Goal: Task Accomplishment & Management: Complete application form

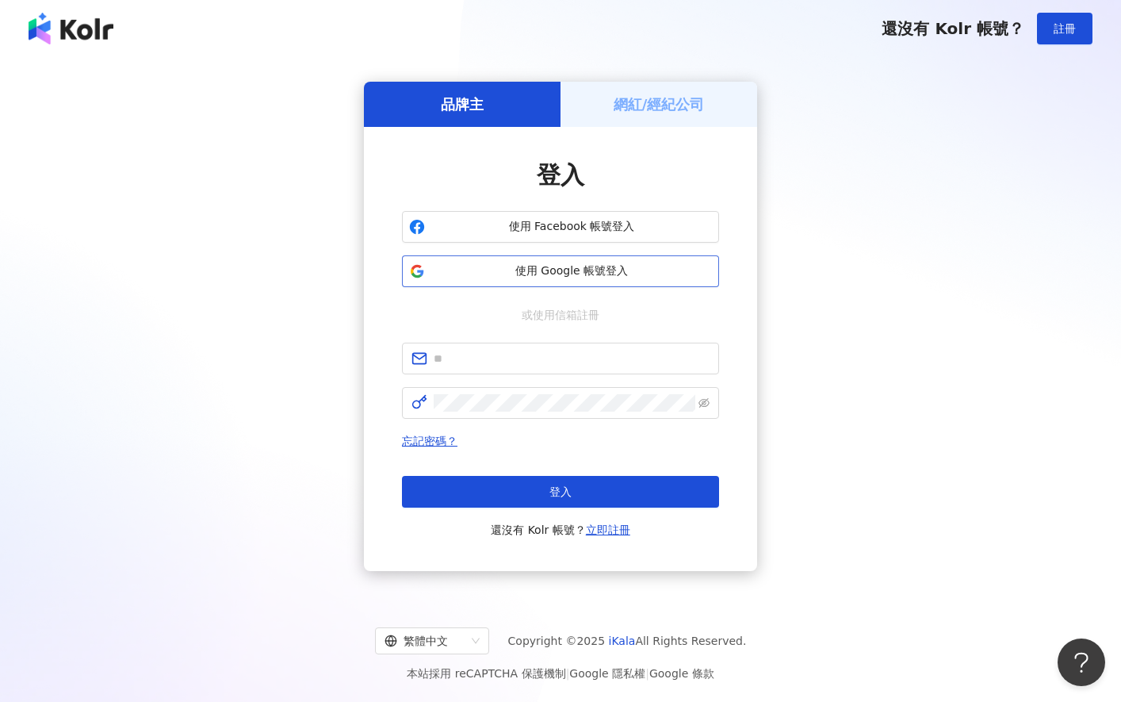
click at [599, 268] on span "使用 Google 帳號登入" at bounding box center [571, 271] width 281 height 16
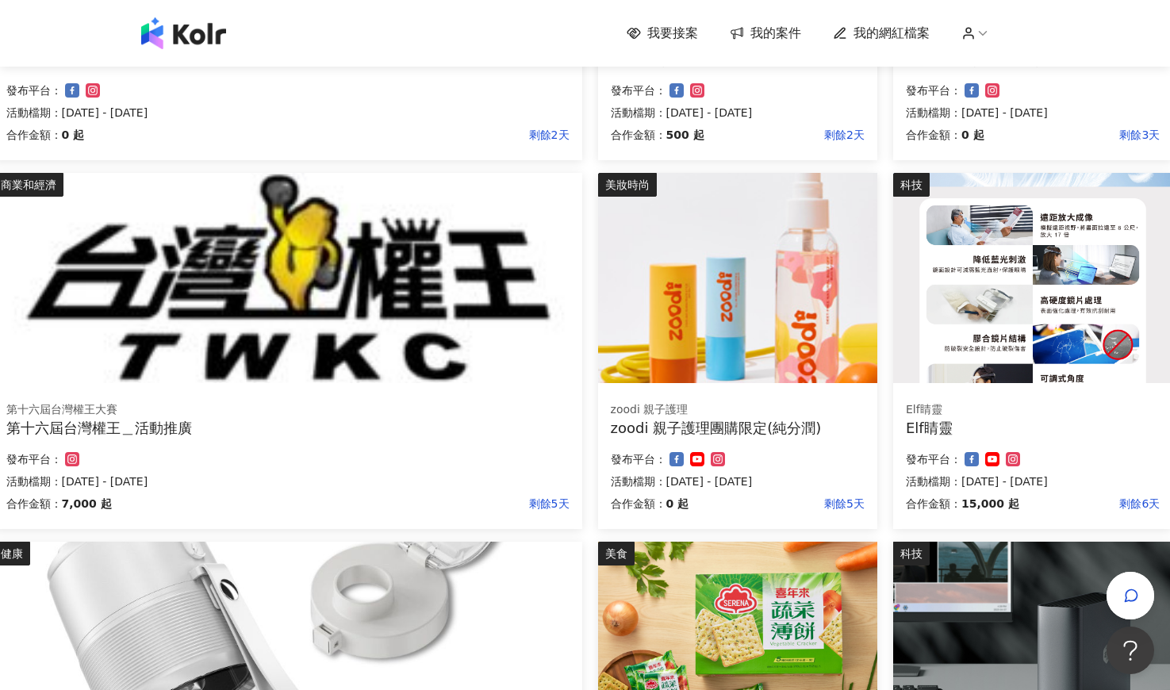
scroll to position [740, 155]
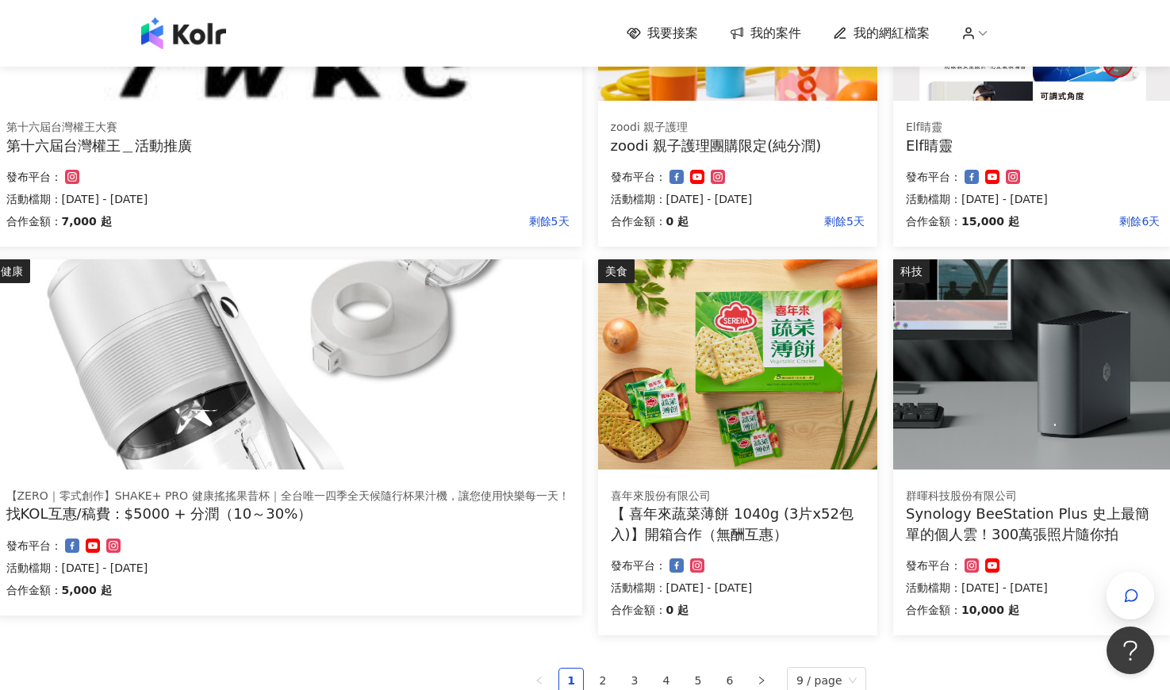
drag, startPoint x: 174, startPoint y: 518, endPoint x: 232, endPoint y: 554, distance: 68.4
click at [285, 653] on div "健康 元晴Sunny Spirit Sunny Spirit 【元晴】酵酵揚 綜合蔬果酵素（價值2190) 無添加香精、瀉藥成分 X 在地小農蔬果萃取 x 營…" at bounding box center [430, 130] width 872 height 1256
click at [190, 516] on div "找KOL互惠/稿費：$5000 + 分潤（10～30%）" at bounding box center [287, 514] width 563 height 20
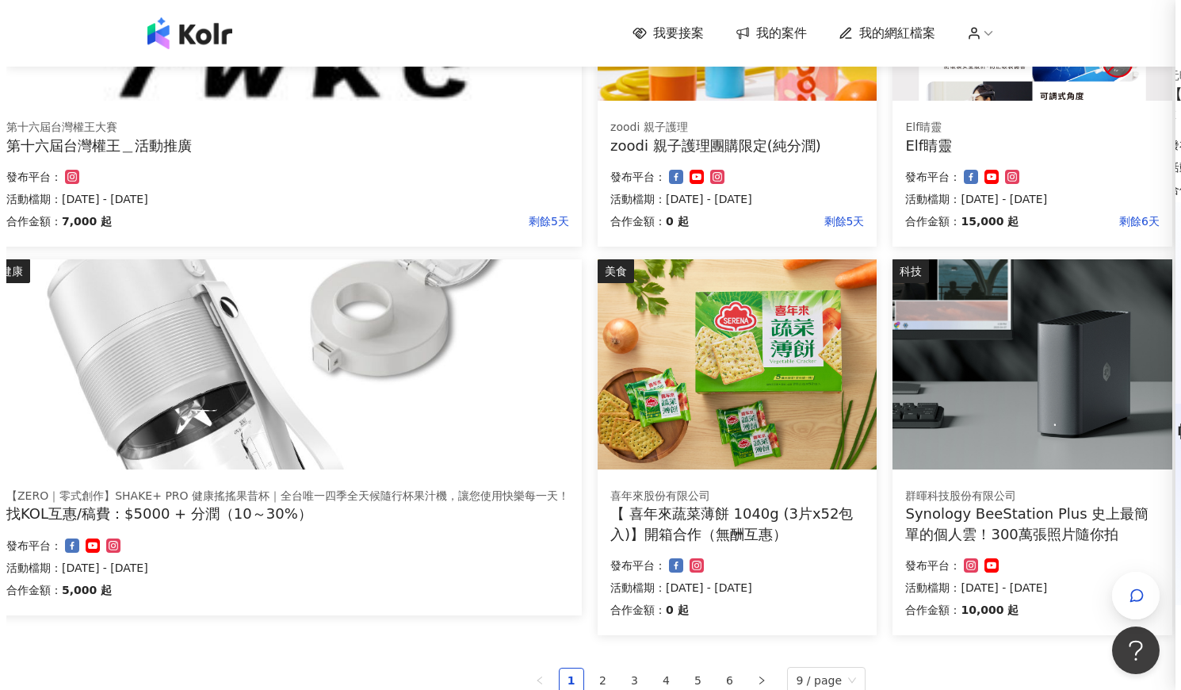
scroll to position [740, 144]
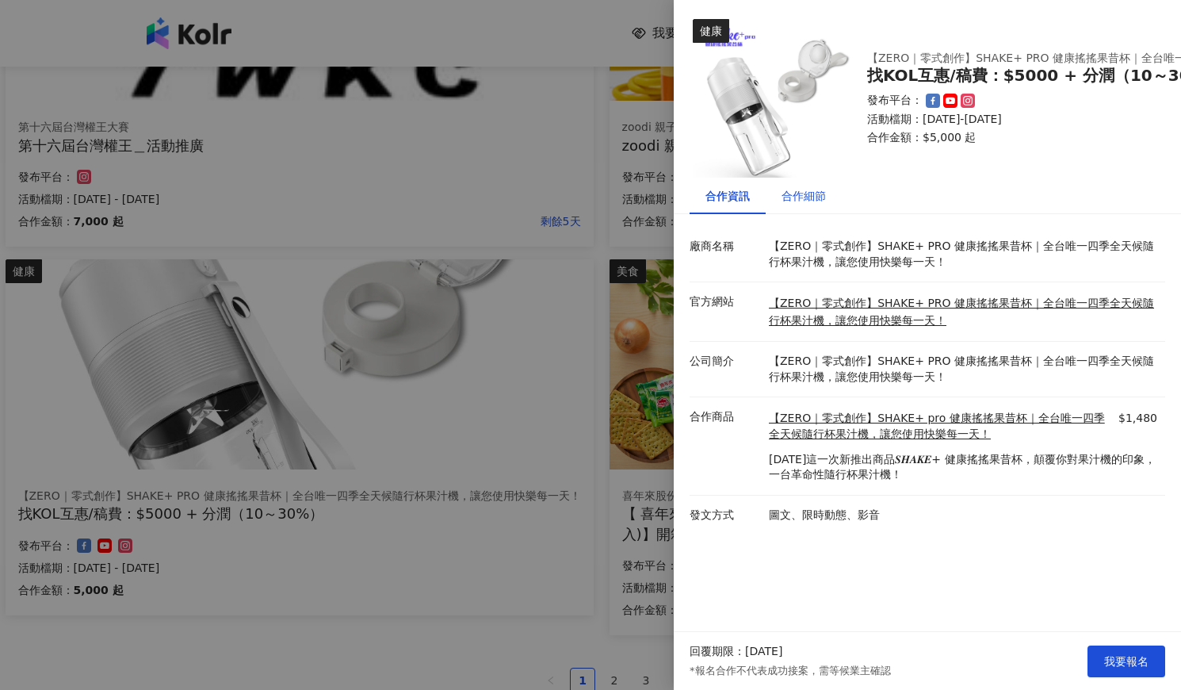
click at [799, 188] on div "合作細節" at bounding box center [804, 195] width 44 height 17
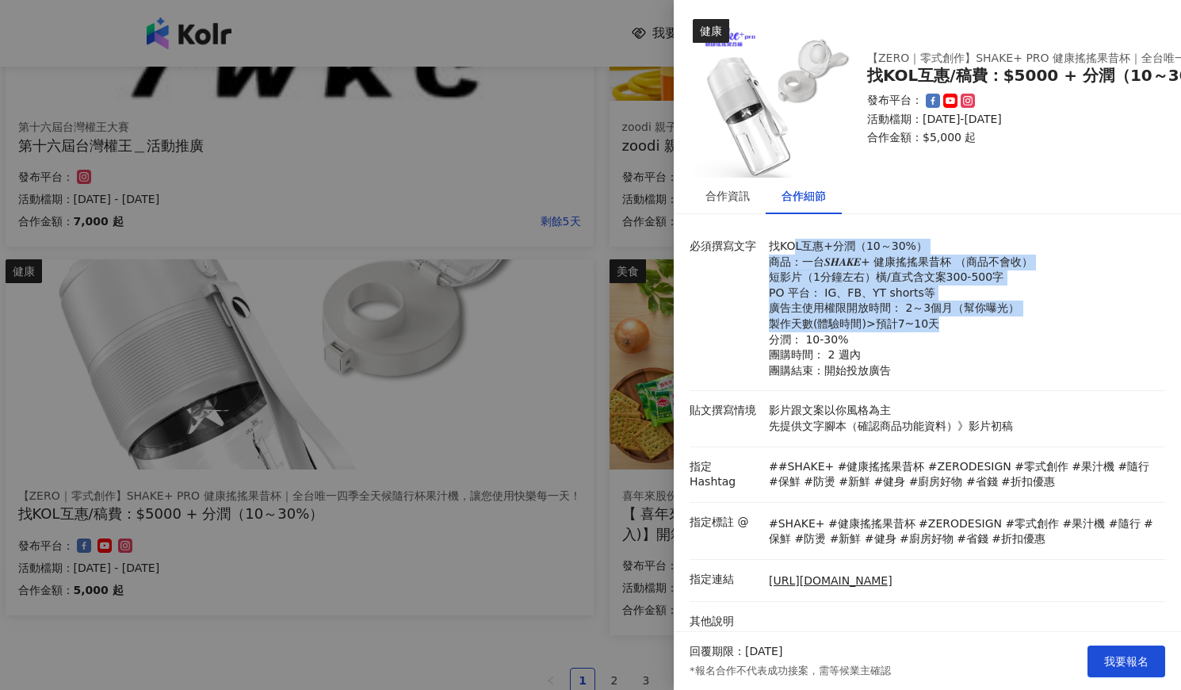
drag, startPoint x: 794, startPoint y: 247, endPoint x: 945, endPoint y: 322, distance: 168.8
click at [945, 322] on p "找KOL互惠+分潤（10～30%） 商品：一台𝑺𝑯𝑨𝑲𝑬+ 健康搖搖果昔杯 （商品不會收） 短影片（1分鐘左右）橫/直式含文案300-500字 PO 平台： …" at bounding box center [963, 309] width 389 height 140
click at [1049, 297] on p "找KOL互惠+分潤（10～30%） 商品：一台𝑺𝑯𝑨𝑲𝑬+ 健康搖搖果昔杯 （商品不會收） 短影片（1分鐘左右）橫/直式含文案300-500字 PO 平台： …" at bounding box center [963, 309] width 389 height 140
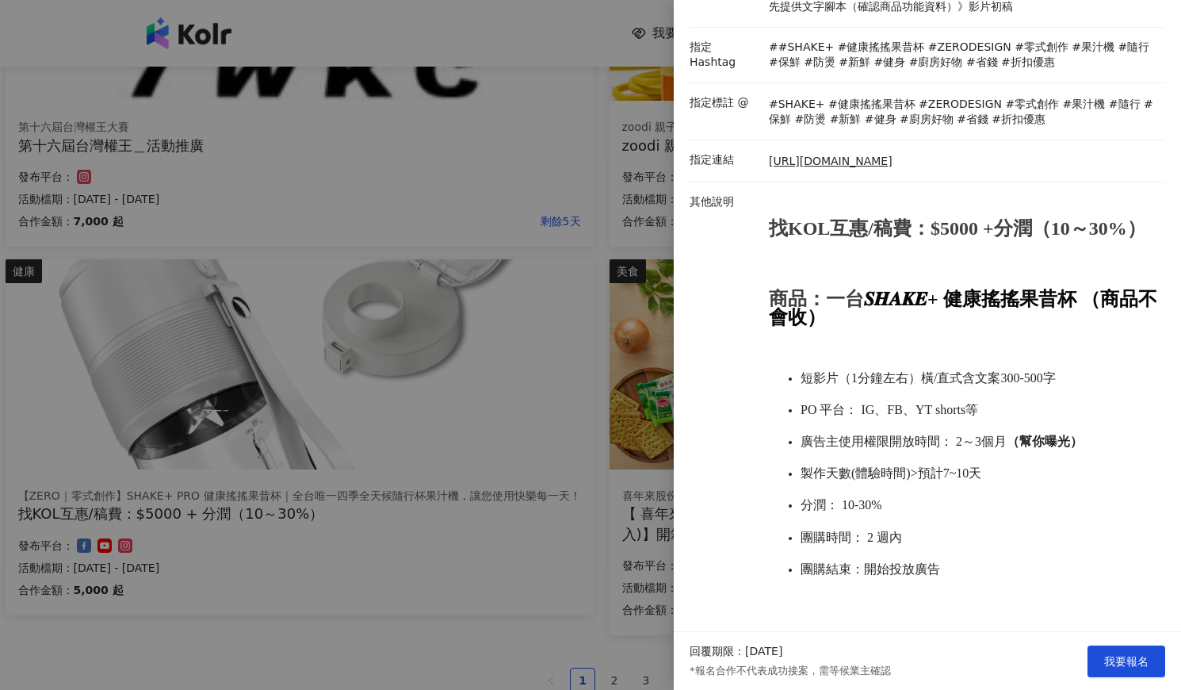
scroll to position [455, 0]
click at [390, 595] on div at bounding box center [590, 345] width 1181 height 690
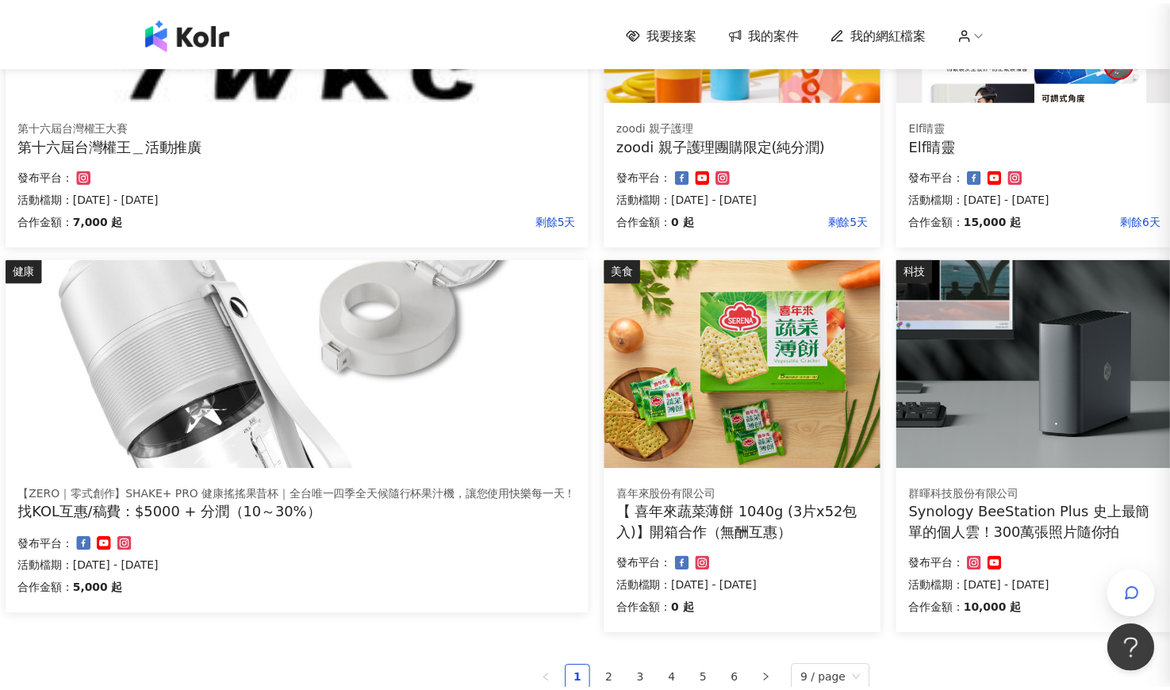
scroll to position [0, 0]
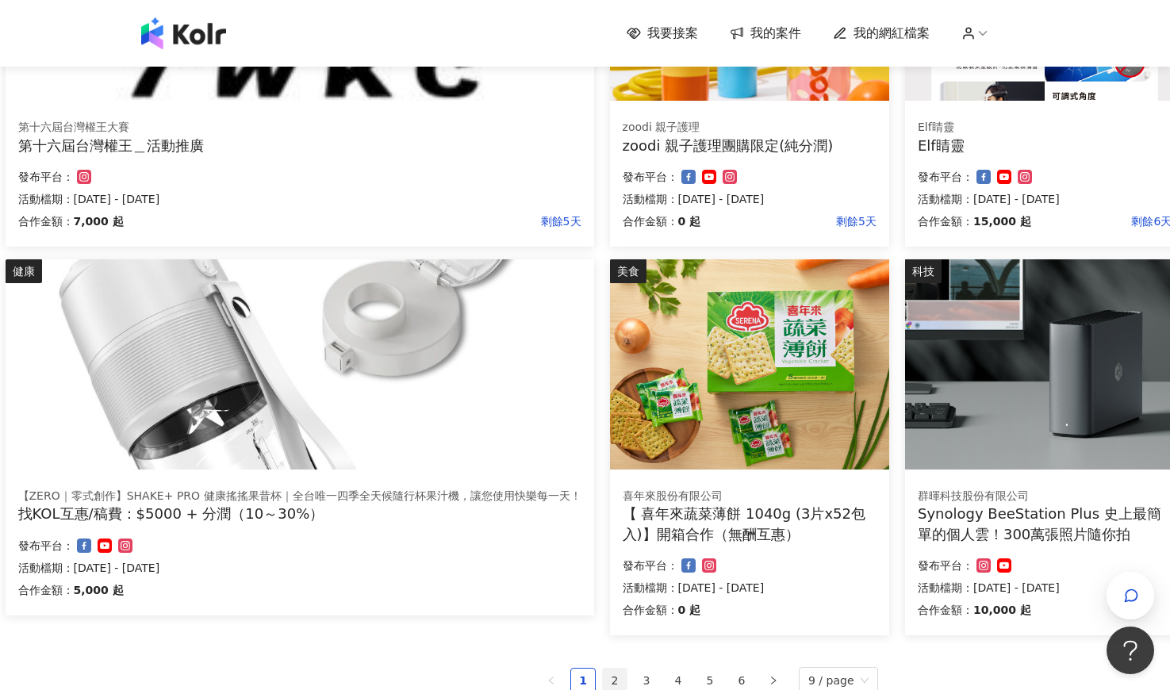
click at [617, 676] on link "2" at bounding box center [615, 680] width 24 height 24
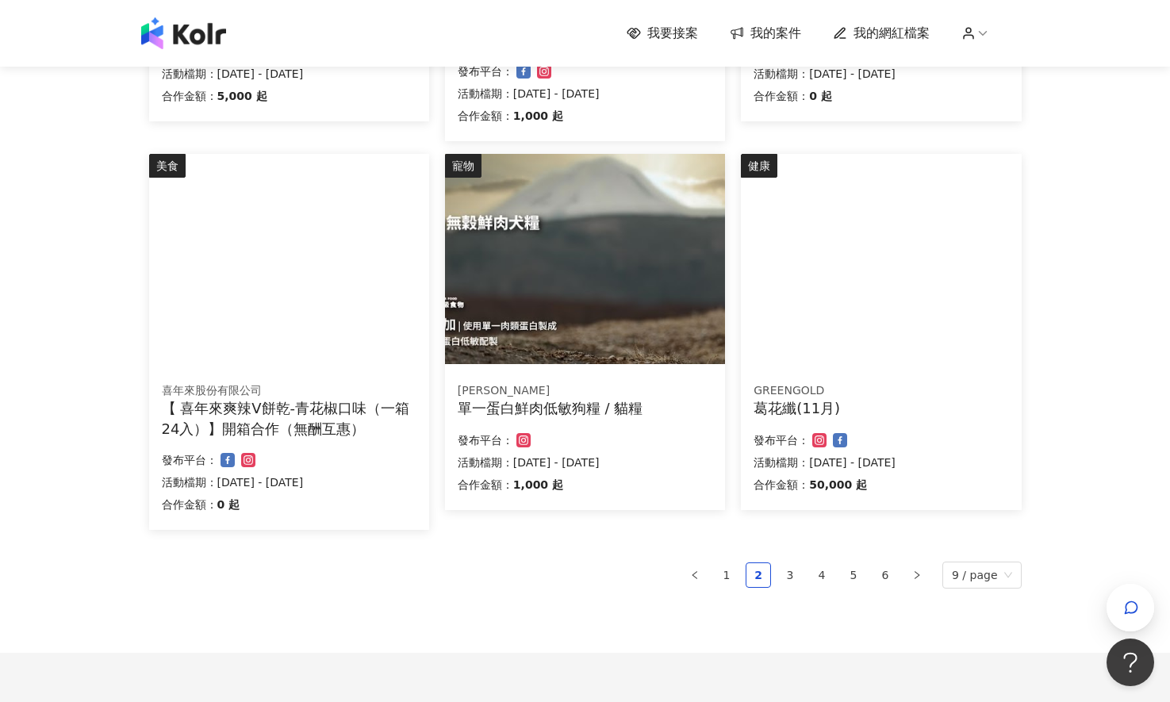
scroll to position [846, 0]
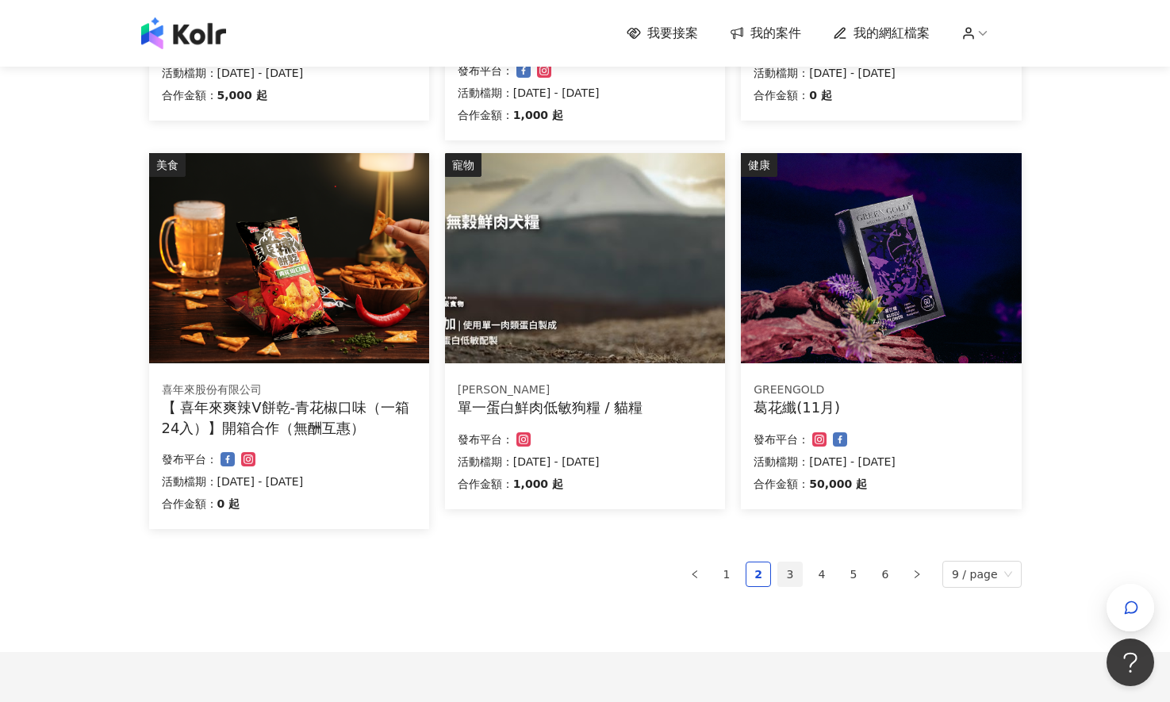
click at [794, 574] on link "3" at bounding box center [790, 574] width 24 height 24
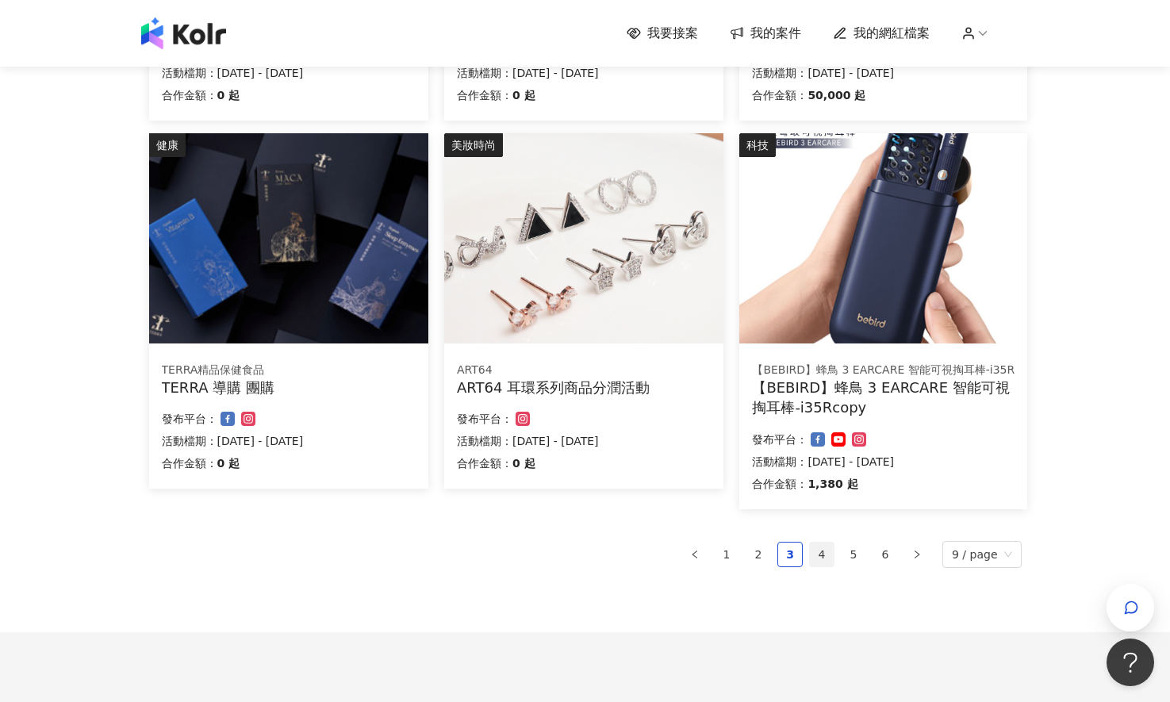
click at [833, 555] on link "4" at bounding box center [822, 554] width 24 height 24
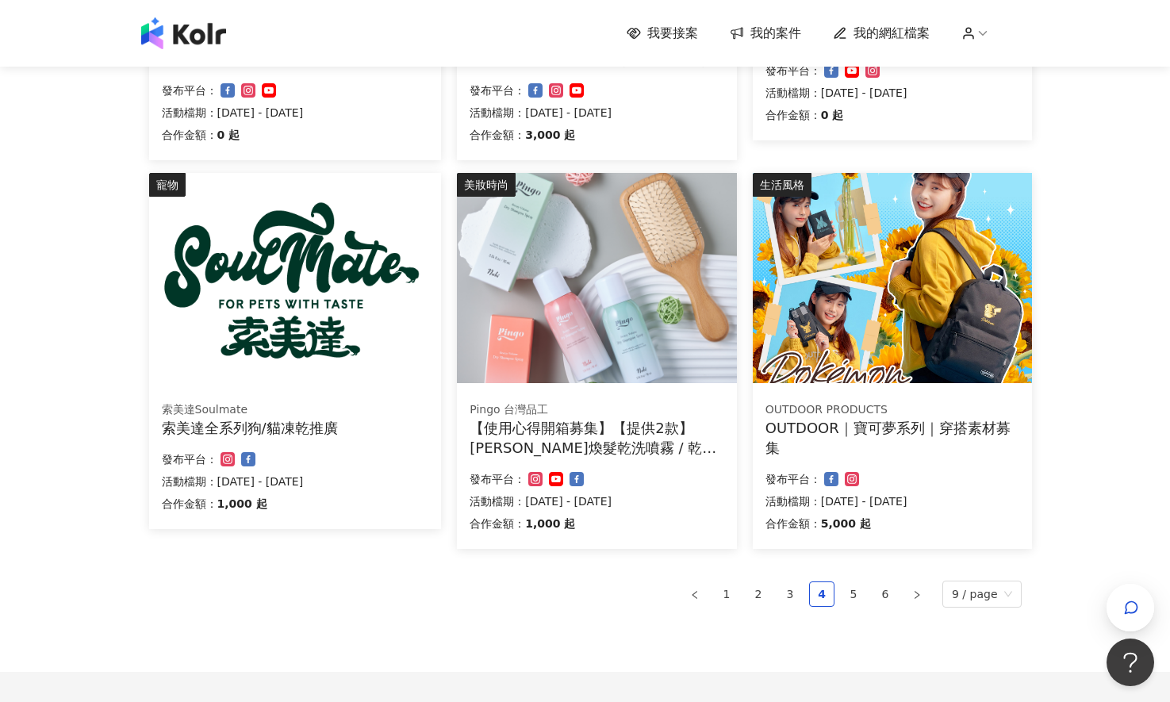
scroll to position [866, 0]
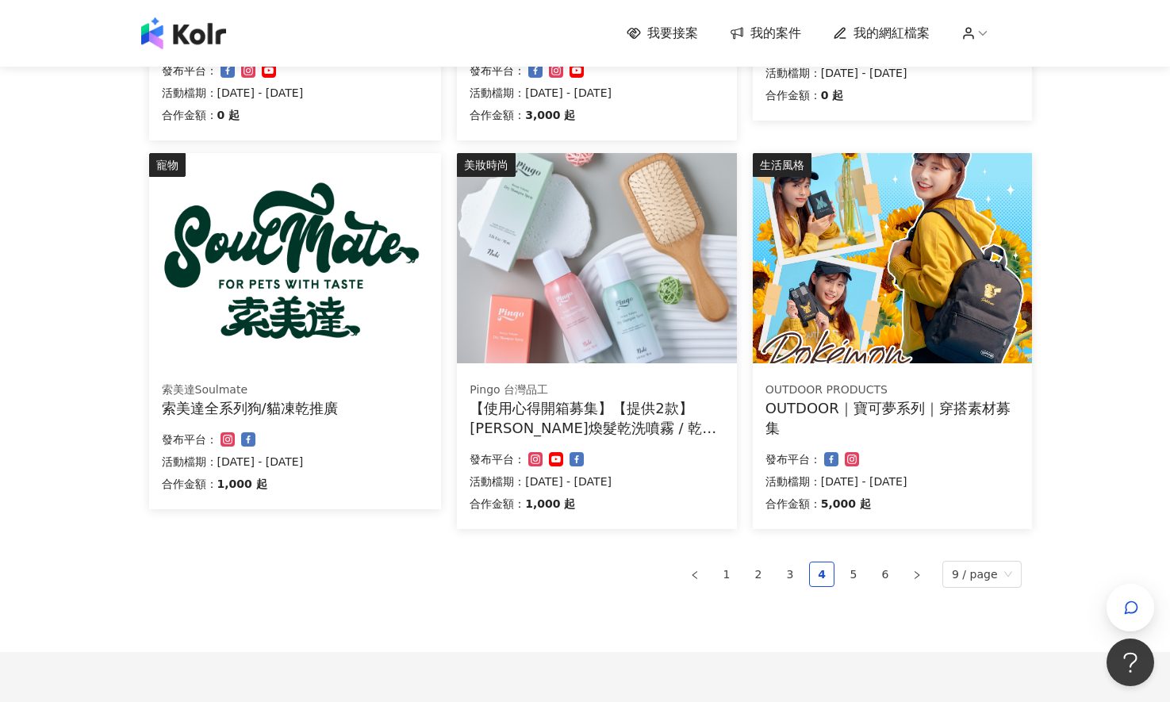
drag, startPoint x: 835, startPoint y: 406, endPoint x: 1166, endPoint y: 440, distance: 332.4
drag, startPoint x: 828, startPoint y: 415, endPoint x: 799, endPoint y: 413, distance: 28.6
click at [799, 413] on div "OUTDOOR｜寶可夢系列｜穿搭素材募集" at bounding box center [892, 418] width 254 height 40
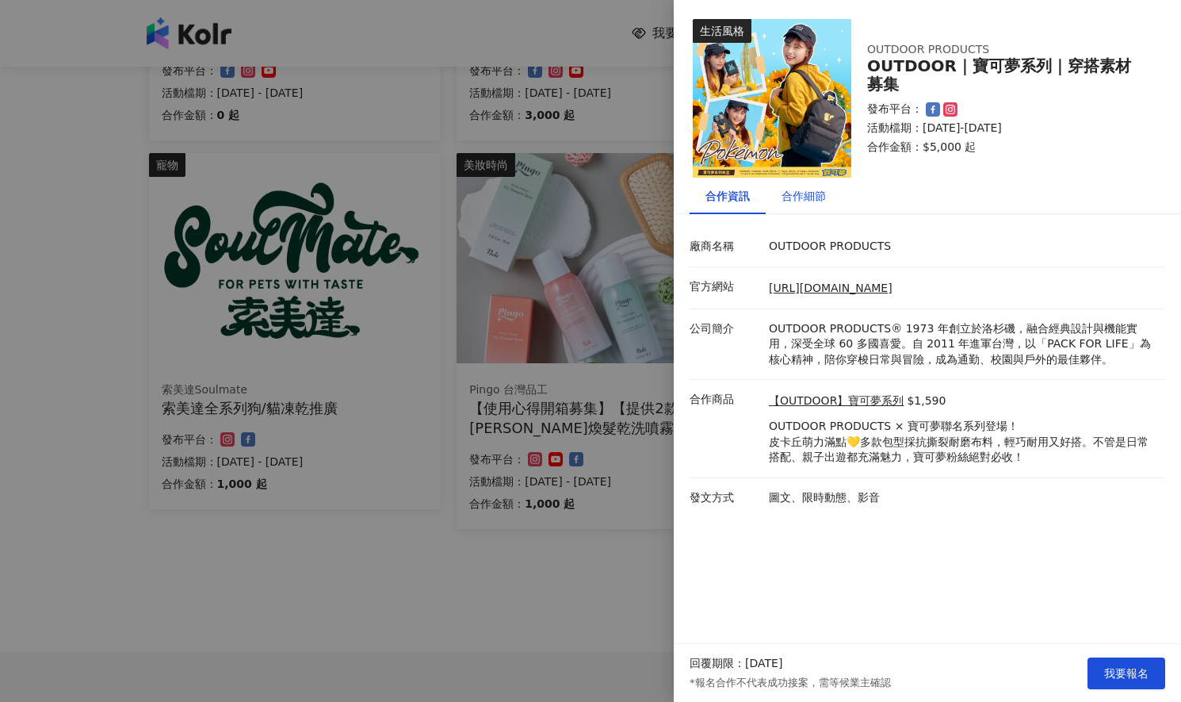
click at [804, 193] on div "合作細節" at bounding box center [804, 195] width 44 height 17
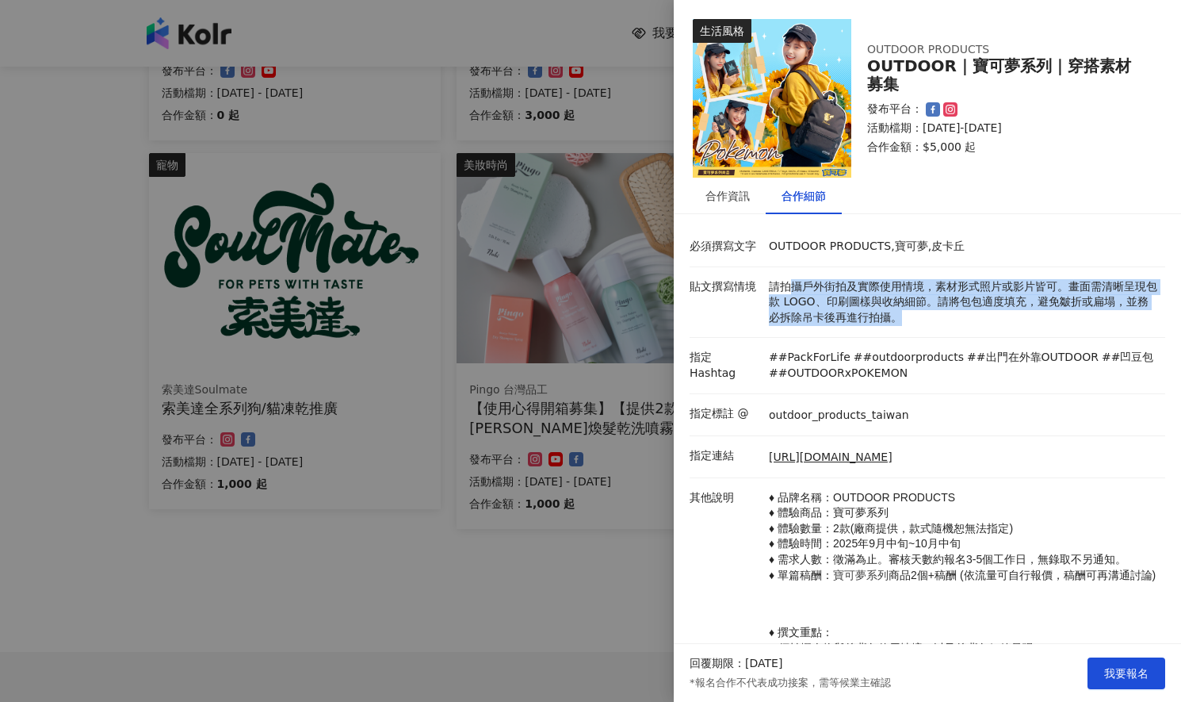
drag, startPoint x: 806, startPoint y: 291, endPoint x: 1075, endPoint y: 312, distance: 269.6
click at [1072, 330] on li "貼文撰寫情境 請拍攝戶外街拍及實際使用情境，素材形式照片或影片皆可。畫面需清晰呈現包款 LOGO、印刷圖樣與收納細節。請將包包適度填充，避免皺折或扁塌，並務必…" at bounding box center [928, 302] width 476 height 71
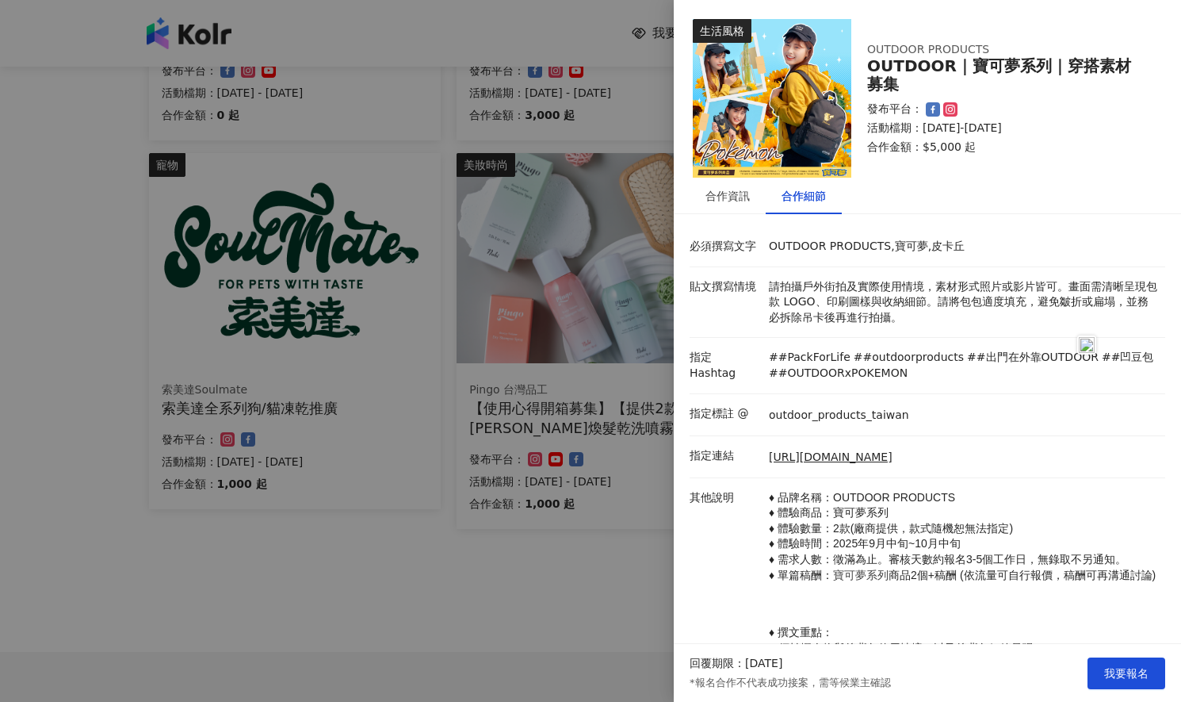
click at [1065, 170] on div "OUTDOOR PRODUCTS OUTDOOR｜寶可夢系列｜穿搭素材募集 發布平台： 活動檔期：2025/9/15-2025/10/14 合作金額： $5,…" at bounding box center [1007, 98] width 311 height 144
click at [724, 197] on div "合作資訊" at bounding box center [728, 195] width 44 height 17
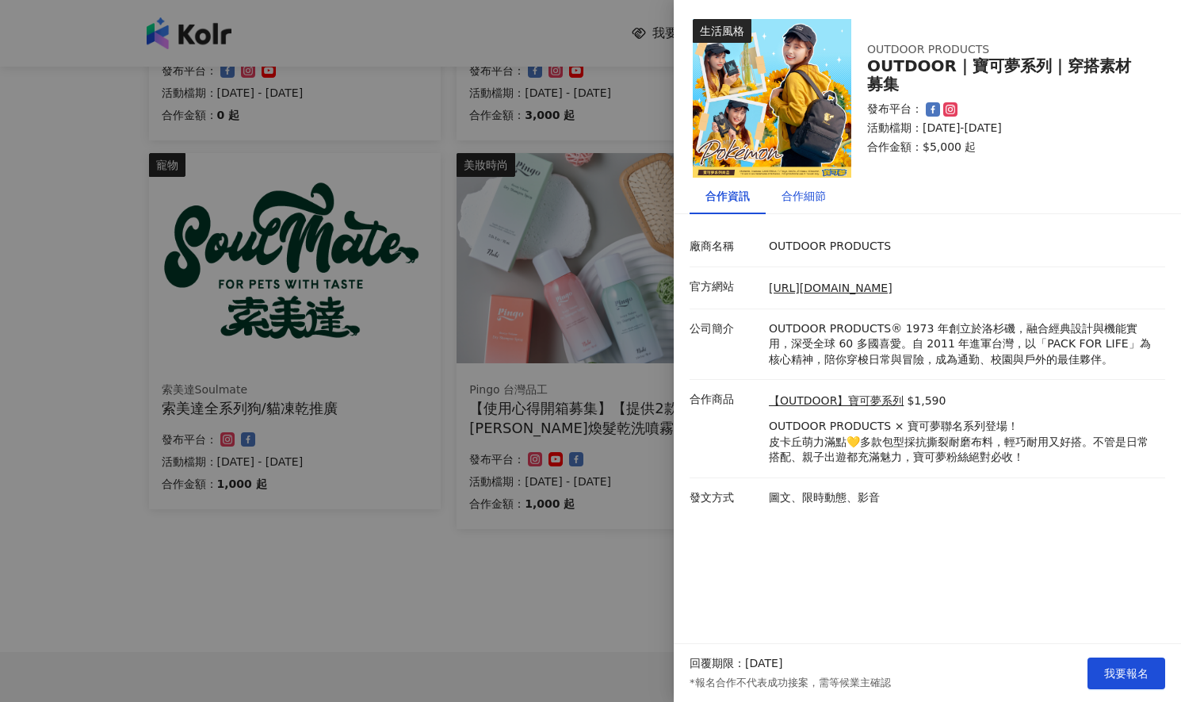
click at [818, 190] on div "合作細節" at bounding box center [804, 195] width 44 height 17
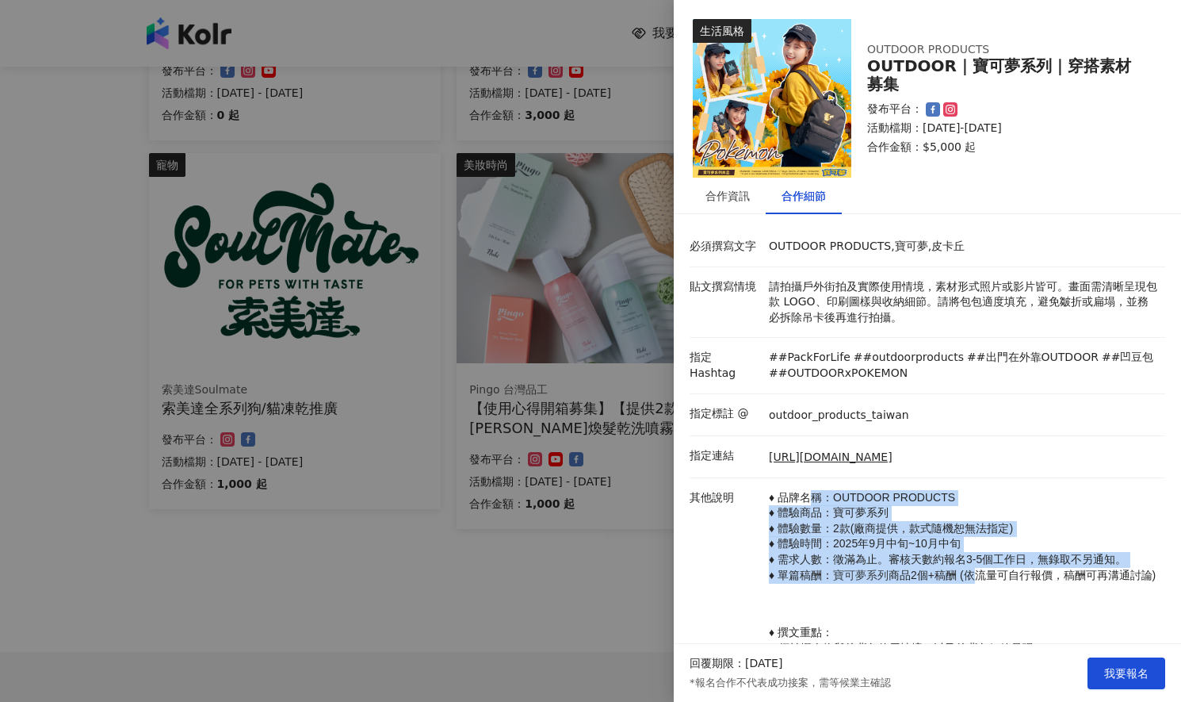
drag, startPoint x: 836, startPoint y: 497, endPoint x: 970, endPoint y: 589, distance: 162.5
click at [969, 584] on p "♦ 品牌名稱：OUTDOOR PRODUCTS ♦ 體驗商品：寶可夢系列 ♦ 體驗數量：2款(廠商提供，款式隨機恕無法指定) ♦ 體驗時間：2025年9月中旬…" at bounding box center [963, 537] width 389 height 94
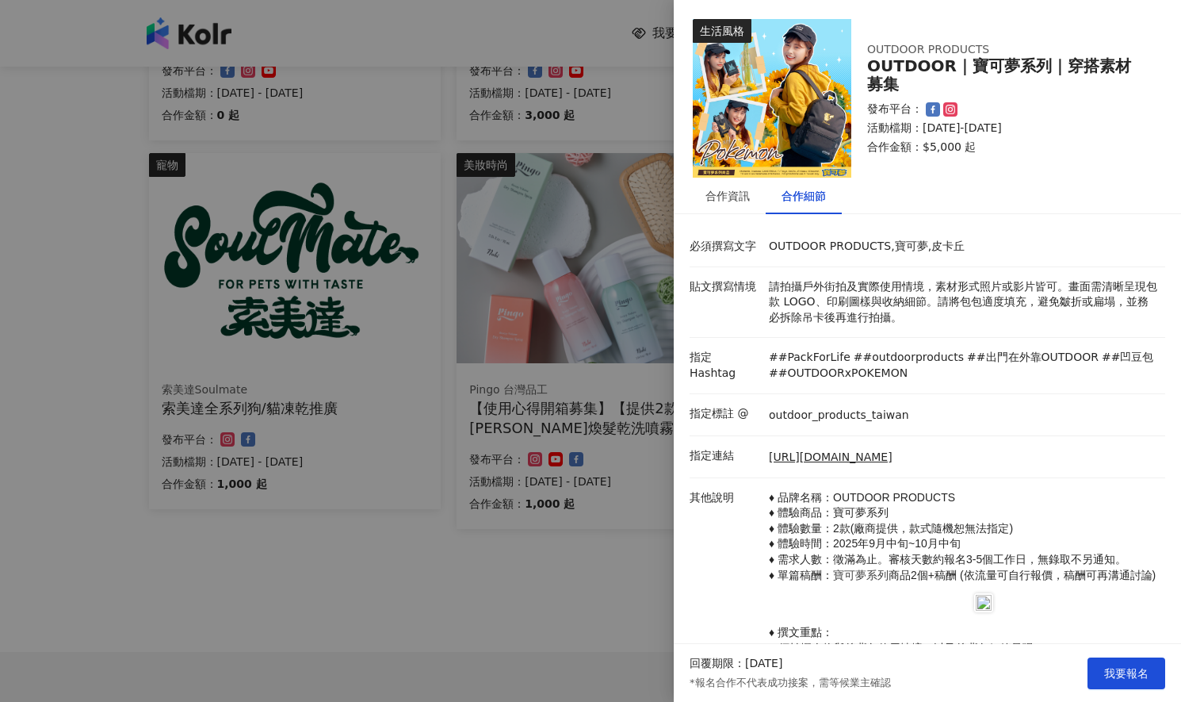
click at [572, 587] on div at bounding box center [590, 351] width 1181 height 702
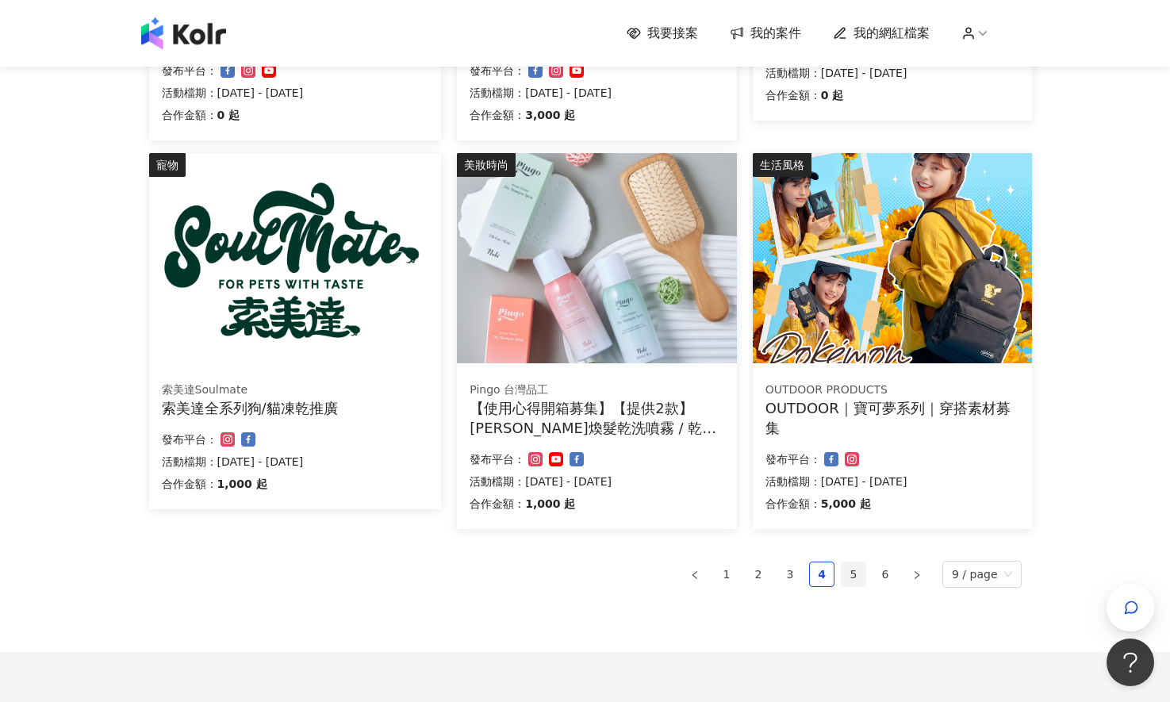
click at [861, 575] on link "5" at bounding box center [853, 574] width 24 height 24
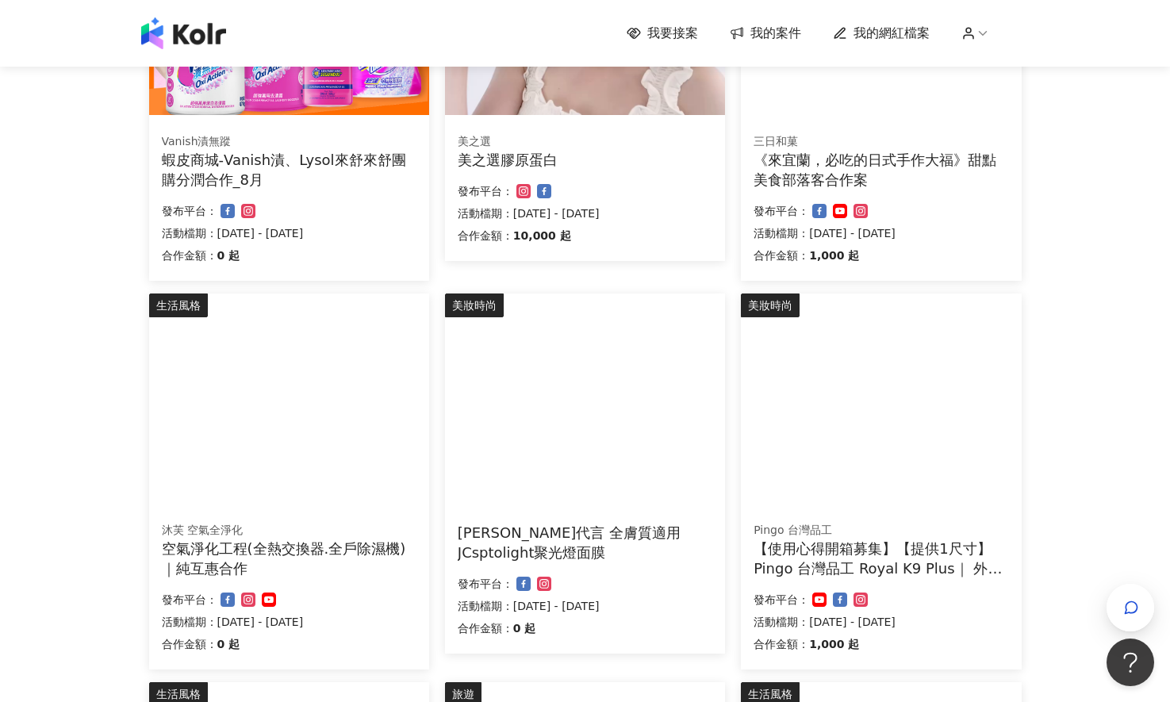
scroll to position [0, 0]
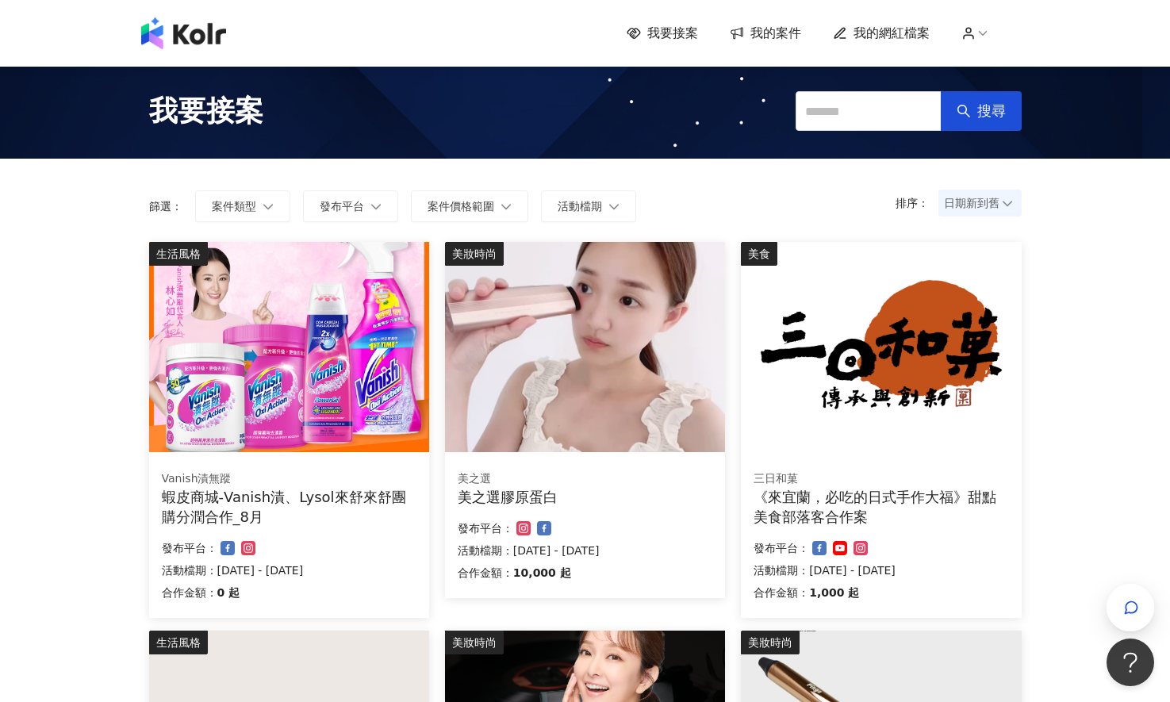
drag, startPoint x: 255, startPoint y: 500, endPoint x: 88, endPoint y: 366, distance: 214.9
click at [214, 358] on img at bounding box center [289, 347] width 280 height 210
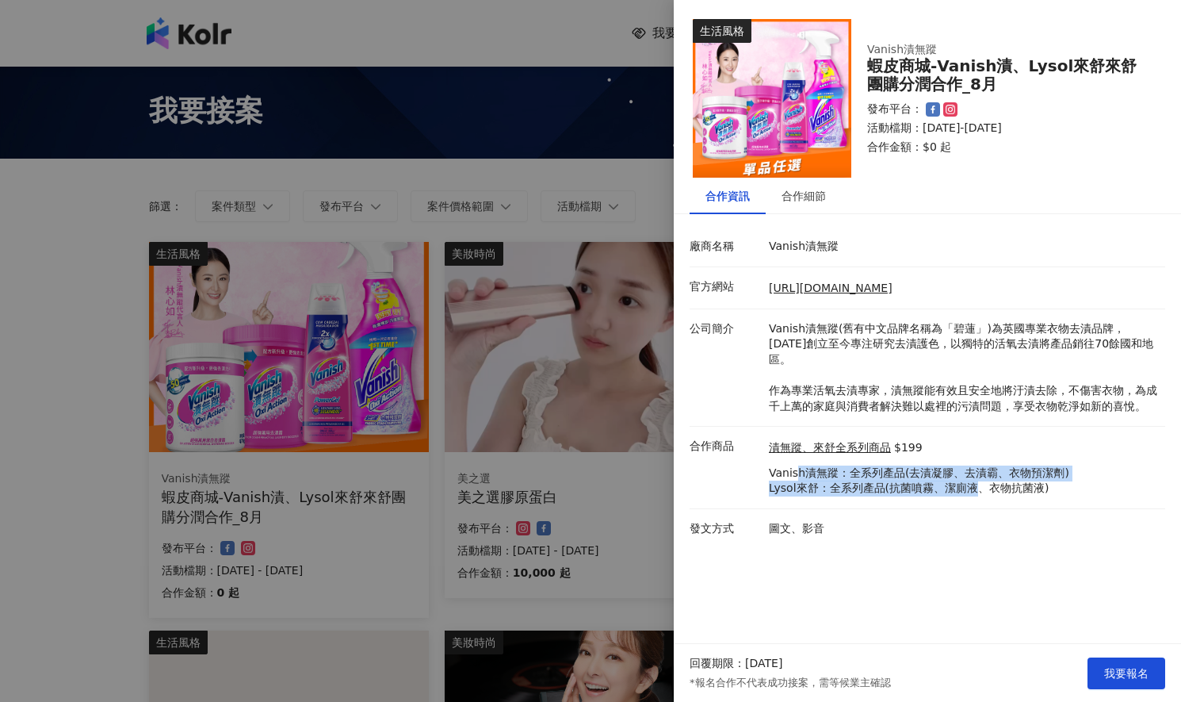
drag, startPoint x: 803, startPoint y: 458, endPoint x: 978, endPoint y: 473, distance: 175.1
click at [978, 473] on p "Vanish漬無蹤：全系列產品(去漬凝膠、去漬霸、衣物預潔劑) Lysol來舒：全系列產品(抗菌噴霧、潔廁液、衣物抗菌液)" at bounding box center [919, 480] width 301 height 31
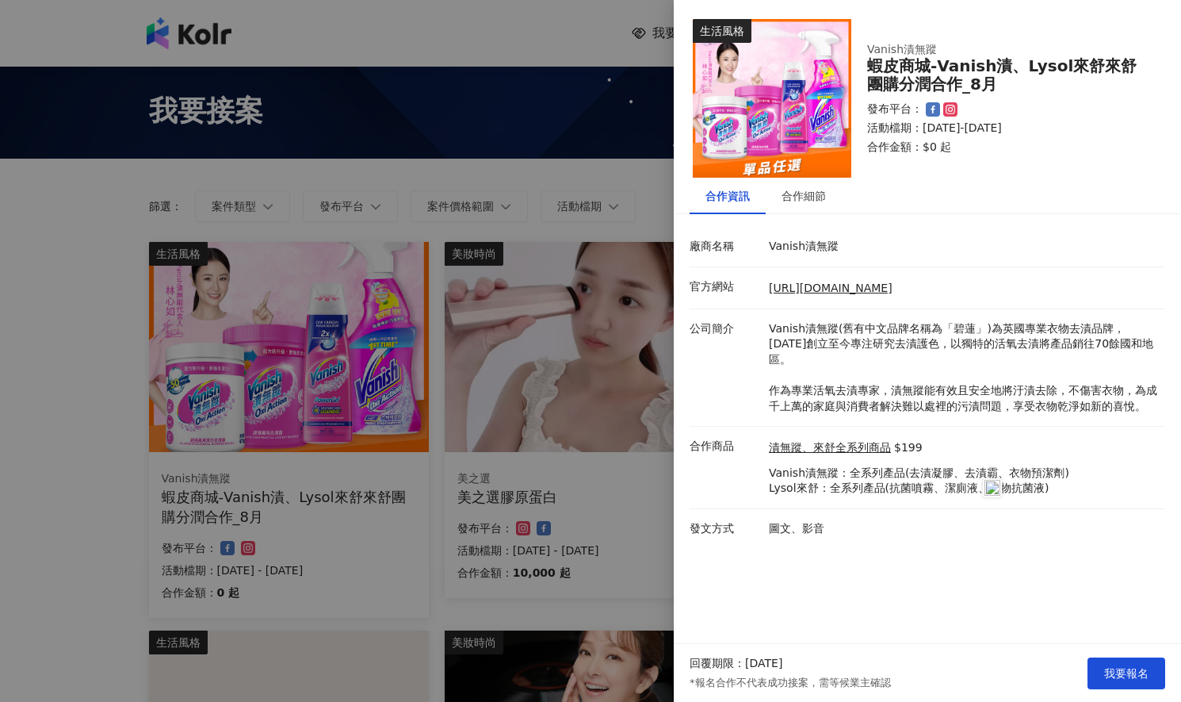
click at [62, 484] on div at bounding box center [590, 351] width 1181 height 702
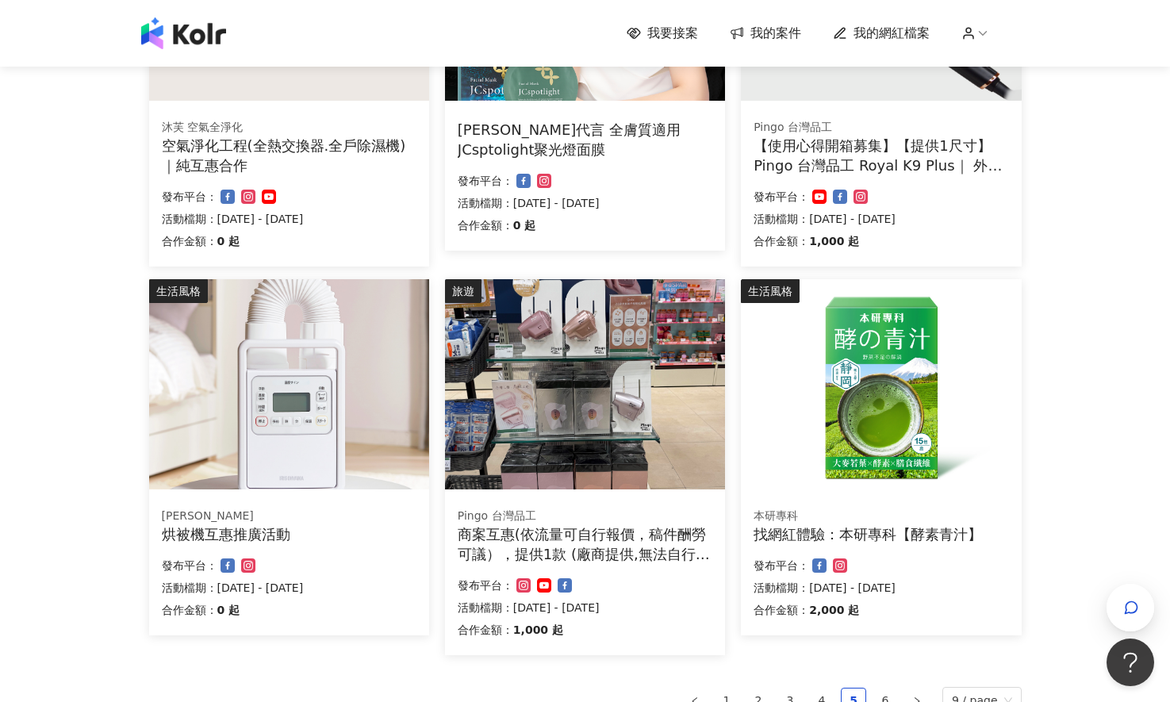
scroll to position [951, 0]
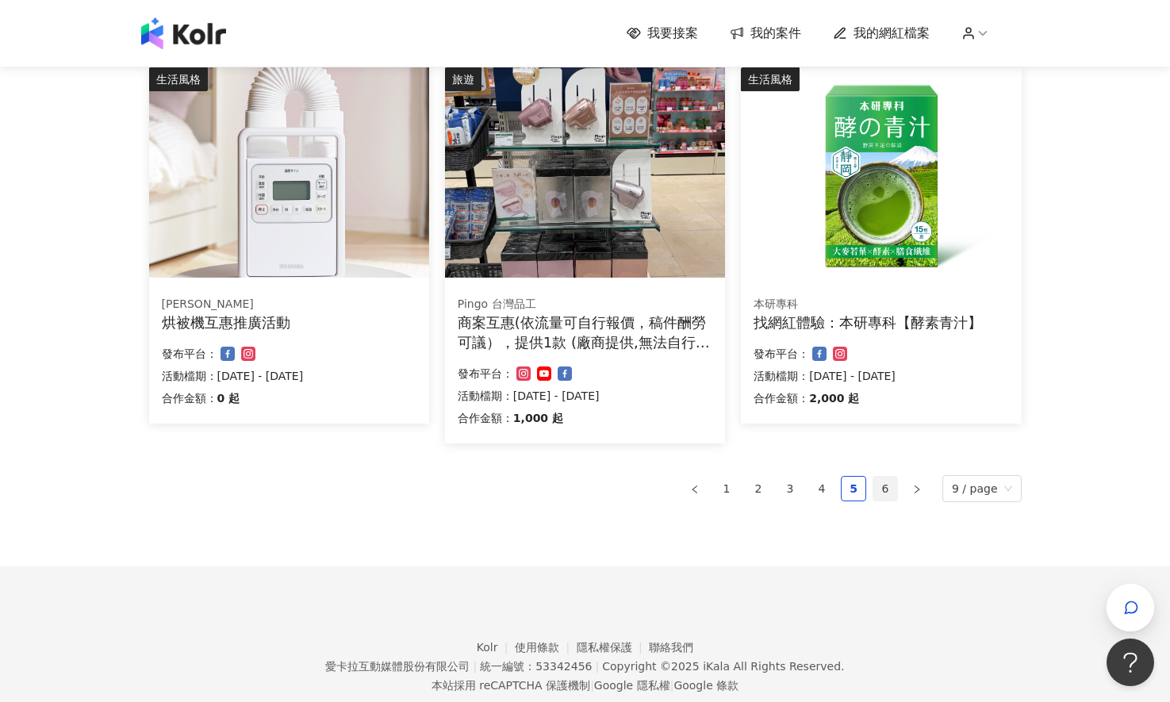
click at [889, 490] on link "6" at bounding box center [885, 489] width 24 height 24
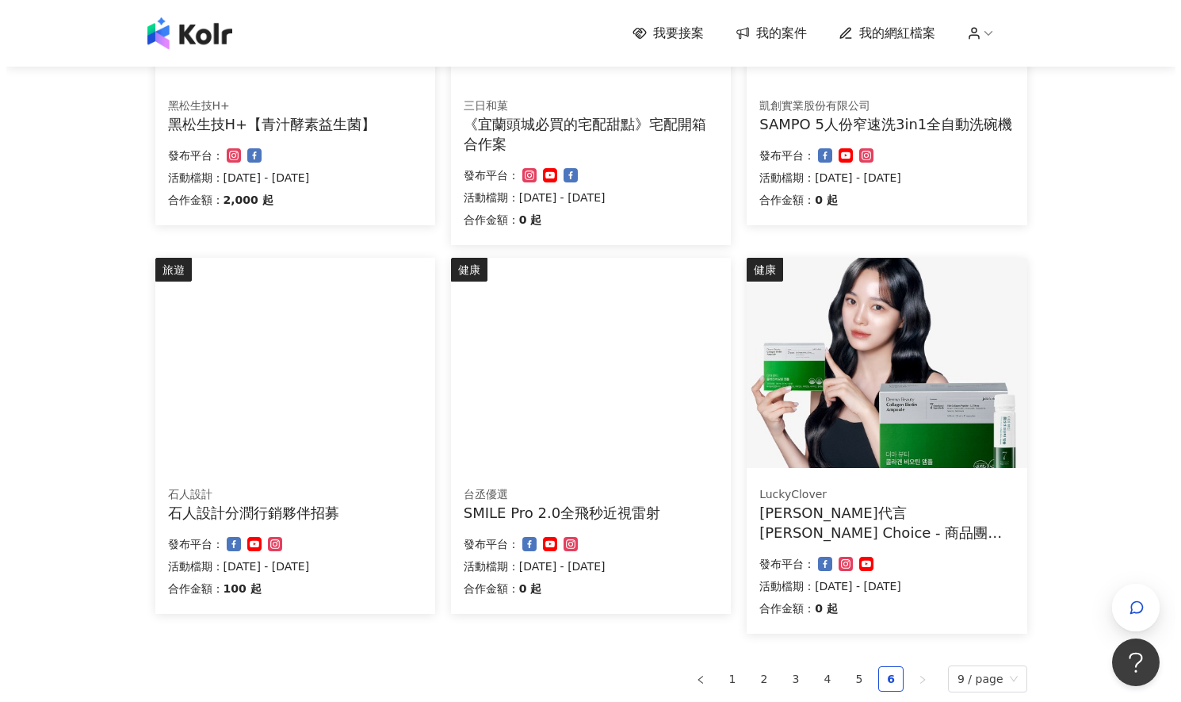
scroll to position [423, 0]
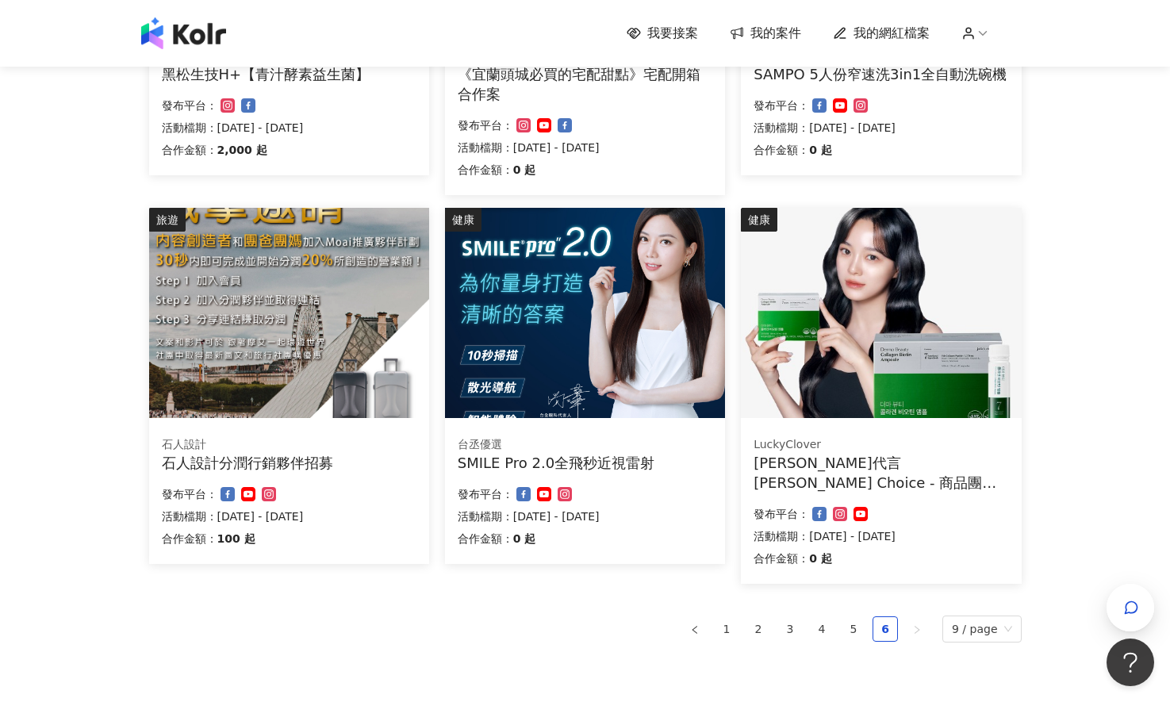
drag, startPoint x: 556, startPoint y: 459, endPoint x: 529, endPoint y: 455, distance: 27.2
click at [529, 455] on div "SMILE Pro 2.0全飛秒近視雷射" at bounding box center [585, 463] width 255 height 20
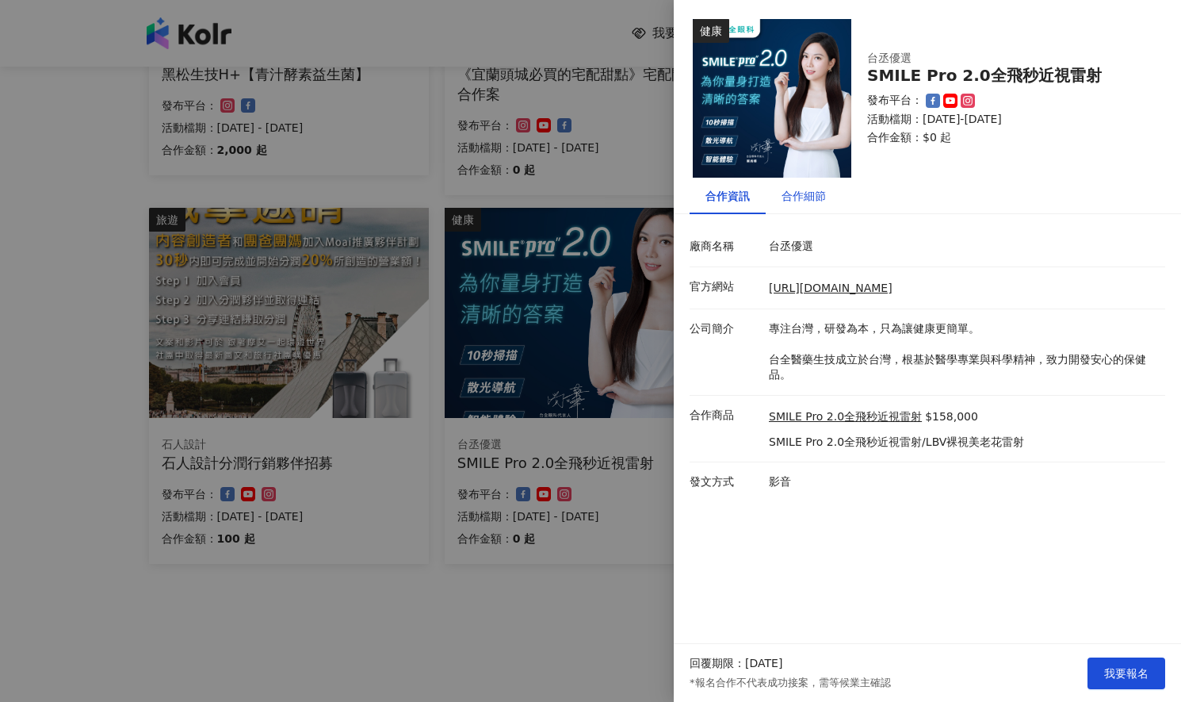
click at [814, 201] on div "合作細節" at bounding box center [804, 195] width 44 height 17
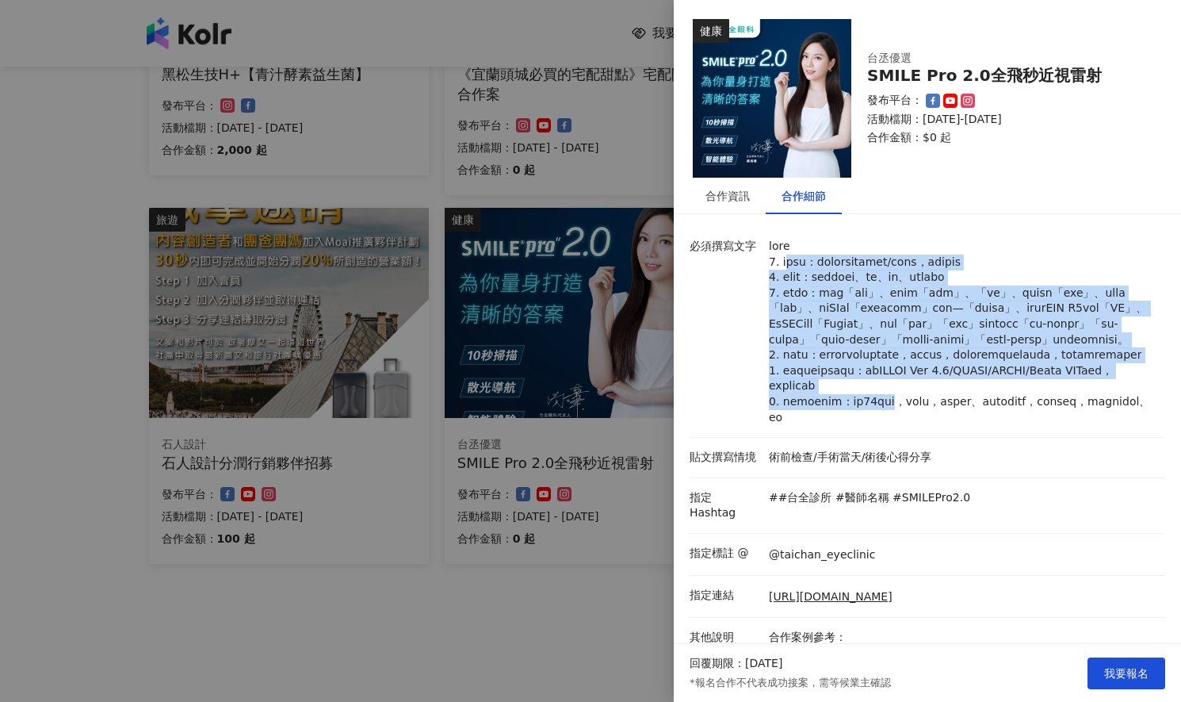
drag, startPoint x: 787, startPoint y: 254, endPoint x: 942, endPoint y: 457, distance: 255.2
click at [943, 425] on p at bounding box center [963, 332] width 389 height 186
click at [926, 425] on p at bounding box center [963, 332] width 389 height 186
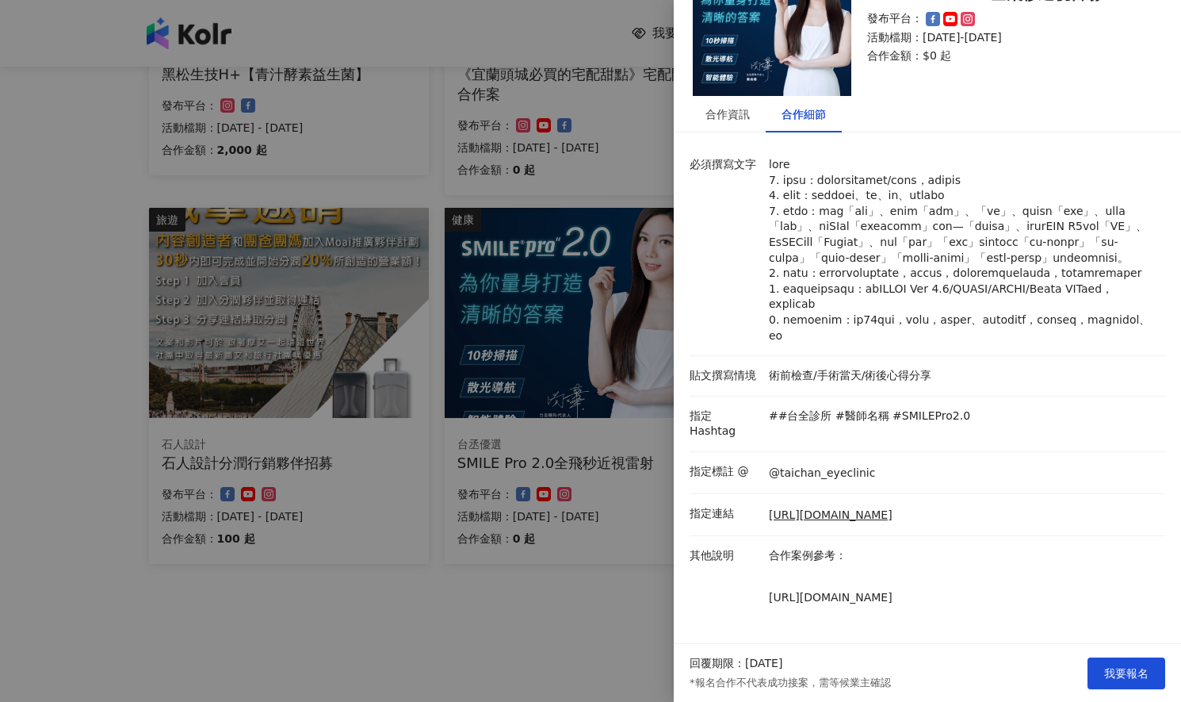
scroll to position [128, 0]
drag, startPoint x: 786, startPoint y: 579, endPoint x: 911, endPoint y: 598, distance: 126.7
click at [911, 598] on div "合作案例參考： https://www.youtube.com/playlist?list=PLR6os0YEJOnm-dTA5CKymxzA_WkgpIafb" at bounding box center [963, 590] width 396 height 84
click at [605, 188] on div at bounding box center [590, 351] width 1181 height 702
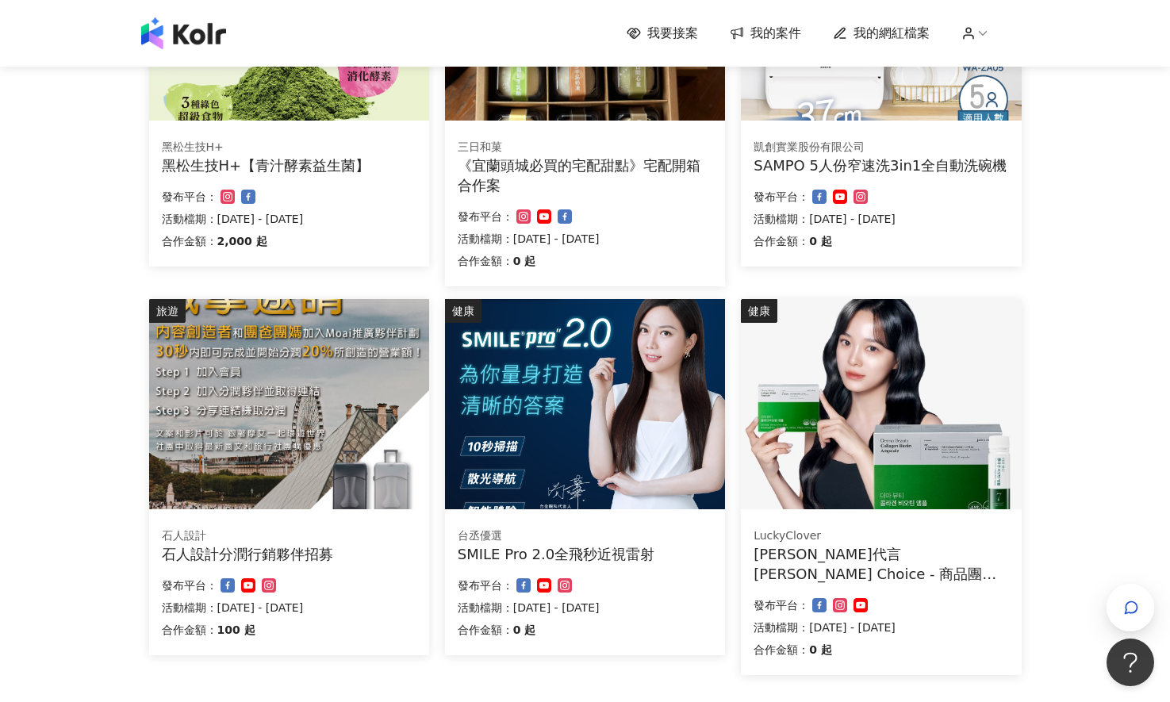
scroll to position [212, 0]
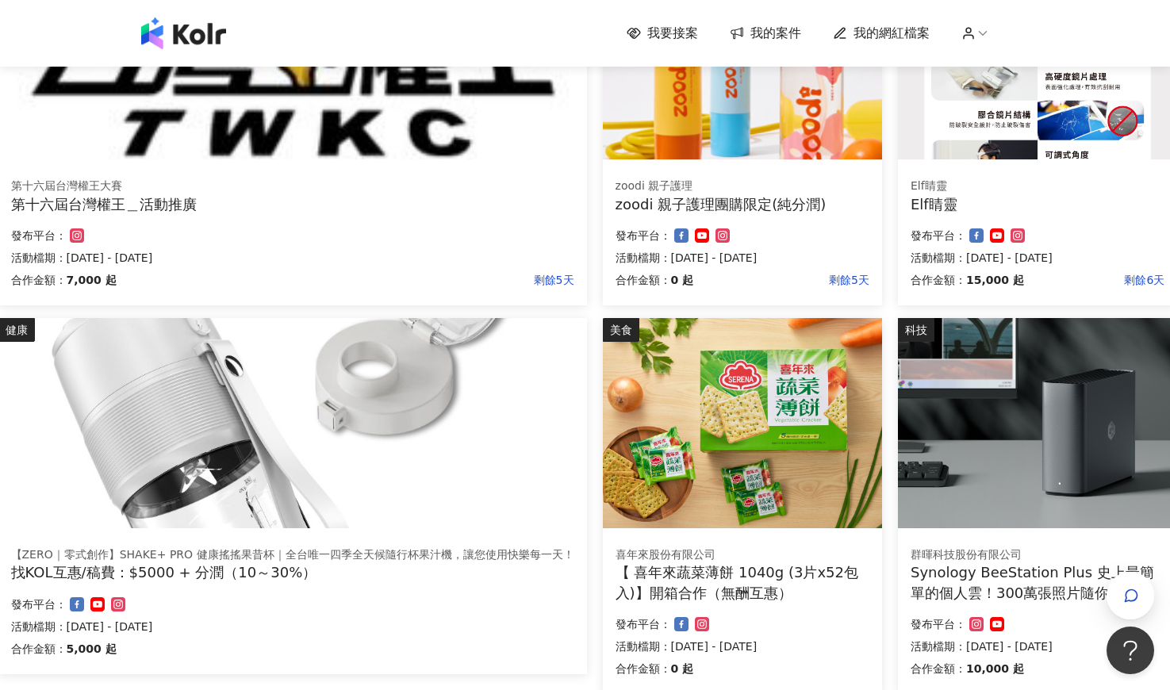
scroll to position [634, 151]
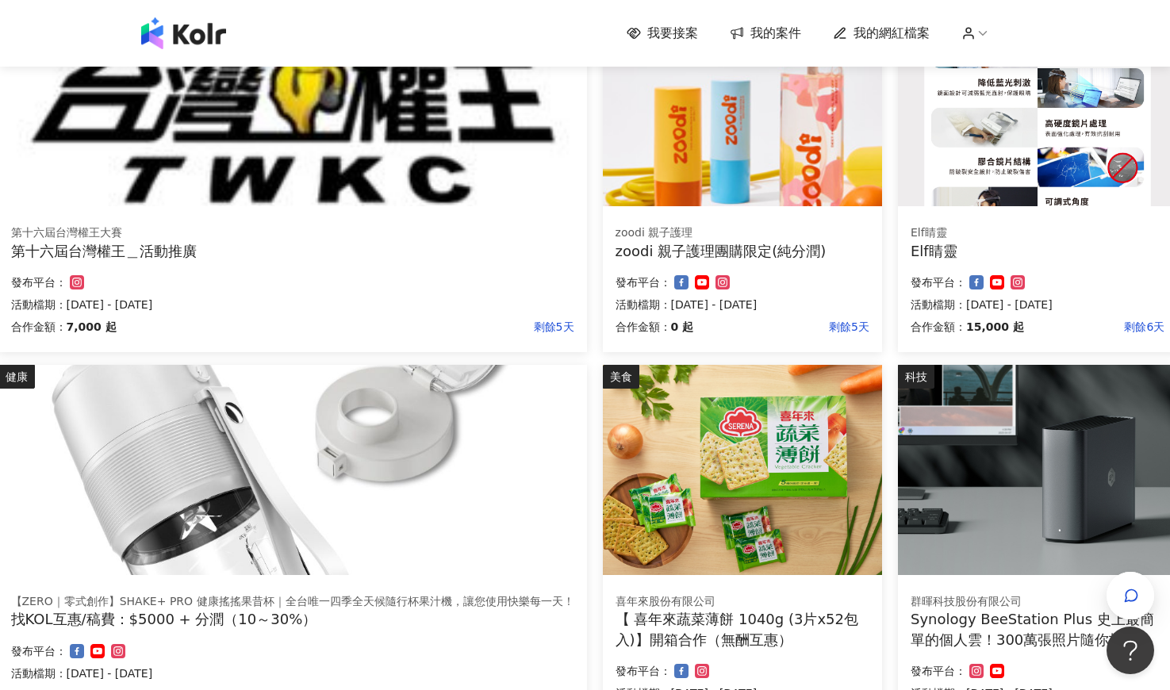
click at [921, 245] on div "Elf睛靈" at bounding box center [1037, 251] width 254 height 20
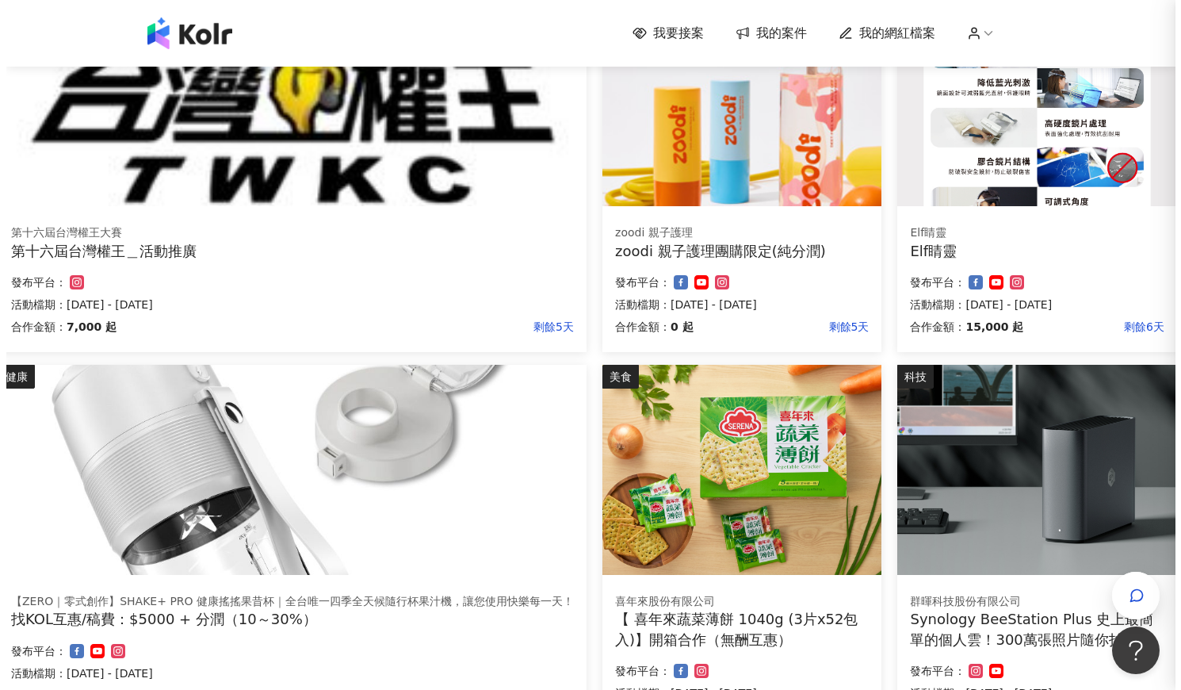
scroll to position [634, 144]
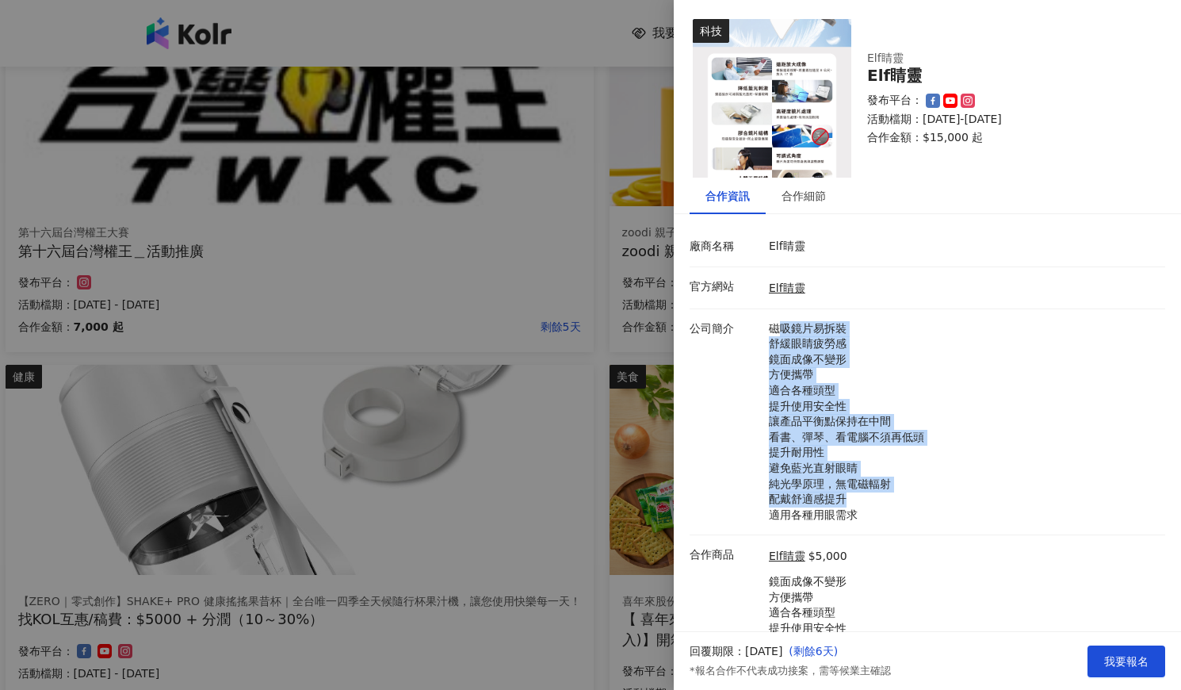
drag, startPoint x: 775, startPoint y: 326, endPoint x: 875, endPoint y: 503, distance: 203.5
click at [875, 503] on p "磁吸鏡片易拆裝 舒緩眼睛疲勞感 鏡面成像不變形 方便攜帶 適合各種頭型 提升使用安全性 讓產品平衡點保持在中間 看書、彈琴、看電腦不須再低頭 提升耐用性 避免…" at bounding box center [963, 422] width 389 height 202
click at [941, 473] on p "磁吸鏡片易拆裝 舒緩眼睛疲勞感 鏡面成像不變形 方便攜帶 適合各種頭型 提升使用安全性 讓產品平衡點保持在中間 看書、彈琴、看電腦不須再低頭 提升耐用性 避免…" at bounding box center [963, 422] width 389 height 202
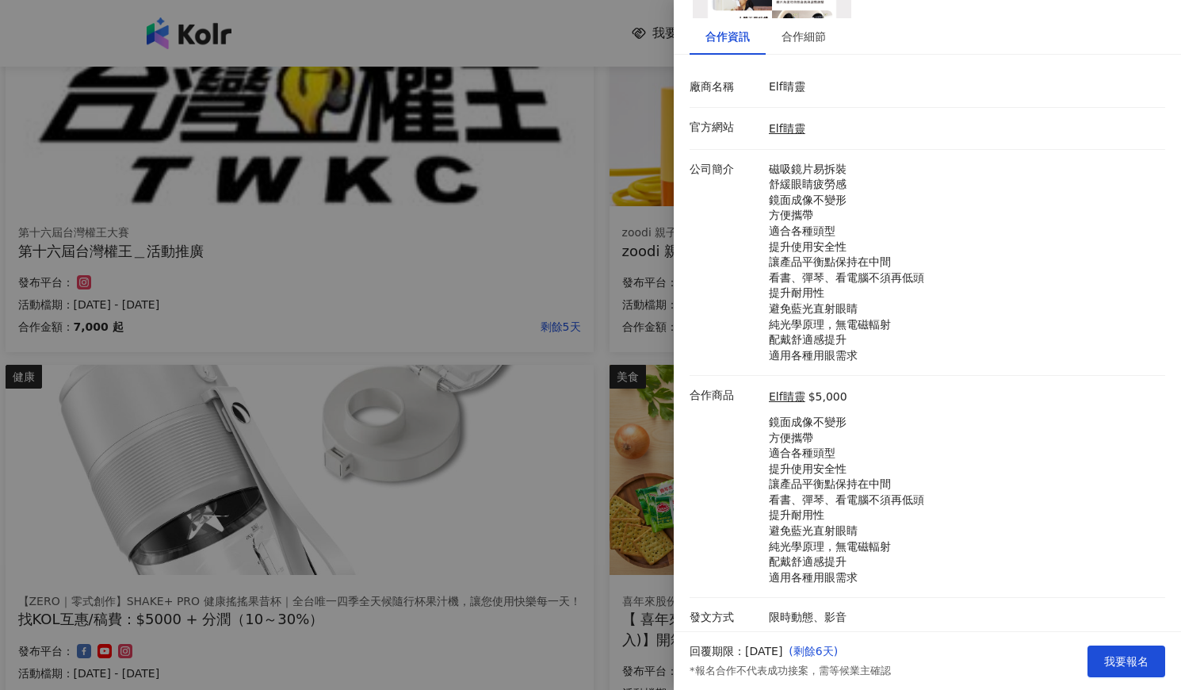
scroll to position [165, 0]
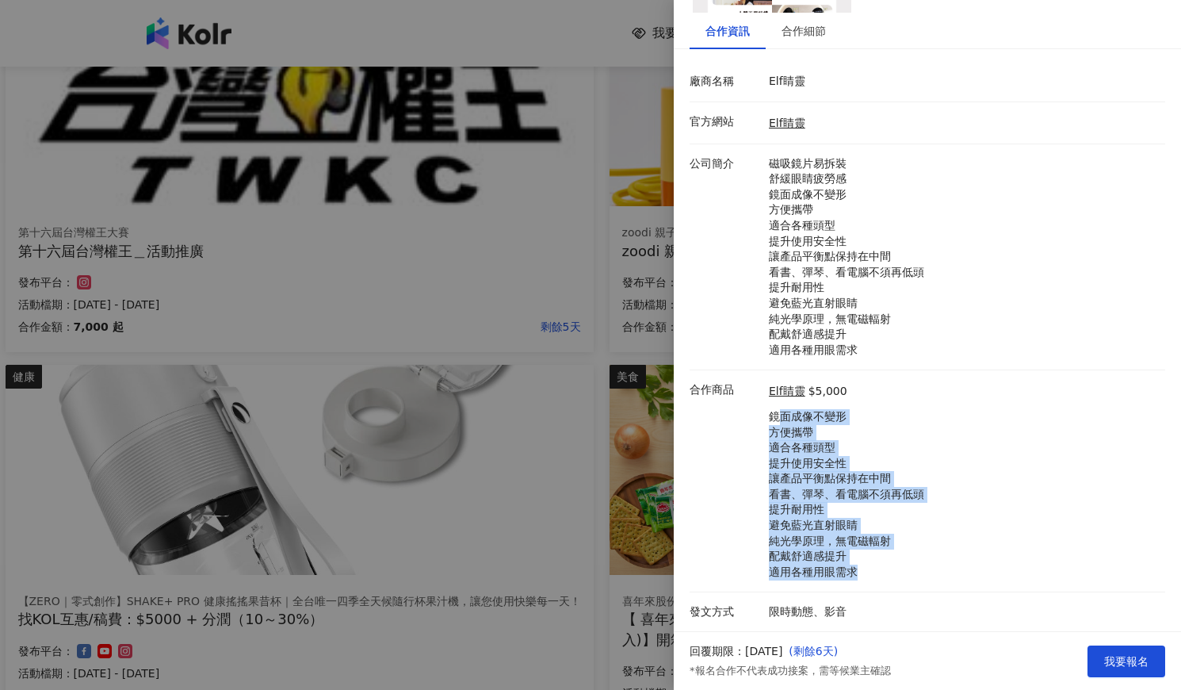
drag, startPoint x: 781, startPoint y: 419, endPoint x: 885, endPoint y: 569, distance: 182.3
click at [885, 569] on p "鏡面成像不變形 方便攜帶 適合各種頭型 提升使用安全性 讓產品平衡點保持在中間 看書、彈琴、看電腦不須再低頭 提升耐用性 避免藍光直射眼睛 純光學原理，無電磁…" at bounding box center [846, 494] width 155 height 171
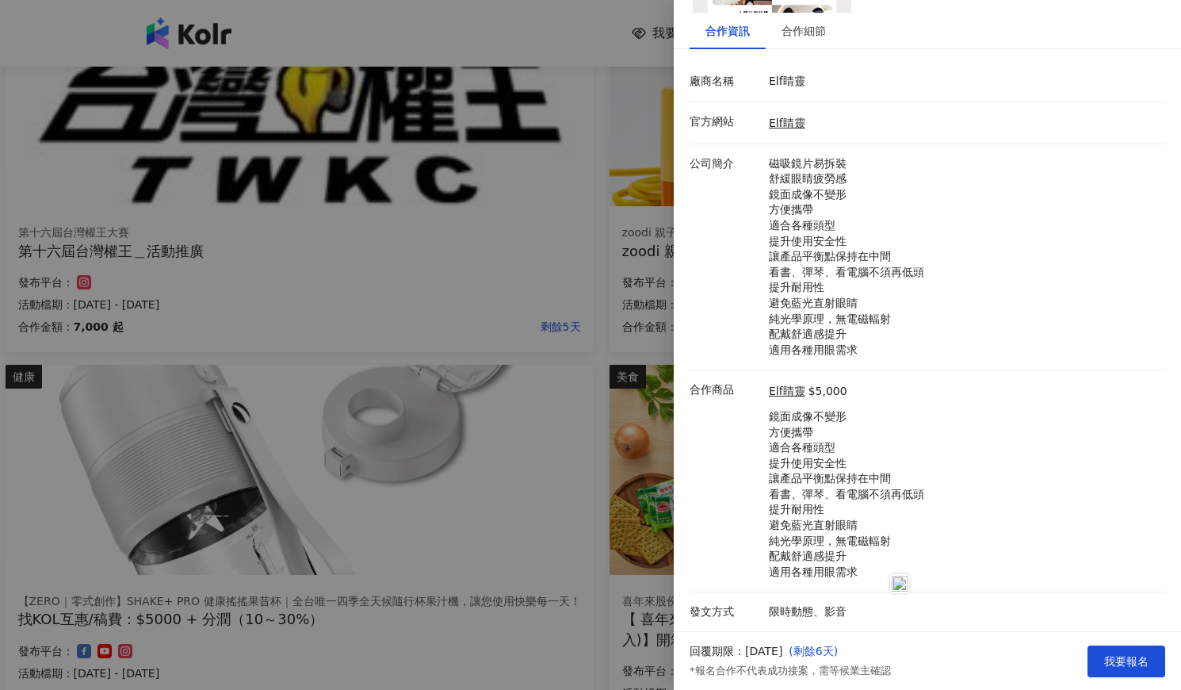
click at [959, 472] on div "Elf睛靈 $5,000 鏡面成像不變形 方便攜帶 適合各種頭型 提升使用安全性 讓產品[PERSON_NAME]點保持在中間 看書、彈琴、看電腦不須再低頭 …" at bounding box center [963, 480] width 396 height 197
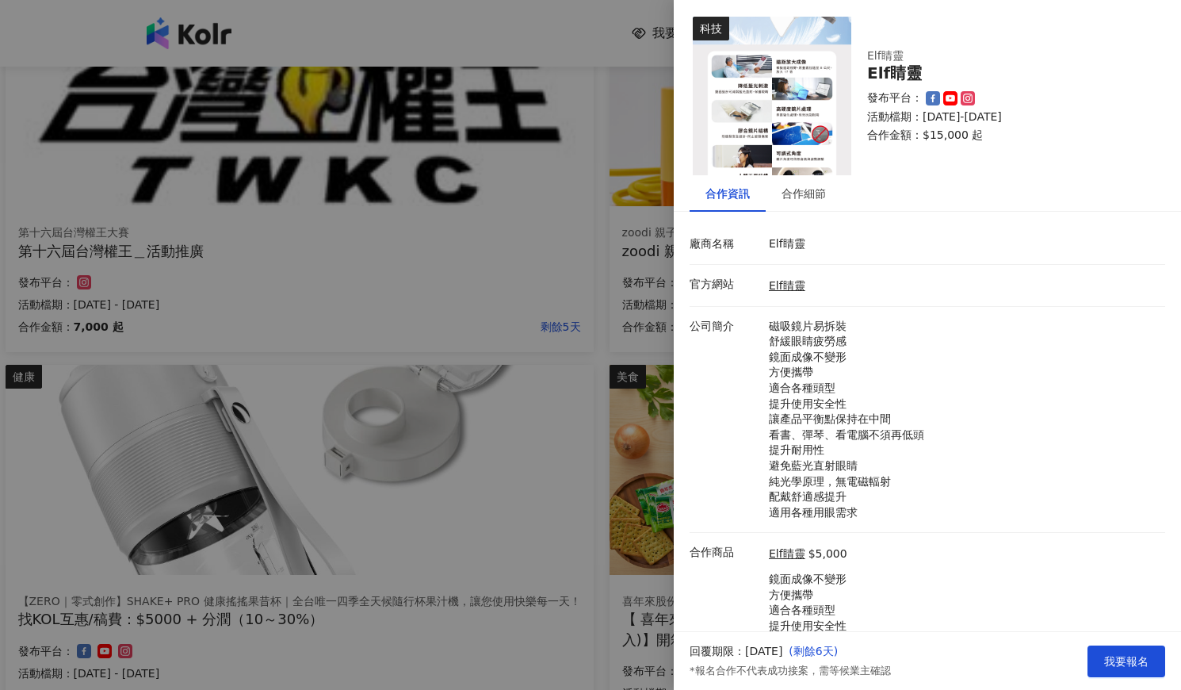
scroll to position [0, 0]
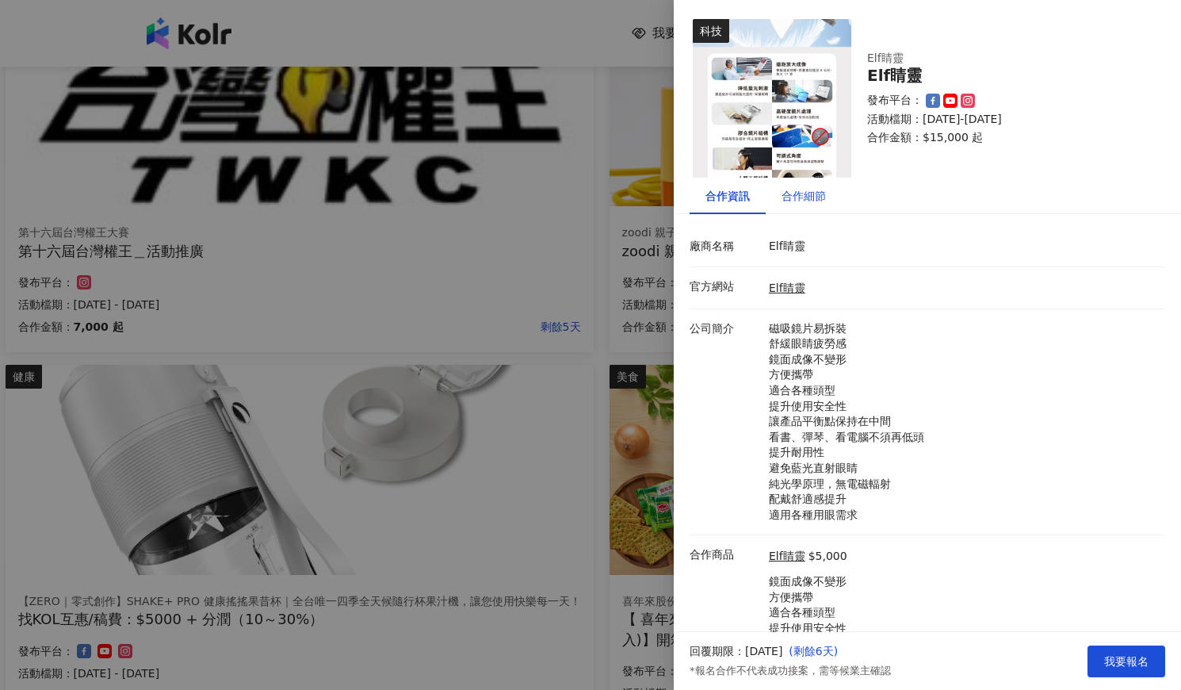
click at [810, 196] on div "合作細節" at bounding box center [804, 195] width 44 height 17
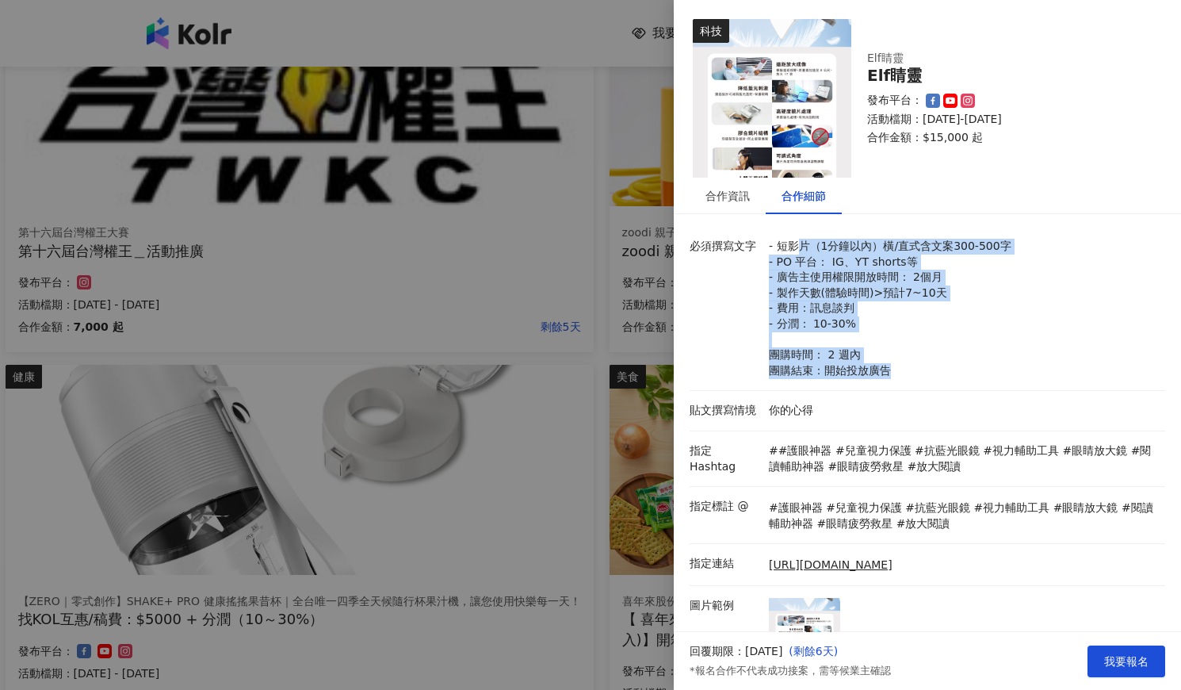
drag, startPoint x: 842, startPoint y: 262, endPoint x: 952, endPoint y: 352, distance: 142.5
click at [940, 369] on p "- 短影片（1分鐘以內）橫/直式含文案300-500字 - PO 平台： IG、YT shorts等 - 廣告主使用權限開放時間： 2個月 - 製作天數(體驗…" at bounding box center [963, 309] width 389 height 140
click at [985, 308] on p "- 短影片（1分鐘以內）橫/直式含文案300-500字 - PO 平台： IG、YT shorts等 - 廣告主使用權限開放時間： 2個月 - 製作天數(體驗…" at bounding box center [963, 309] width 389 height 140
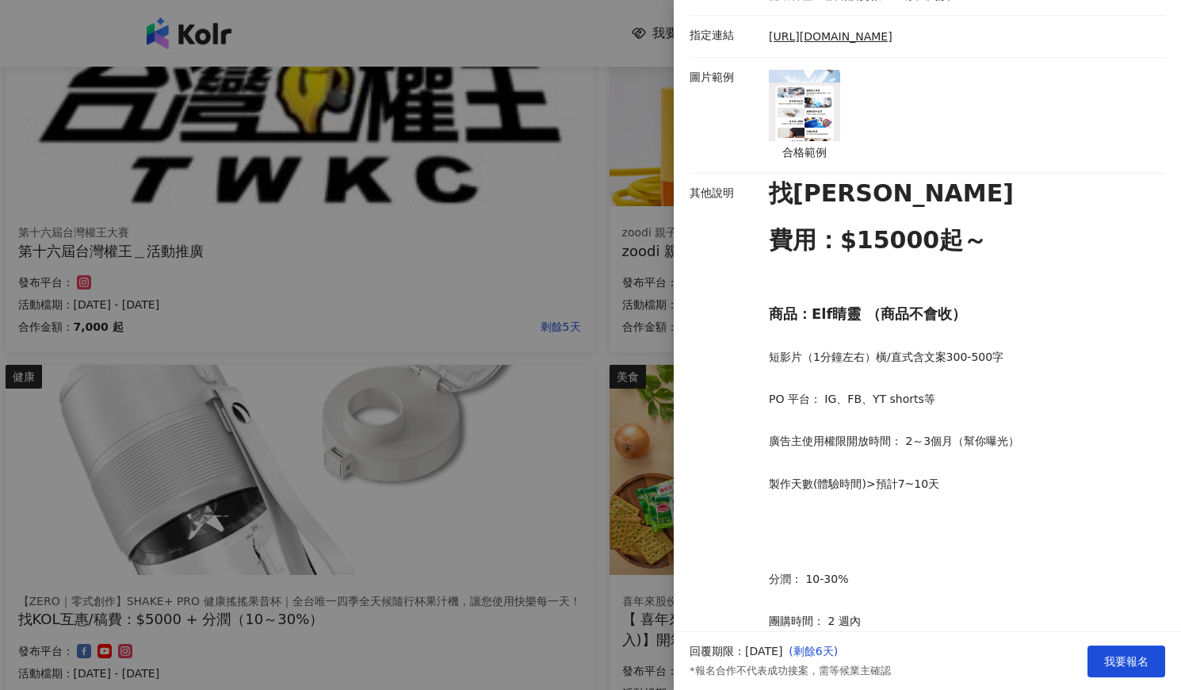
scroll to position [291, 0]
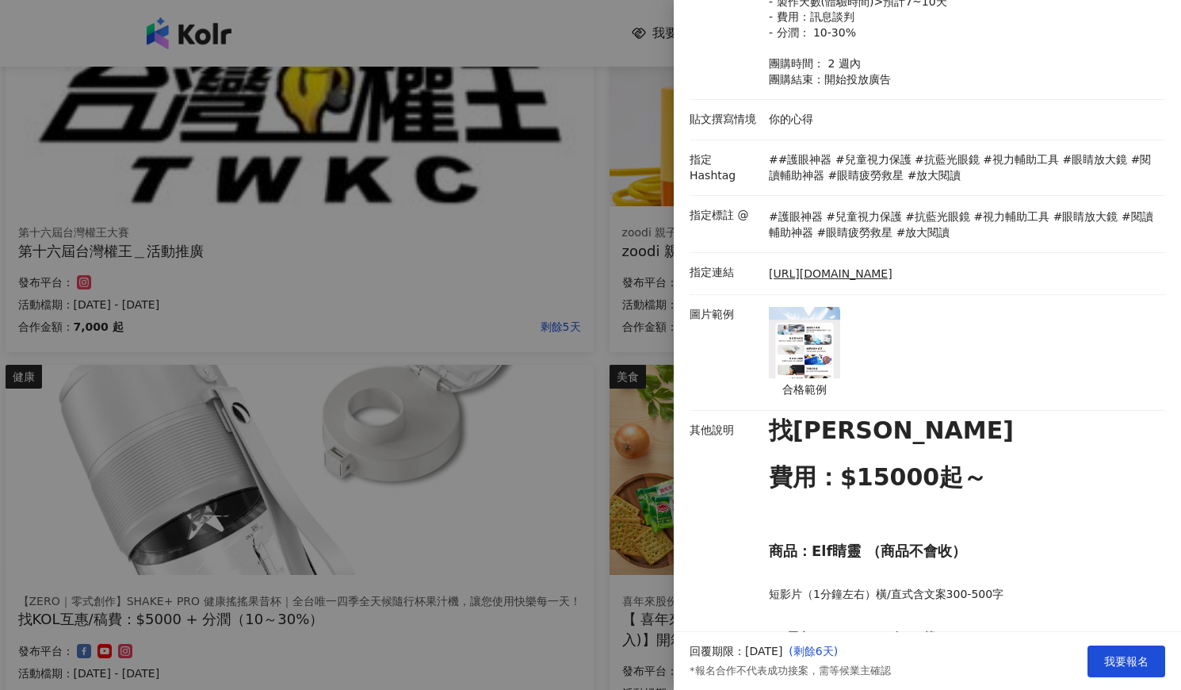
click at [779, 358] on img at bounding box center [804, 342] width 71 height 71
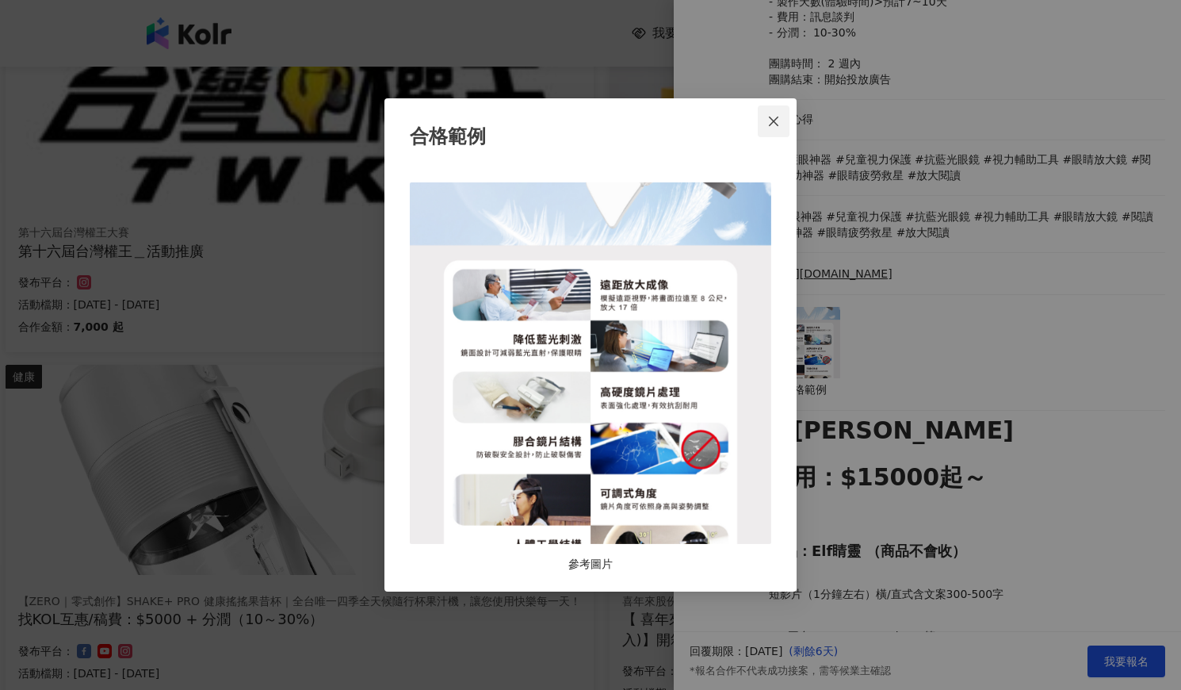
click at [775, 115] on icon "close" at bounding box center [774, 121] width 13 height 13
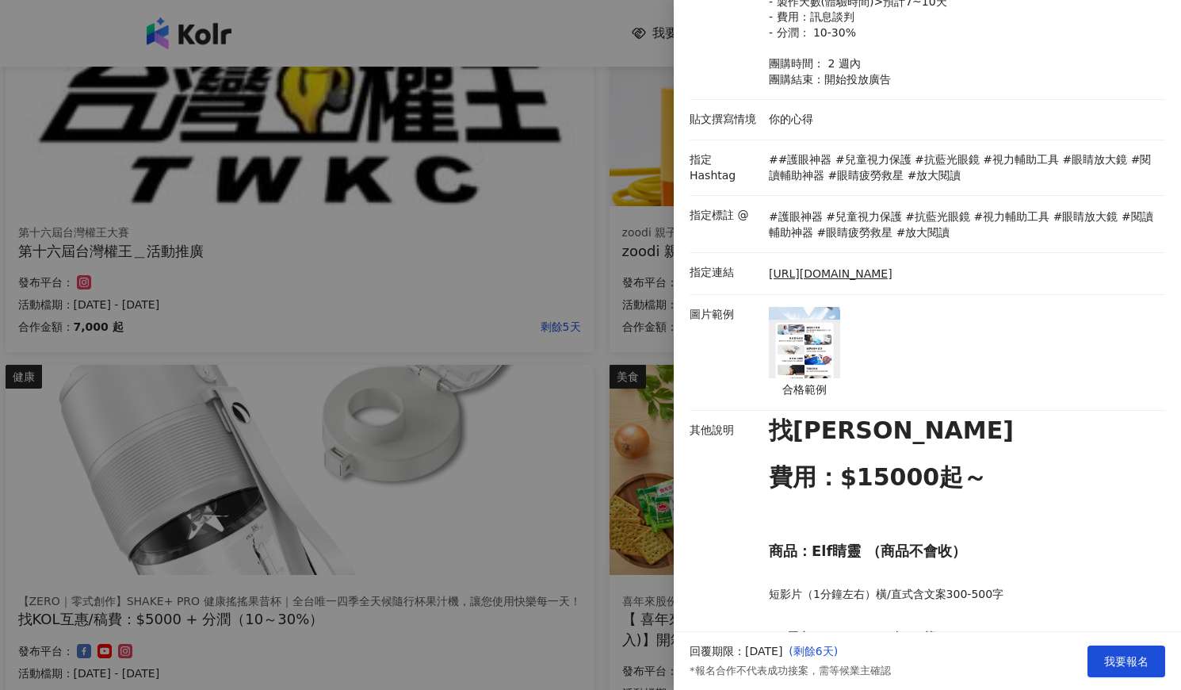
click at [592, 228] on div at bounding box center [590, 345] width 1181 height 690
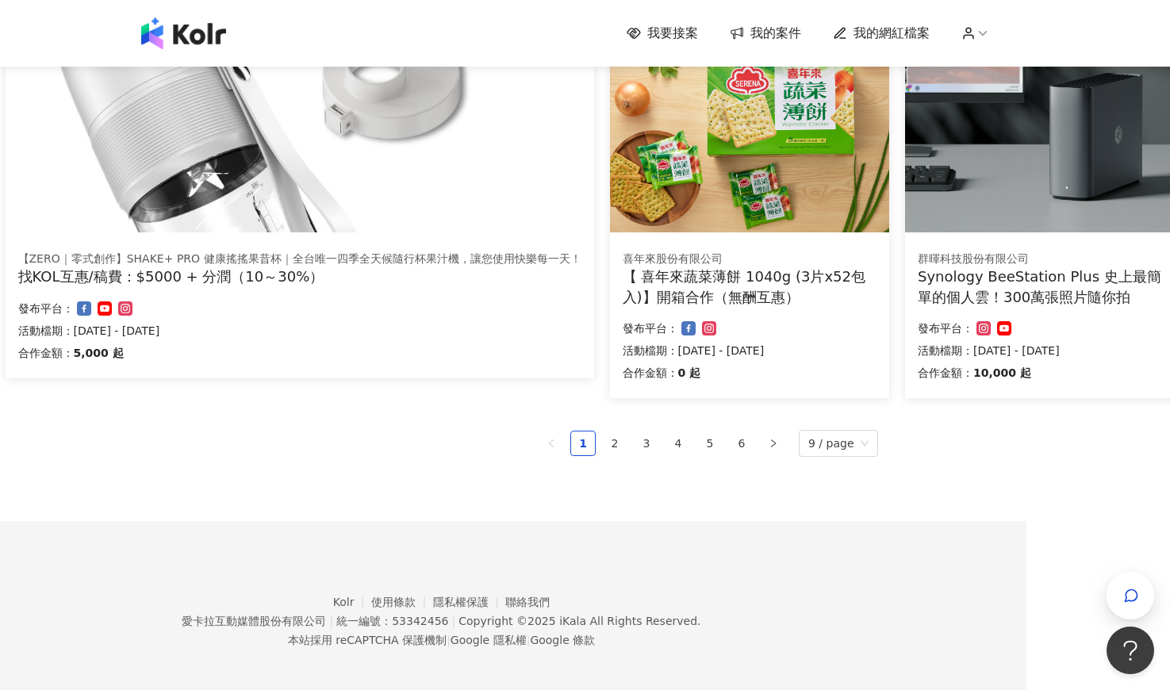
scroll to position [984, 144]
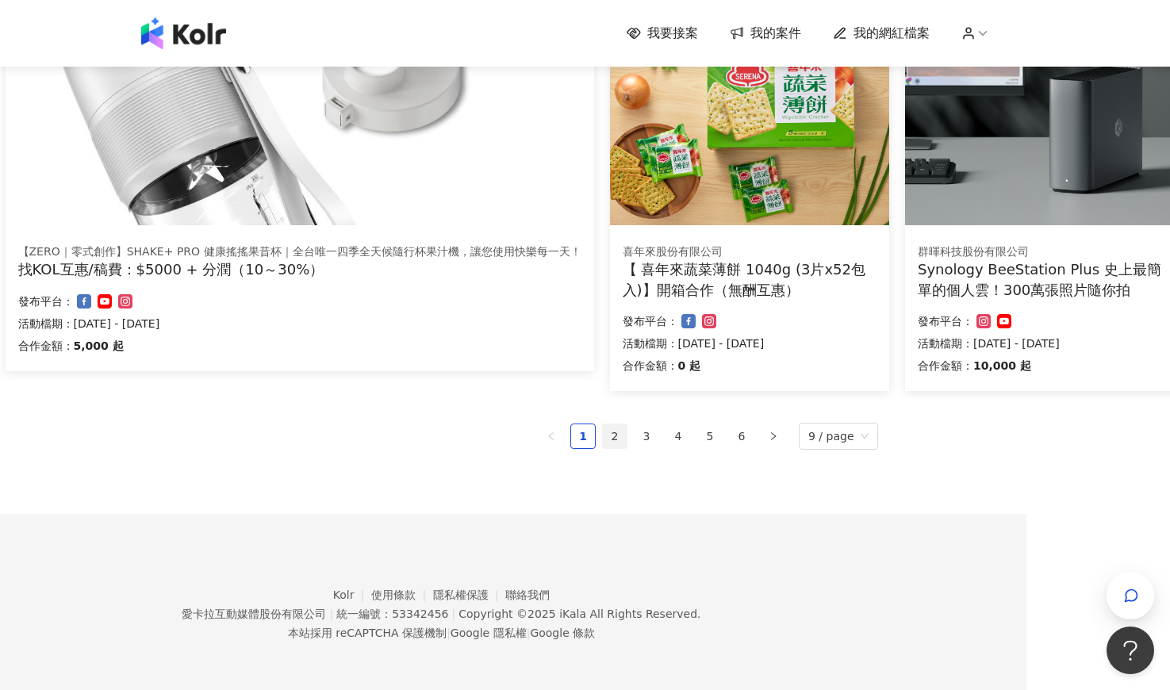
click at [611, 437] on link "2" at bounding box center [615, 436] width 24 height 24
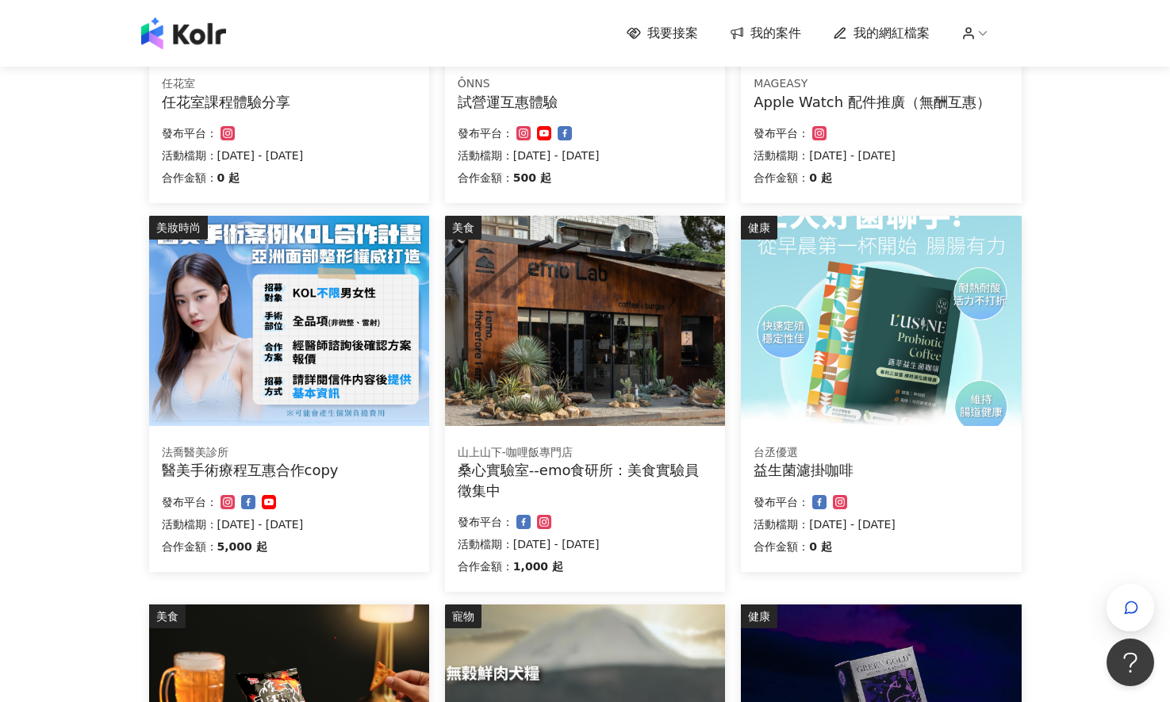
scroll to position [752, 0]
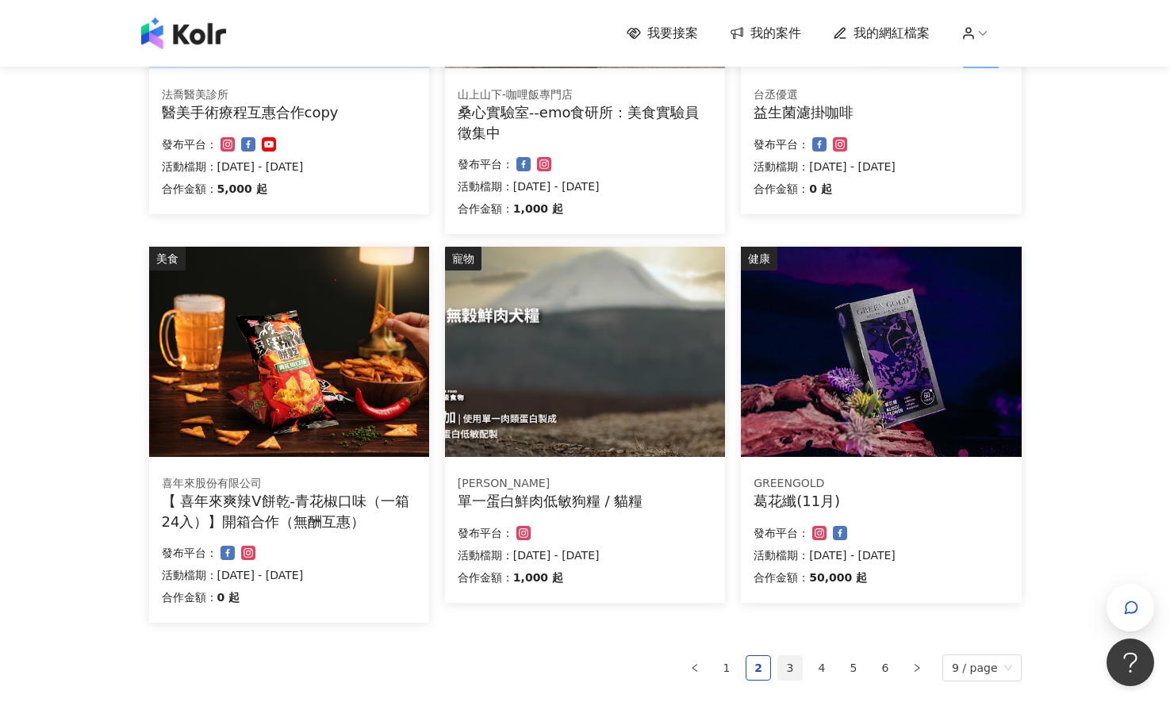
click at [794, 664] on link "3" at bounding box center [790, 668] width 24 height 24
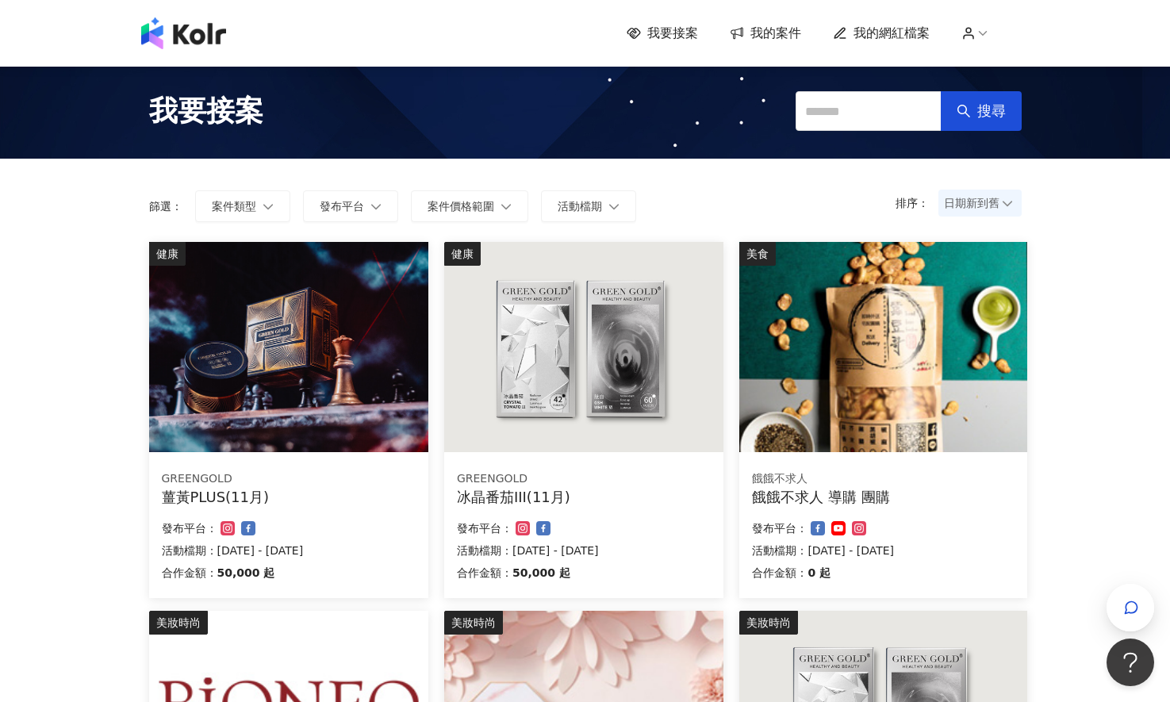
scroll to position [846, 0]
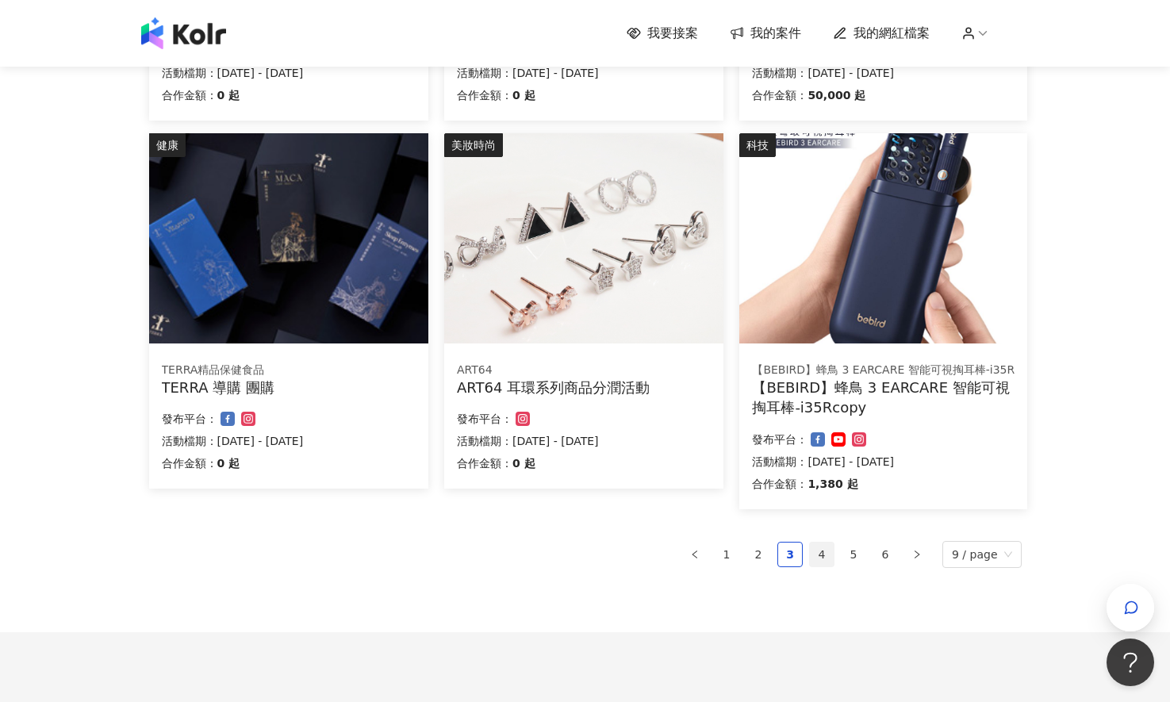
click at [831, 557] on link "4" at bounding box center [822, 554] width 24 height 24
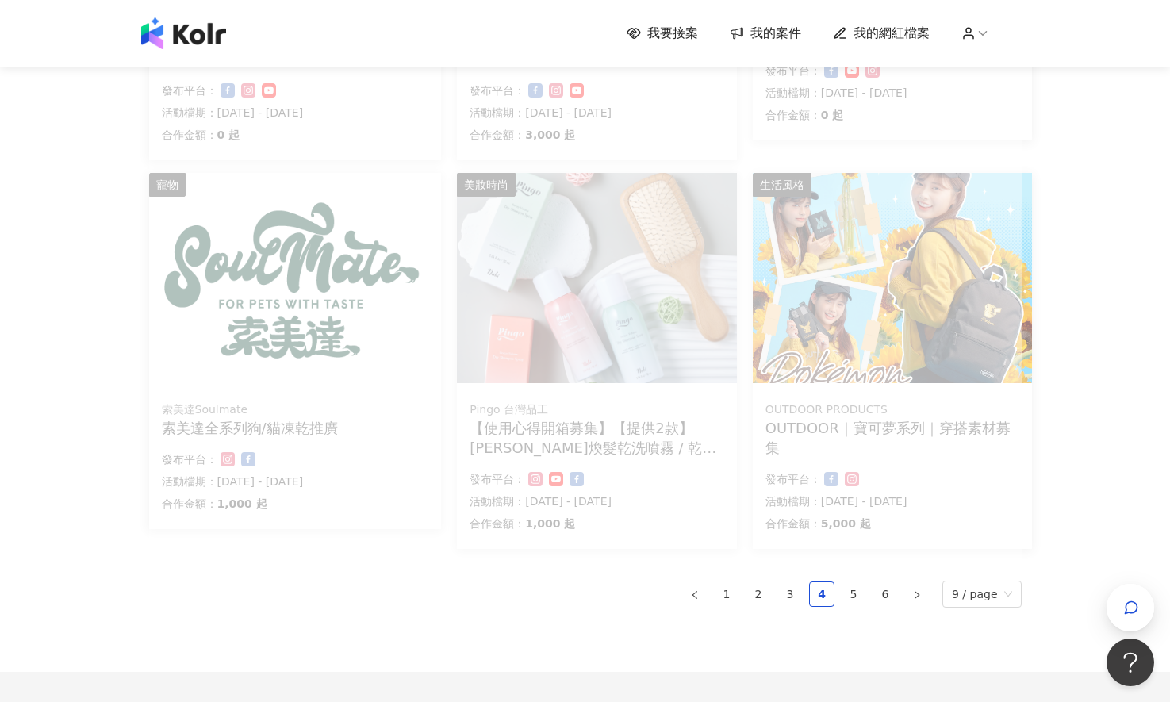
scroll to position [866, 0]
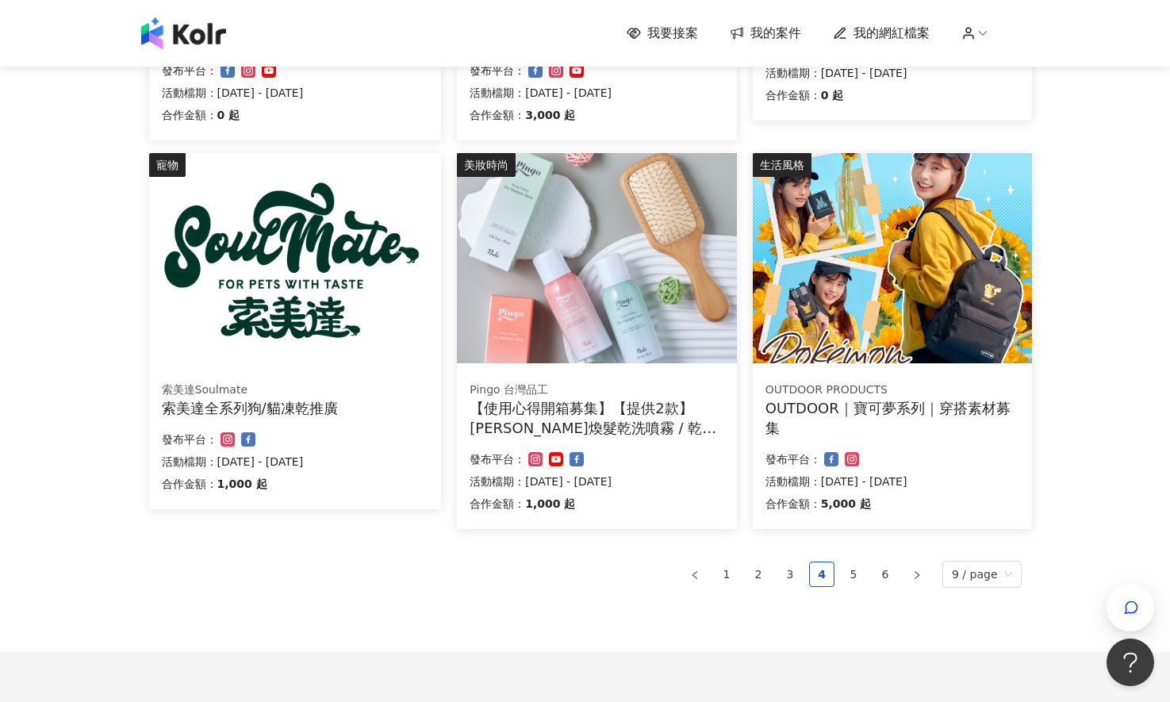
drag, startPoint x: 879, startPoint y: 407, endPoint x: 1066, endPoint y: 454, distance: 192.1
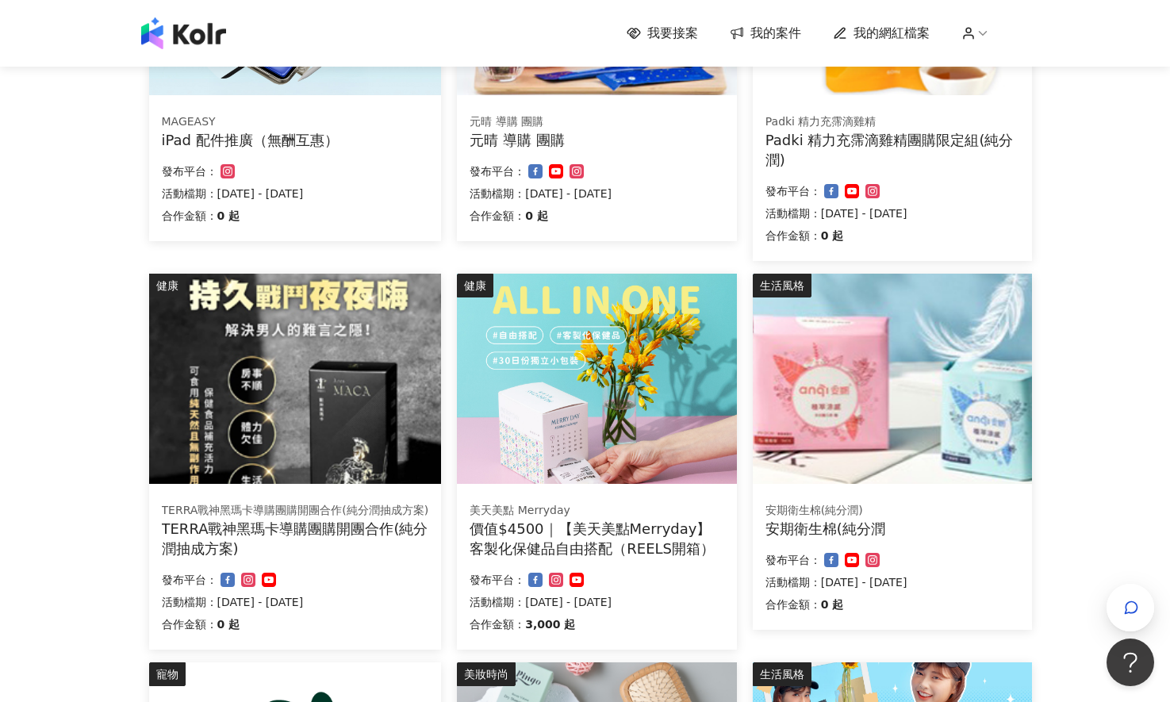
scroll to position [760, 0]
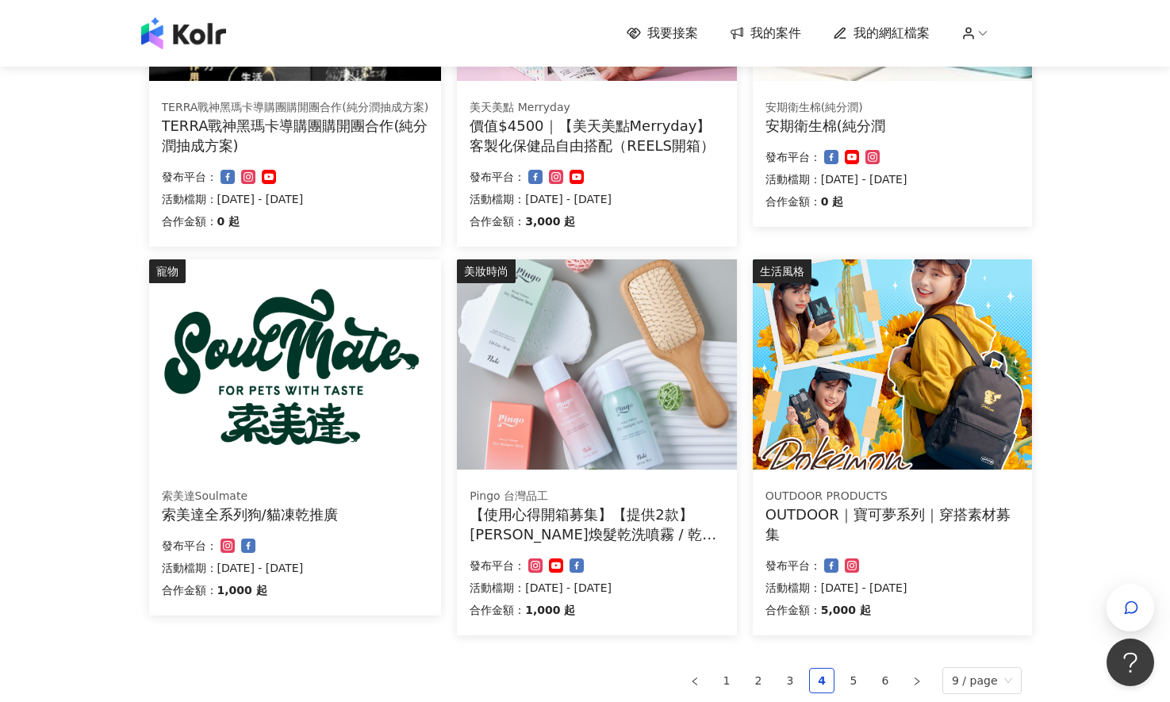
click at [912, 516] on div "OUTDOOR｜寶可夢系列｜穿搭素材募集" at bounding box center [892, 524] width 254 height 40
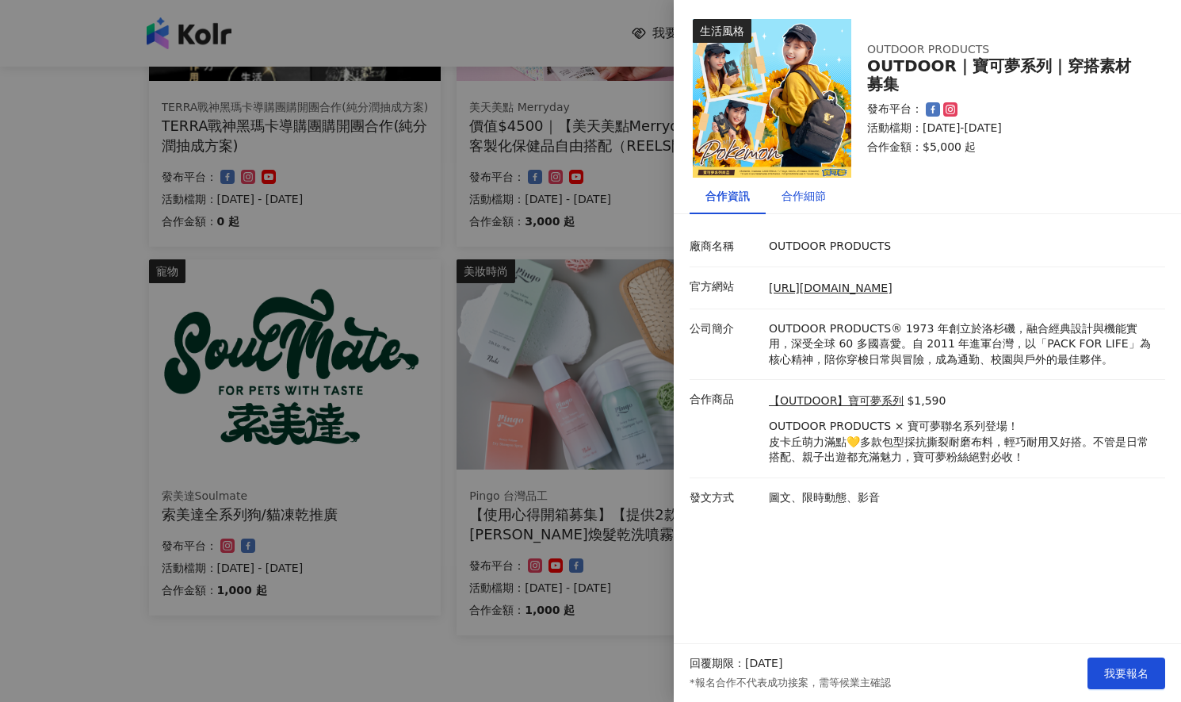
click at [794, 190] on div "合作細節" at bounding box center [804, 195] width 44 height 17
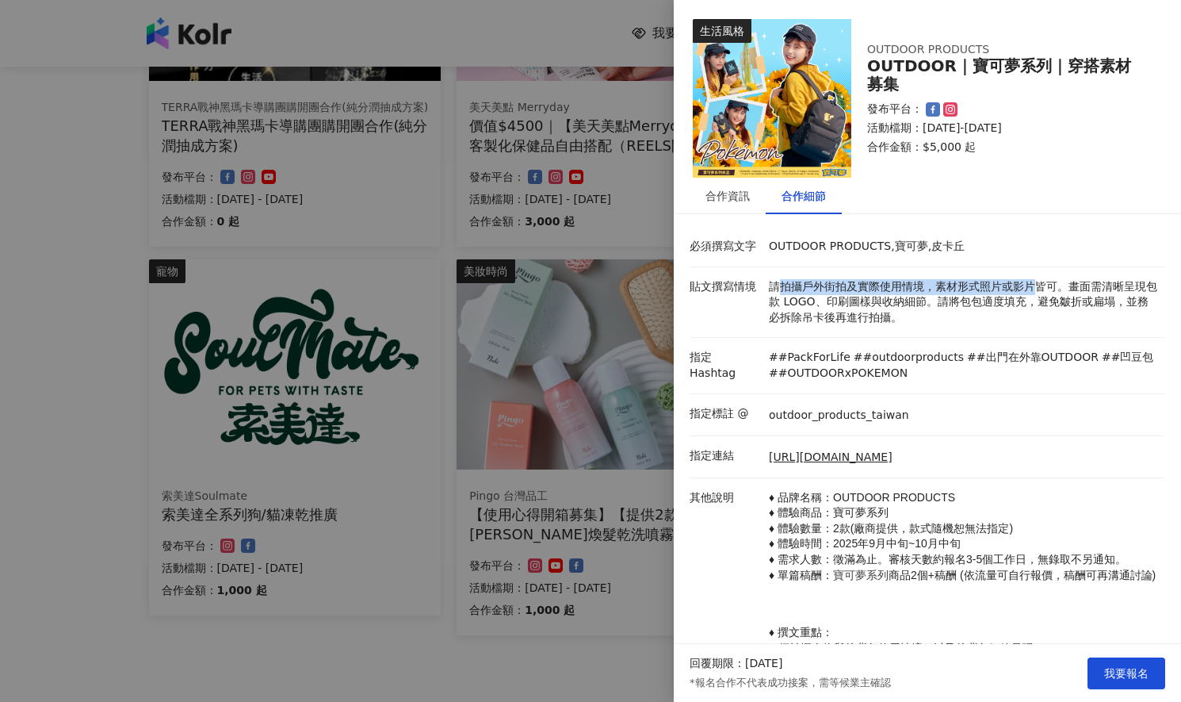
drag, startPoint x: 777, startPoint y: 283, endPoint x: 1026, endPoint y: 284, distance: 249.0
click at [1026, 284] on p "請拍攝戶外街拍及實際使用情境，素材形式照片或影片皆可。畫面需清晰呈現包款 LOGO、印刷圖樣與收納細節。請將包包適度填充，避免皺折或扁塌，並務必拆除吊卡後再進…" at bounding box center [963, 302] width 389 height 47
click at [985, 312] on p "請拍攝戶外街拍及實際使用情境，素材形式照片或影片皆可。畫面需清晰呈現包款 LOGO、印刷圖樣與收納細節。請將包包適度填充，避免皺折或扁塌，並務必拆除吊卡後再進…" at bounding box center [963, 302] width 389 height 47
click at [1013, 205] on div "合作資訊 合作細節" at bounding box center [927, 196] width 507 height 36
click at [1131, 672] on span "我要報名" at bounding box center [1127, 673] width 44 height 13
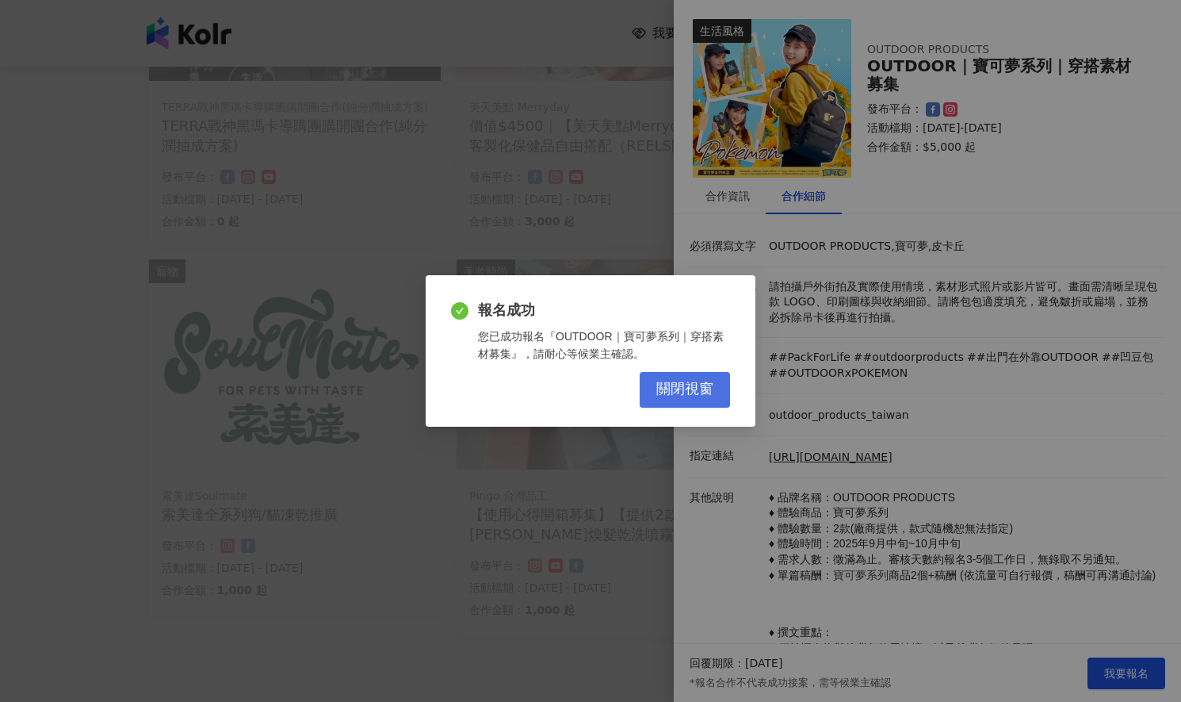
click at [693, 395] on span "關閉視窗" at bounding box center [685, 389] width 57 height 17
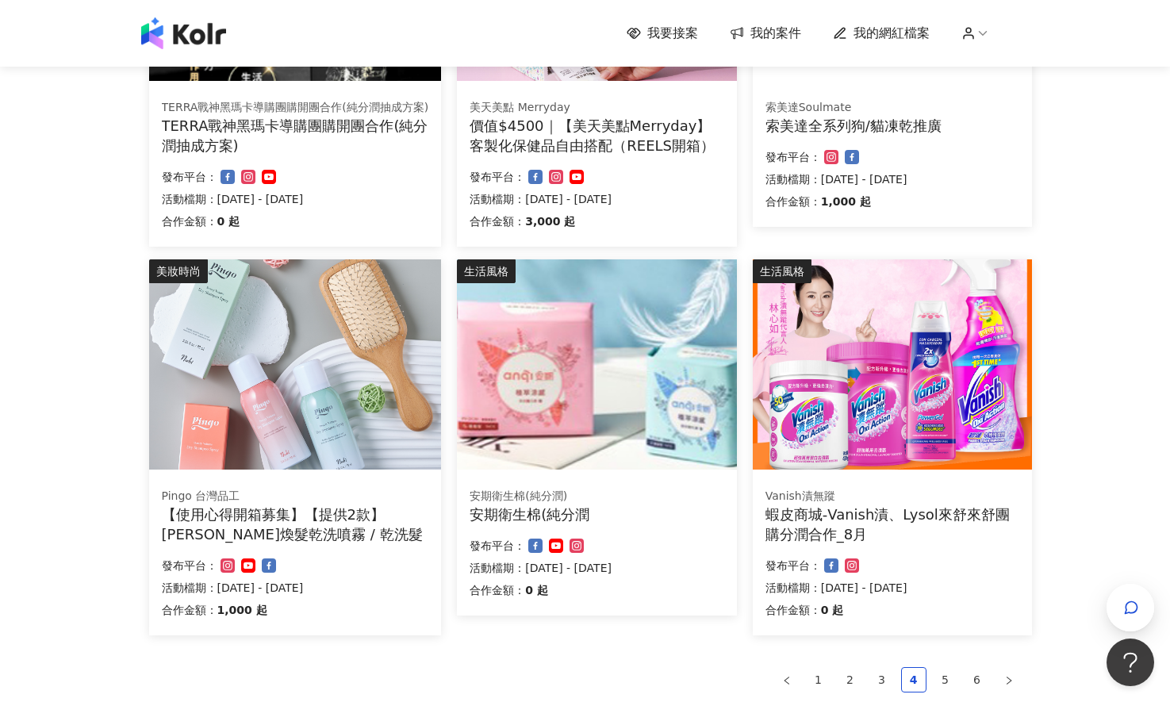
click at [887, 505] on div "蝦皮商城-Vanish漬、Lysol來舒來舒團購分潤合作_8月" at bounding box center [892, 524] width 254 height 40
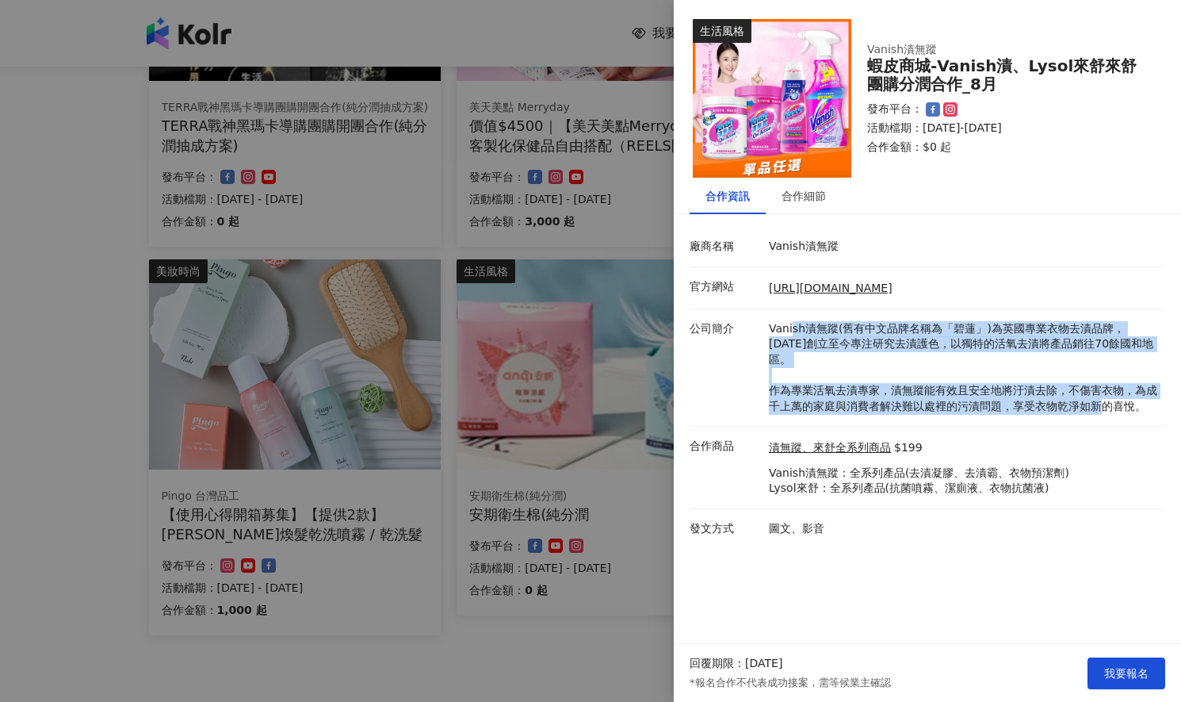
drag, startPoint x: 791, startPoint y: 331, endPoint x: 1108, endPoint y: 396, distance: 323.6
click at [1108, 396] on p "Vanish漬無蹤(舊有中文品牌名稱為「碧蓮」)為英國專業衣物去漬品牌，[DATE]創立至今專注研究去漬護色，以獨特的活氧去漬將產品銷往70餘國和地區。​ 作…" at bounding box center [963, 368] width 389 height 94
click at [1080, 366] on p "Vanish漬無蹤(舊有中文品牌名稱為「碧蓮」)為英國專業衣物去漬品牌，[DATE]創立至今專注研究去漬護色，以獨特的活氧去漬將產品銷往70餘國和地區。​ 作…" at bounding box center [963, 368] width 389 height 94
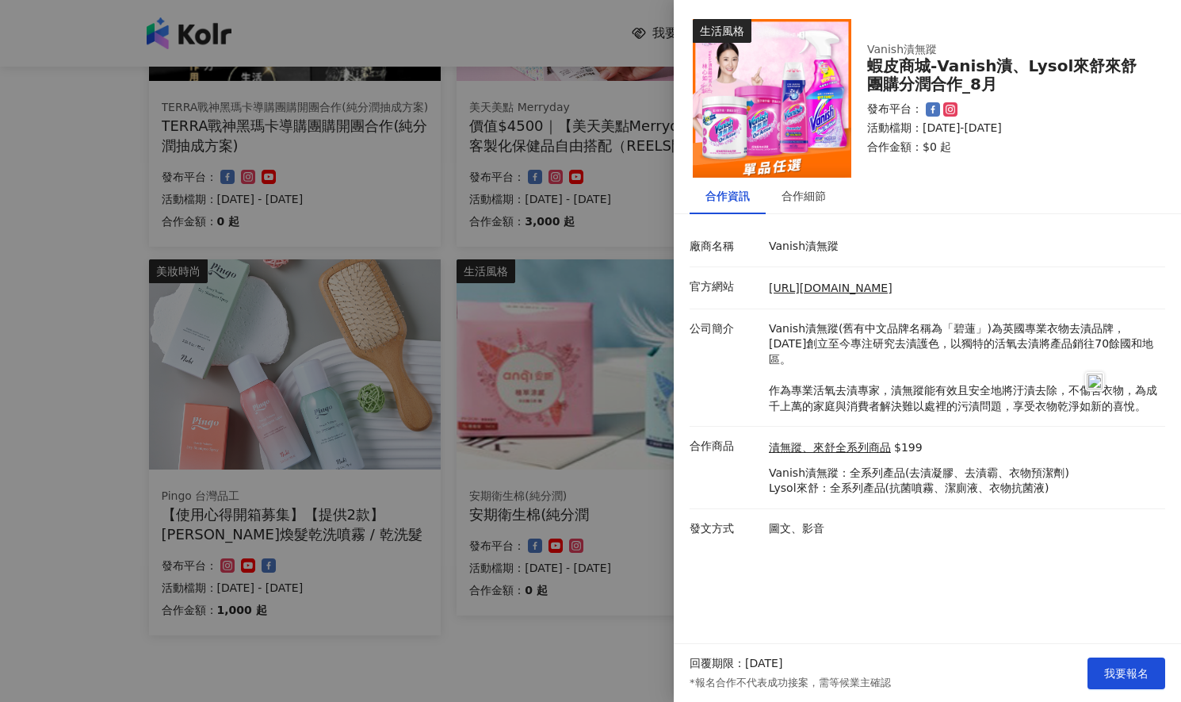
click at [773, 465] on p "Vanish漬無蹤：全系列產品(去漬凝膠、去漬霸、衣物預潔劑) Lysol來舒：全系列產品(抗菌噴霧、潔廁液、衣物抗菌液)" at bounding box center [919, 480] width 301 height 31
click at [802, 186] on div "合作細節" at bounding box center [804, 196] width 76 height 36
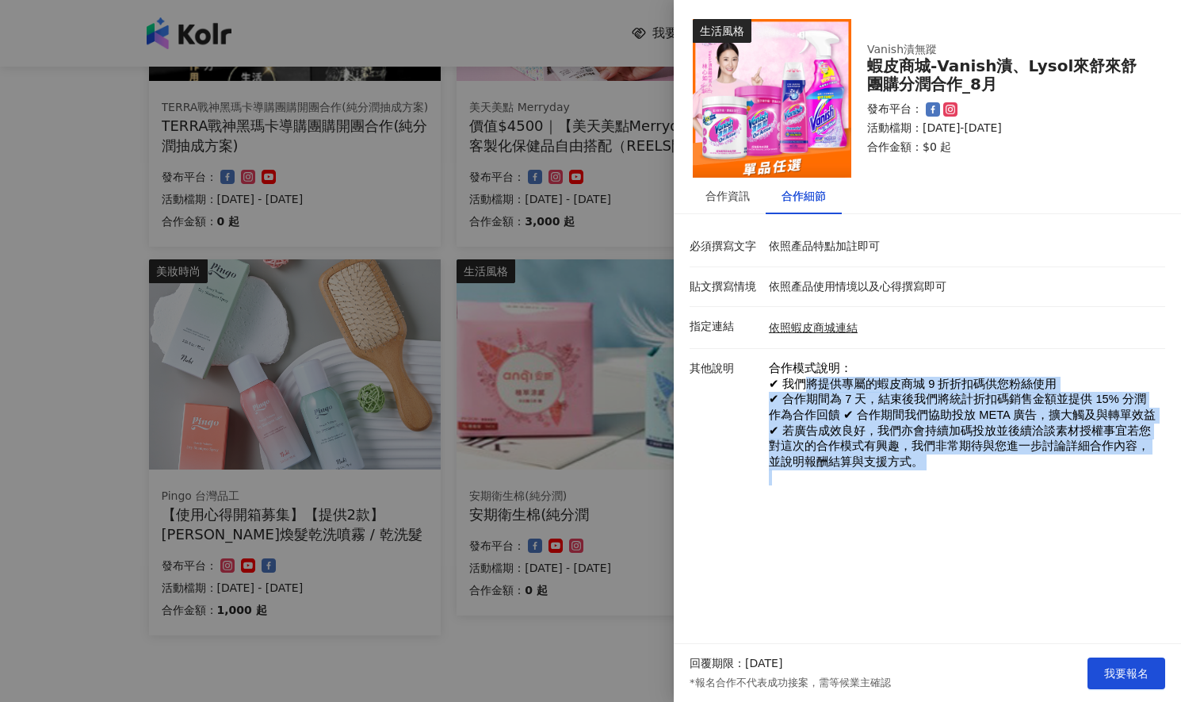
drag, startPoint x: 791, startPoint y: 386, endPoint x: 1095, endPoint y: 486, distance: 320.5
click at [1105, 478] on p "合作模式說明： ✔ 我們將提供專屬的蝦皮商城 9 折折扣碼供您粉絲使用 ✔ 合作期間為 7 天，結束後我們將統計折扣碼銷售金額並提供 15% 分潤作為合作回饋…" at bounding box center [963, 423] width 389 height 124
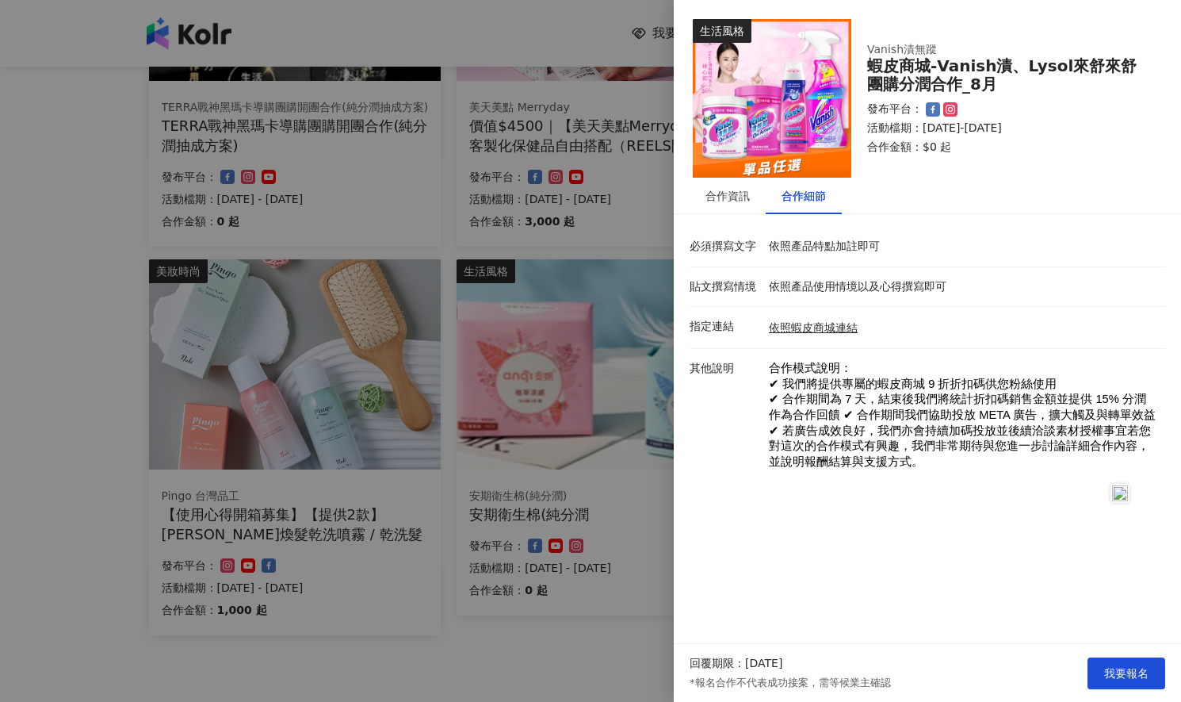
click at [1074, 494] on p "合作模式說明： ✔ 我們將提供專屬的蝦皮商城 9 折折扣碼供您粉絲使用 ✔ 合作期間為 7 天，結束後我們將統計折扣碼銷售金額並提供 15% 分潤作為合作回饋…" at bounding box center [963, 436] width 389 height 151
drag, startPoint x: 938, startPoint y: 65, endPoint x: 982, endPoint y: 64, distance: 44.4
click at [982, 64] on div "蝦皮商城-Vanish漬、Lysol來舒來舒團購分潤合作_8月" at bounding box center [1006, 75] width 279 height 36
drag, startPoint x: 961, startPoint y: 30, endPoint x: 961, endPoint y: 40, distance: 10.3
click at [961, 31] on div "Vanish漬無蹤 蝦皮商城-Vanish漬、Lysol來舒來舒團購分潤合作_8月 發布平台： 活動檔期：[DATE]-[DATE] 合作金額： $0 起" at bounding box center [1007, 98] width 311 height 144
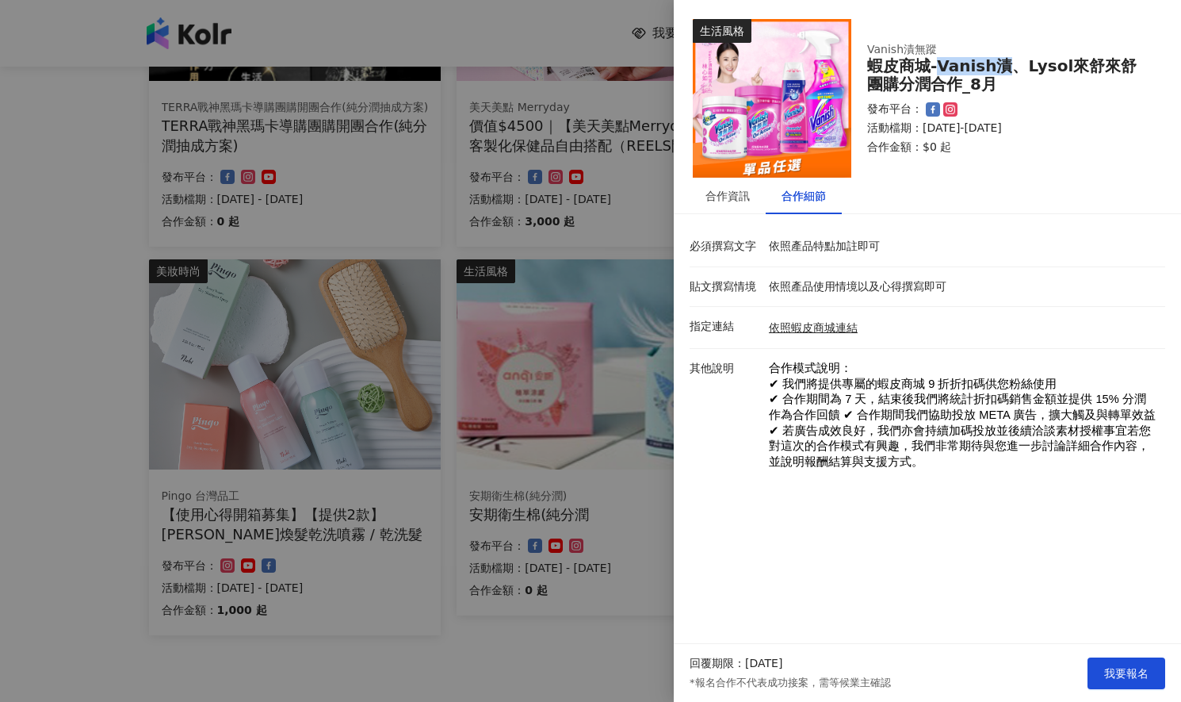
drag, startPoint x: 936, startPoint y: 63, endPoint x: 1001, endPoint y: 67, distance: 65.1
click at [1001, 67] on div "蝦皮商城-Vanish漬、Lysol來舒來舒團購分潤合作_8月" at bounding box center [1006, 75] width 279 height 36
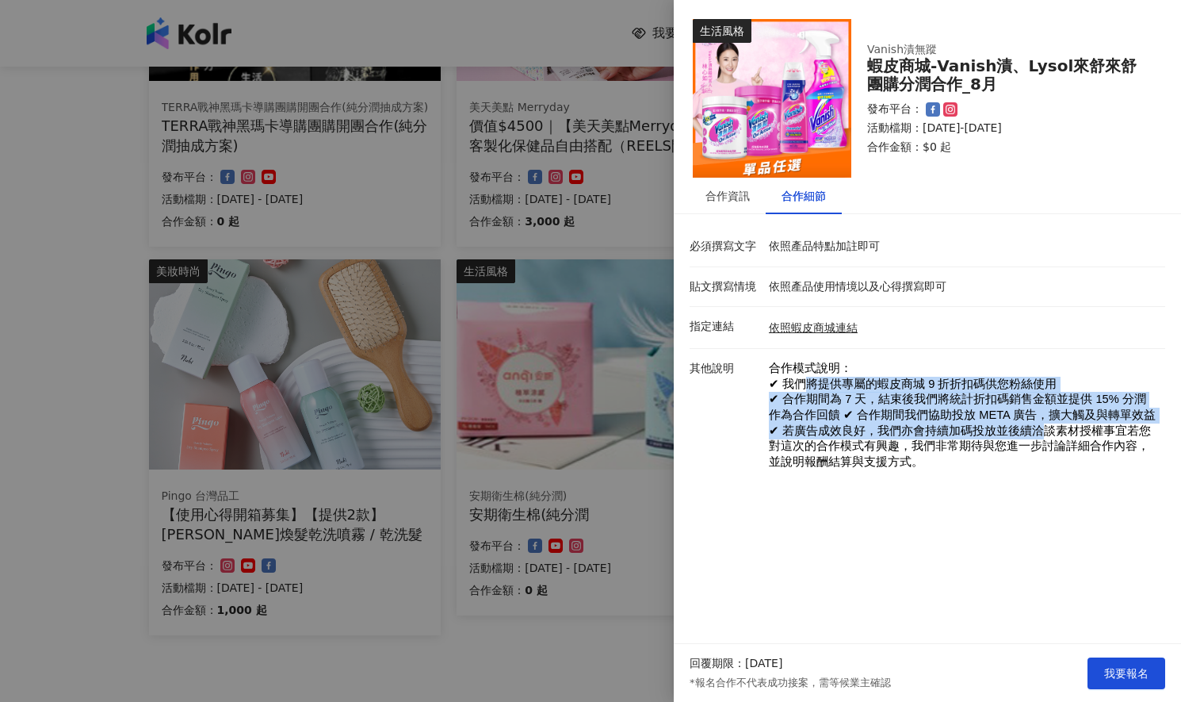
drag, startPoint x: 802, startPoint y: 380, endPoint x: 894, endPoint y: 356, distance: 95.0
click at [1021, 429] on p "合作模式說明： ✔ 我們將提供專屬的蝦皮商城 9 折折扣碼供您粉絲使用 ✔ 合作期間為 7 天，結束後我們將統計折扣碼銷售金額並提供 15% 分潤作為合作回饋…" at bounding box center [963, 423] width 389 height 124
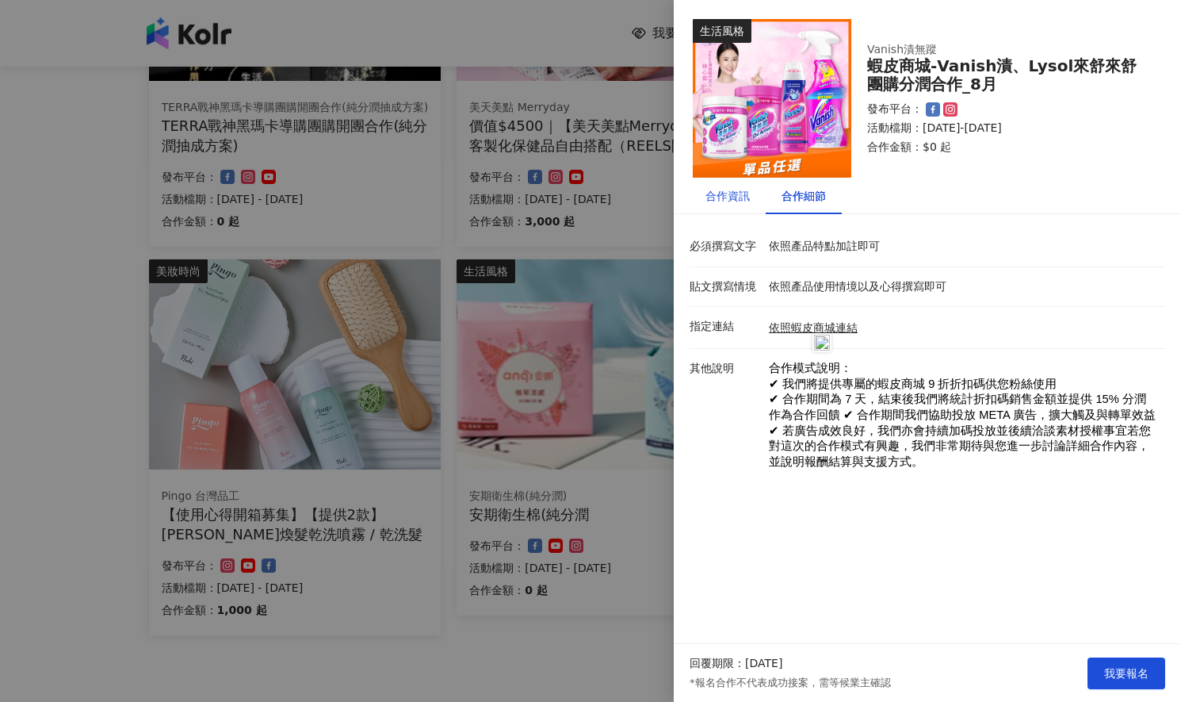
drag, startPoint x: 734, startPoint y: 198, endPoint x: 745, endPoint y: 206, distance: 13.6
click at [734, 198] on div "合作資訊" at bounding box center [728, 195] width 44 height 17
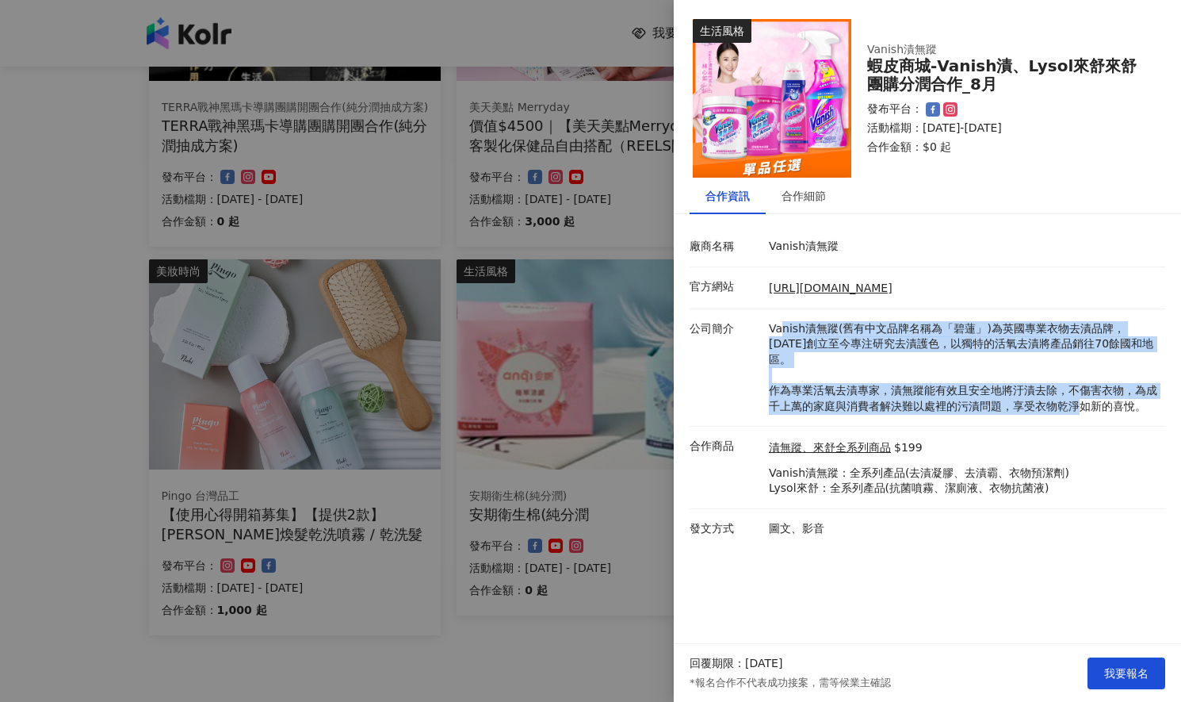
drag, startPoint x: 784, startPoint y: 327, endPoint x: 1093, endPoint y: 377, distance: 312.6
click at [1092, 398] on p "Vanish漬無蹤(舊有中文品牌名稱為「碧蓮」)為英國專業衣物去漬品牌，[DATE]創立至今專注研究去漬護色，以獨特的活氧去漬將產品銷往70餘國和地區。​ 作…" at bounding box center [963, 368] width 389 height 94
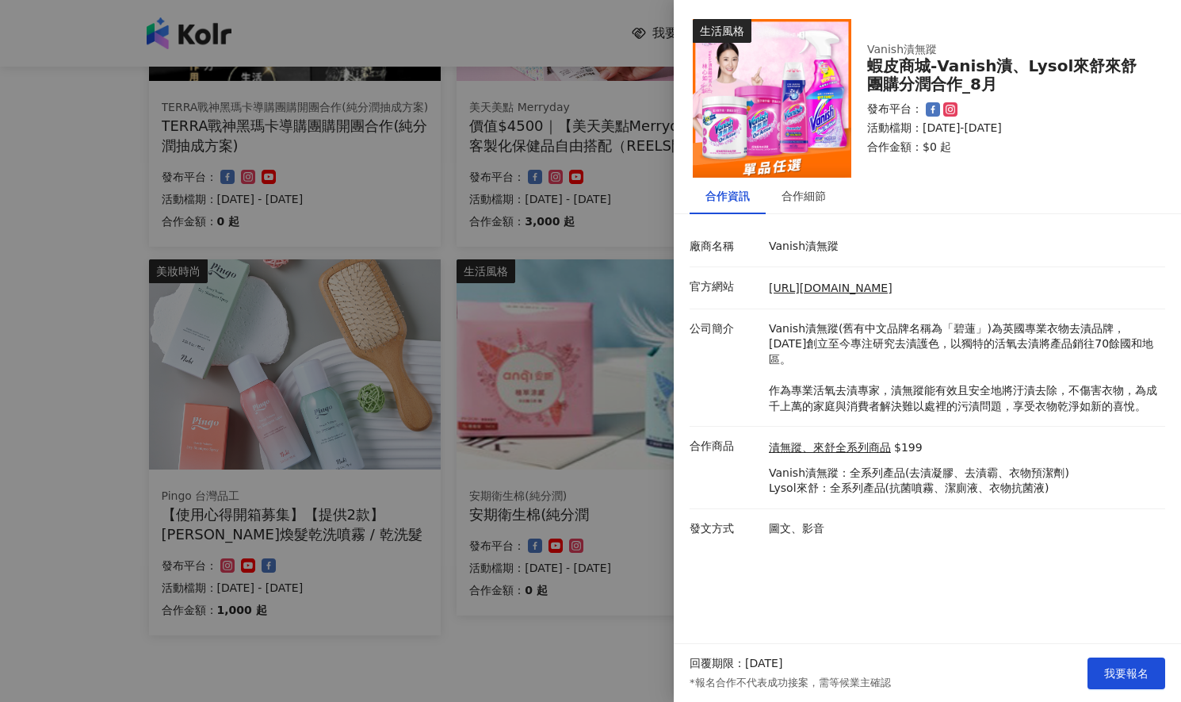
click at [989, 190] on div "合作資訊 合作細節" at bounding box center [927, 196] width 507 height 36
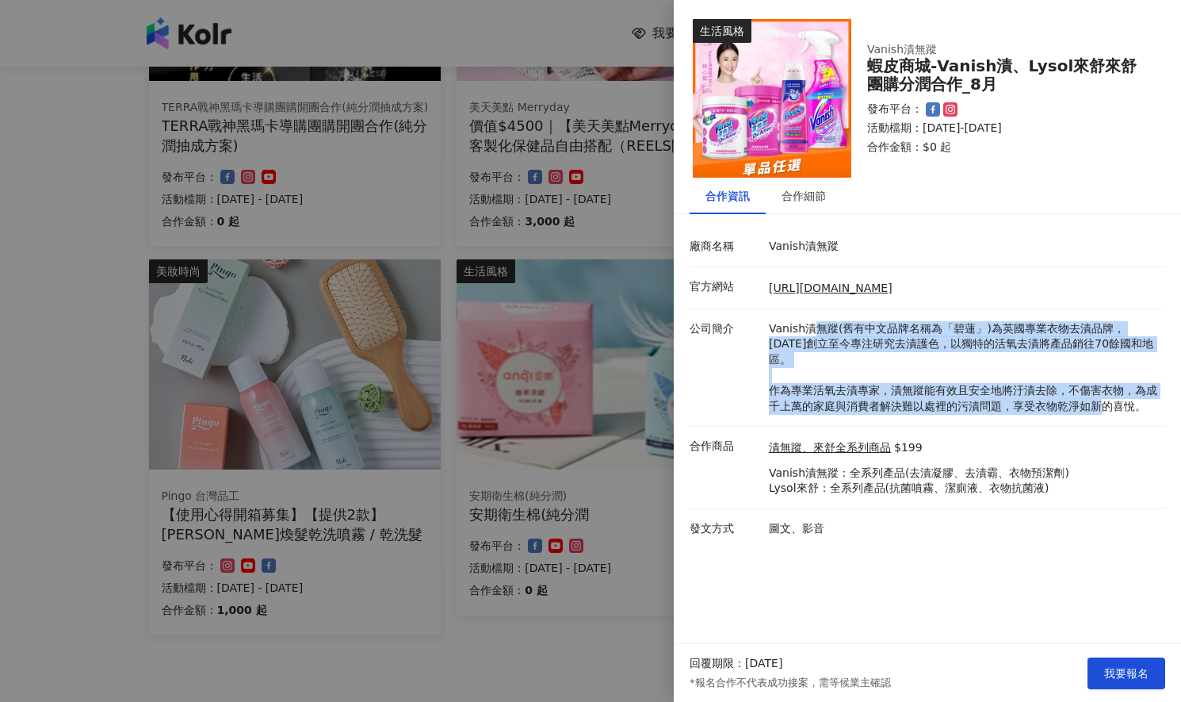
drag, startPoint x: 812, startPoint y: 327, endPoint x: 1108, endPoint y: 394, distance: 304.1
click at [1108, 394] on p "Vanish漬無蹤(舊有中文品牌名稱為「碧蓮」)為英國專業衣物去漬品牌，[DATE]創立至今專注研究去漬護色，以獨特的活氧去漬將產品銷往70餘國和地區。​ 作…" at bounding box center [963, 368] width 389 height 94
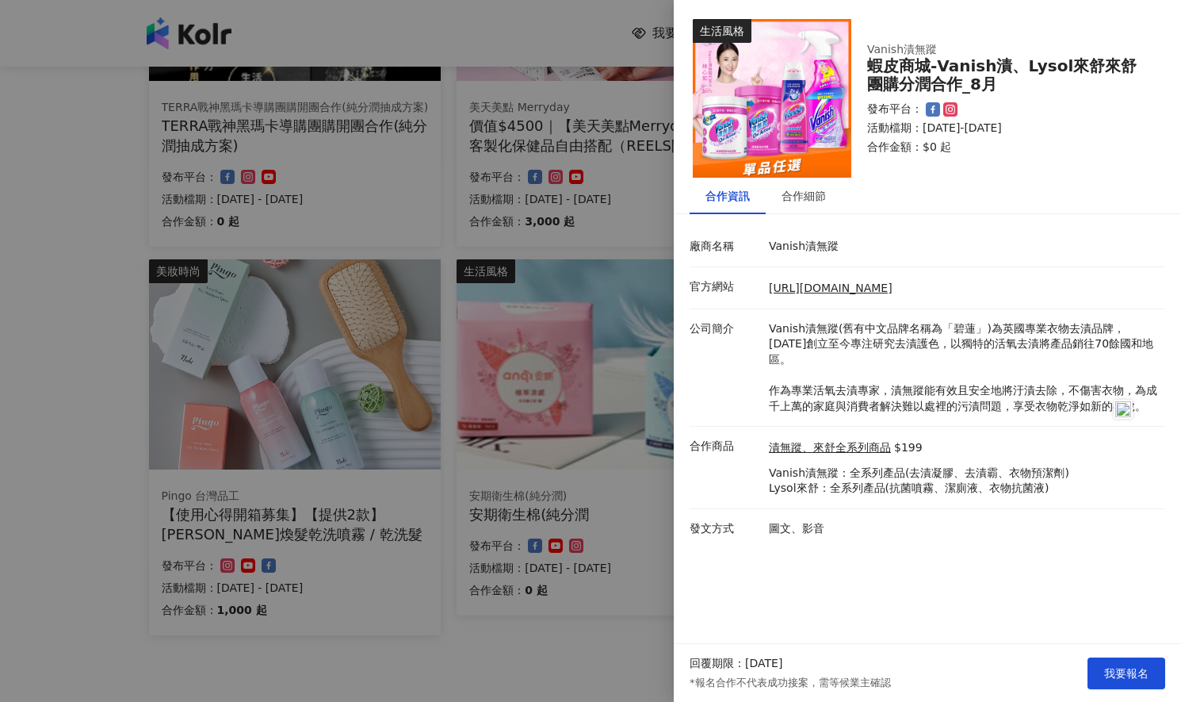
click at [1076, 442] on div "漬無蹤、來舒全系列商品 $199 Vanish漬無蹤：全系列產品(去漬凝膠、去漬霸、衣物預潔劑) Lysol來舒：全系列產品(抗菌噴霧、潔廁液、衣物抗菌液)" at bounding box center [963, 467] width 396 height 58
click at [828, 440] on link "漬無蹤、來舒全系列商品" at bounding box center [830, 448] width 122 height 16
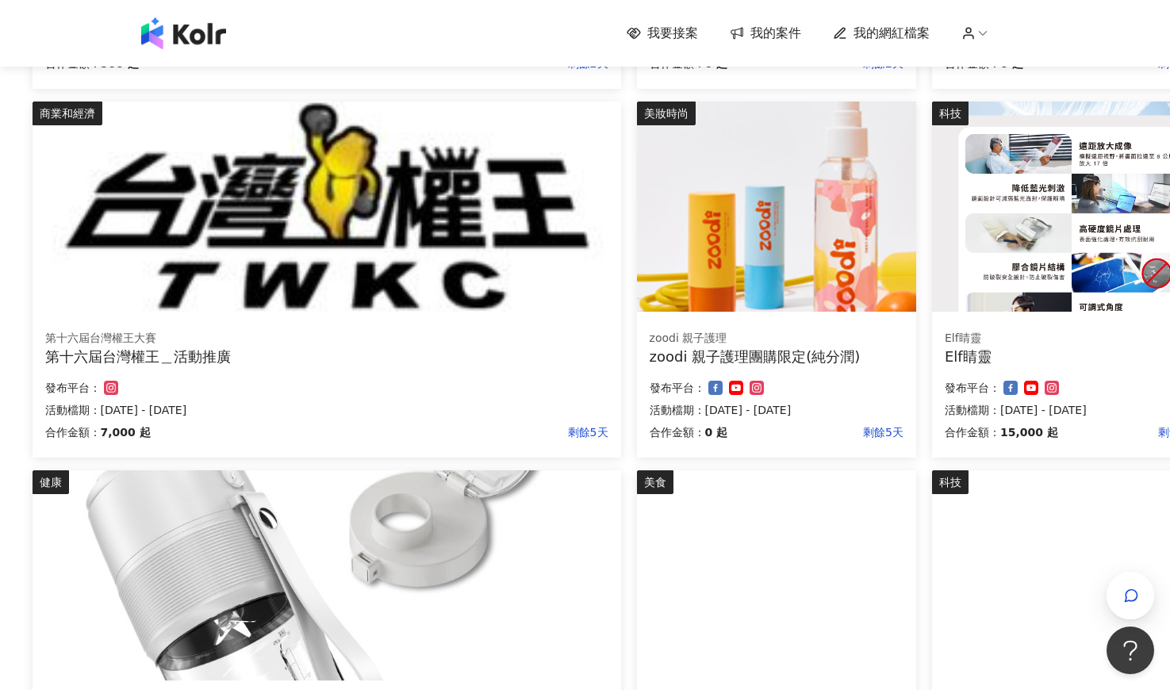
scroll to position [982, 117]
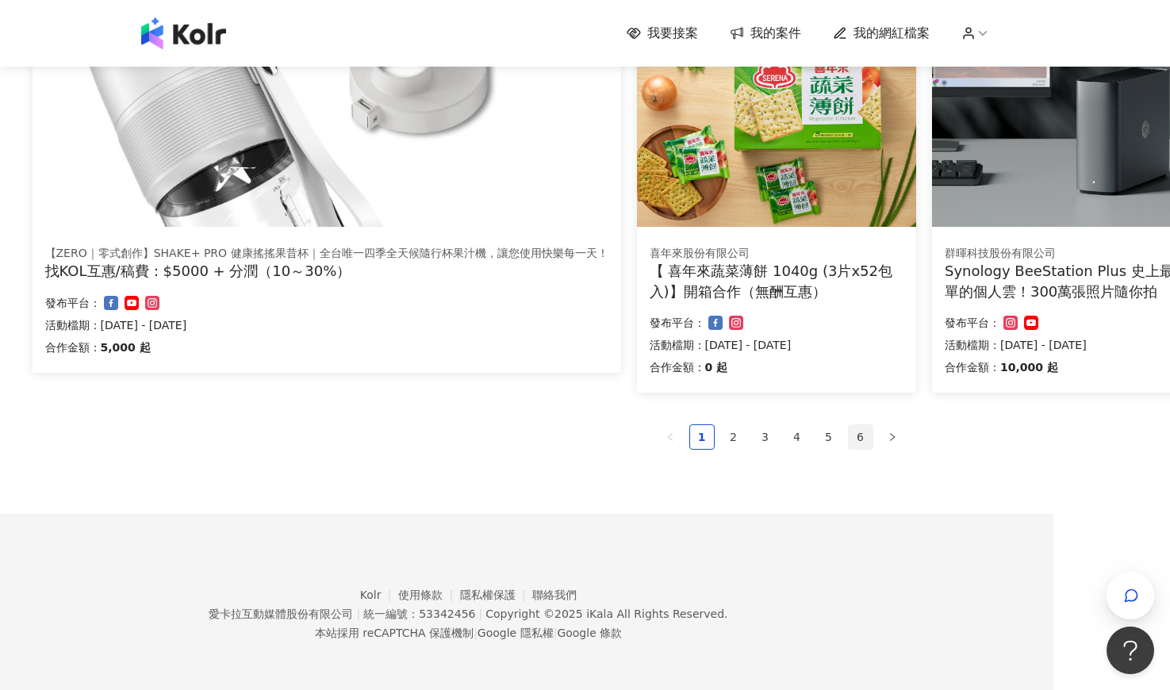
click at [862, 439] on link "6" at bounding box center [860, 437] width 24 height 24
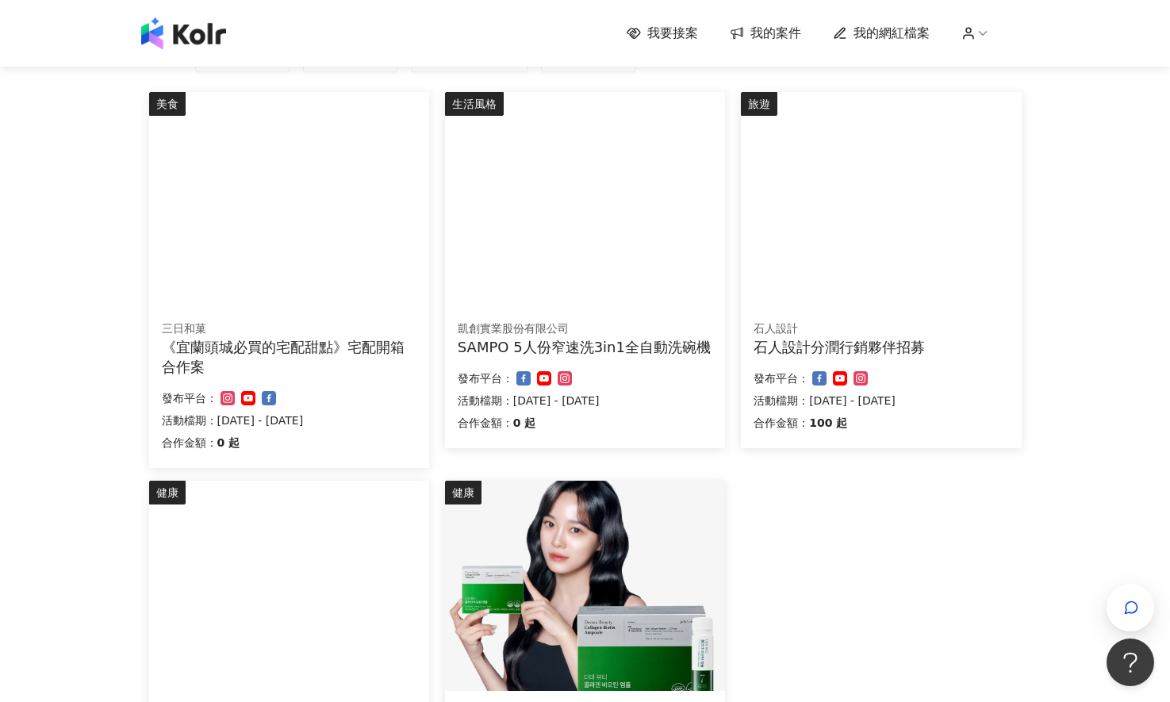
scroll to position [390, 0]
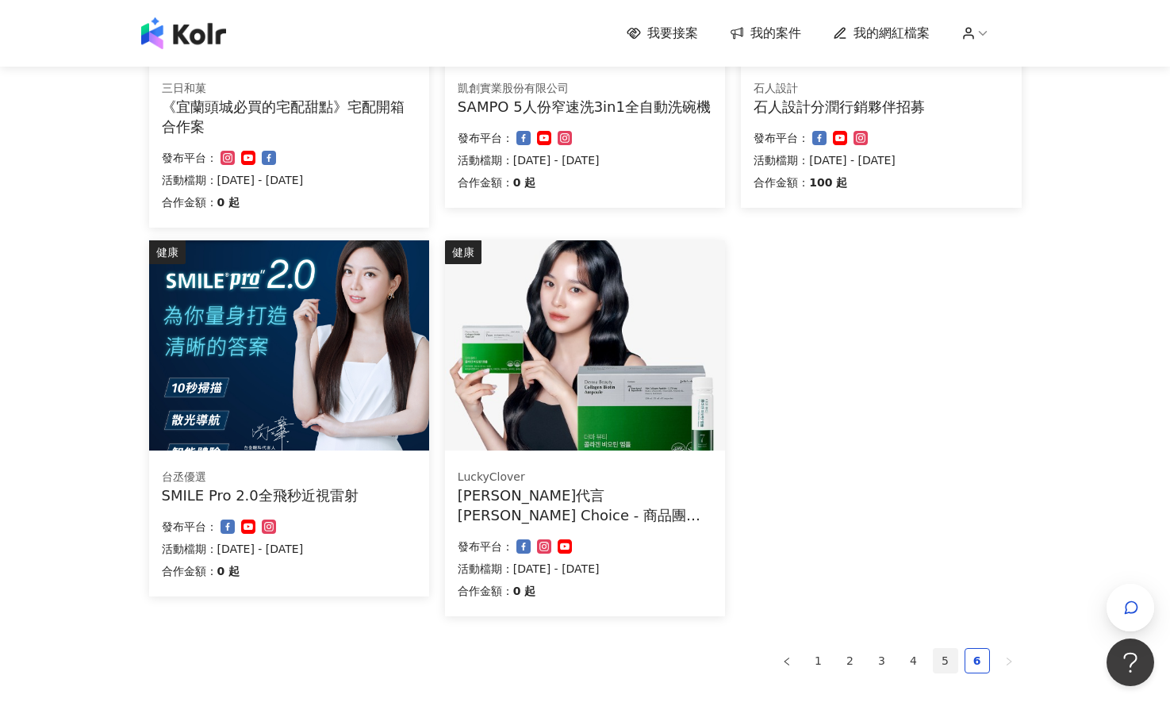
click at [944, 662] on link "5" at bounding box center [945, 661] width 24 height 24
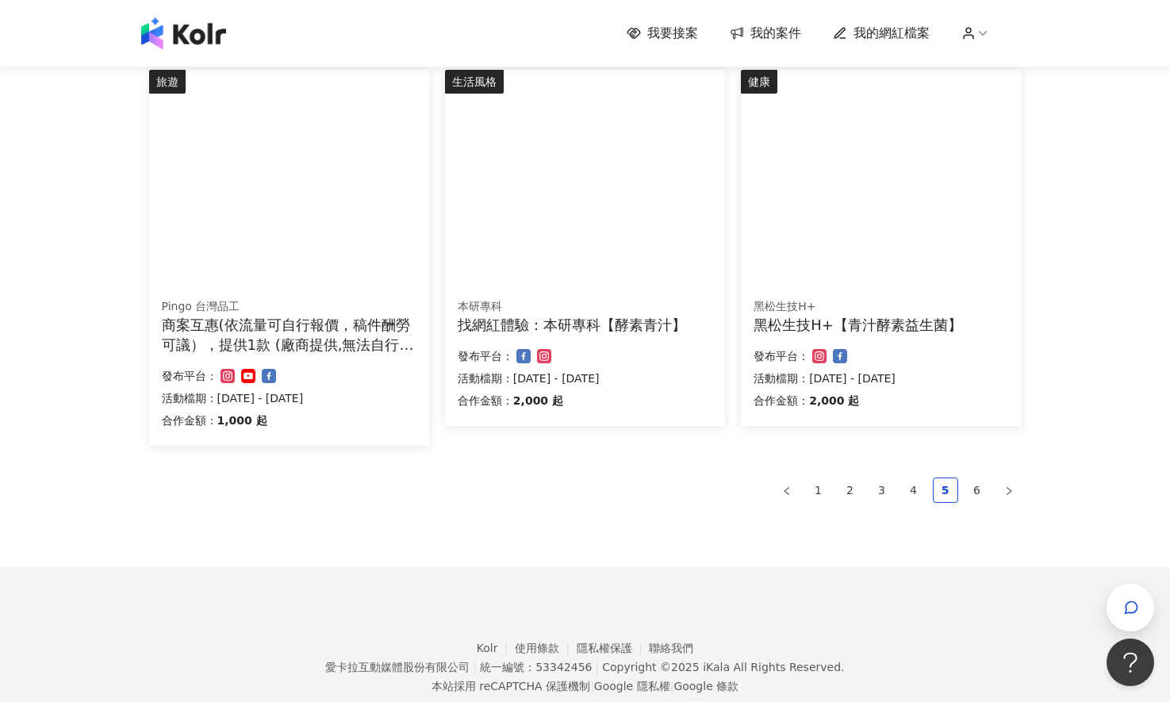
scroll to position [951, 0]
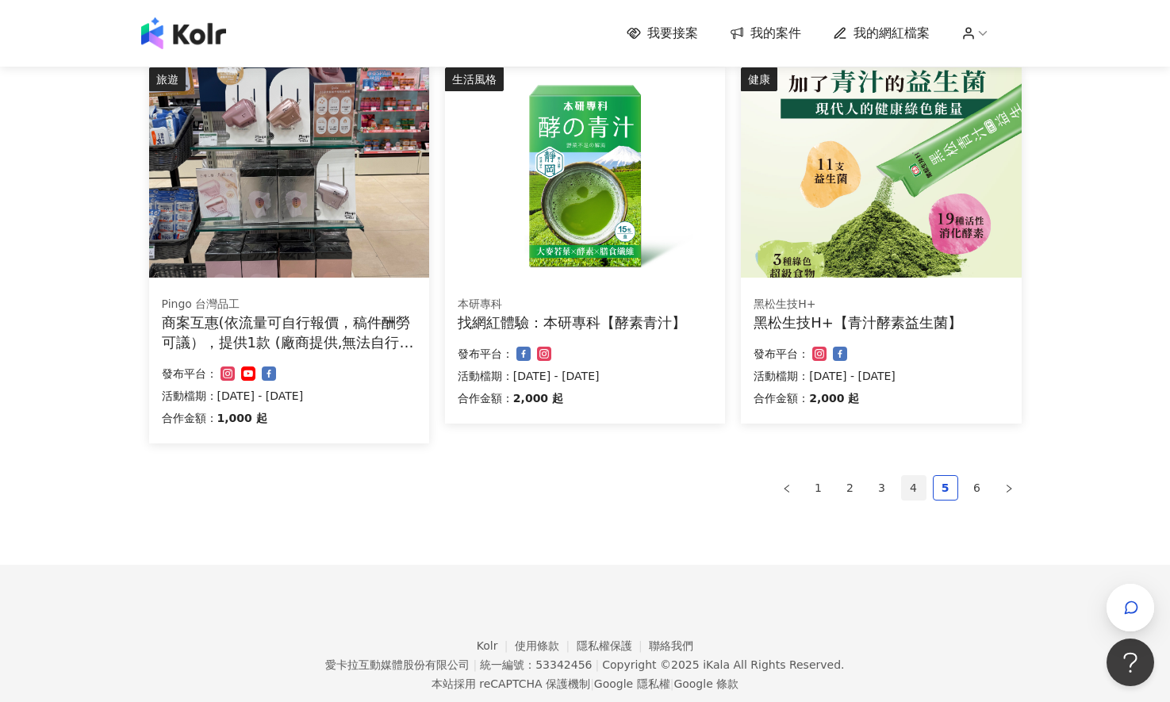
click at [909, 496] on link "4" at bounding box center [914, 488] width 24 height 24
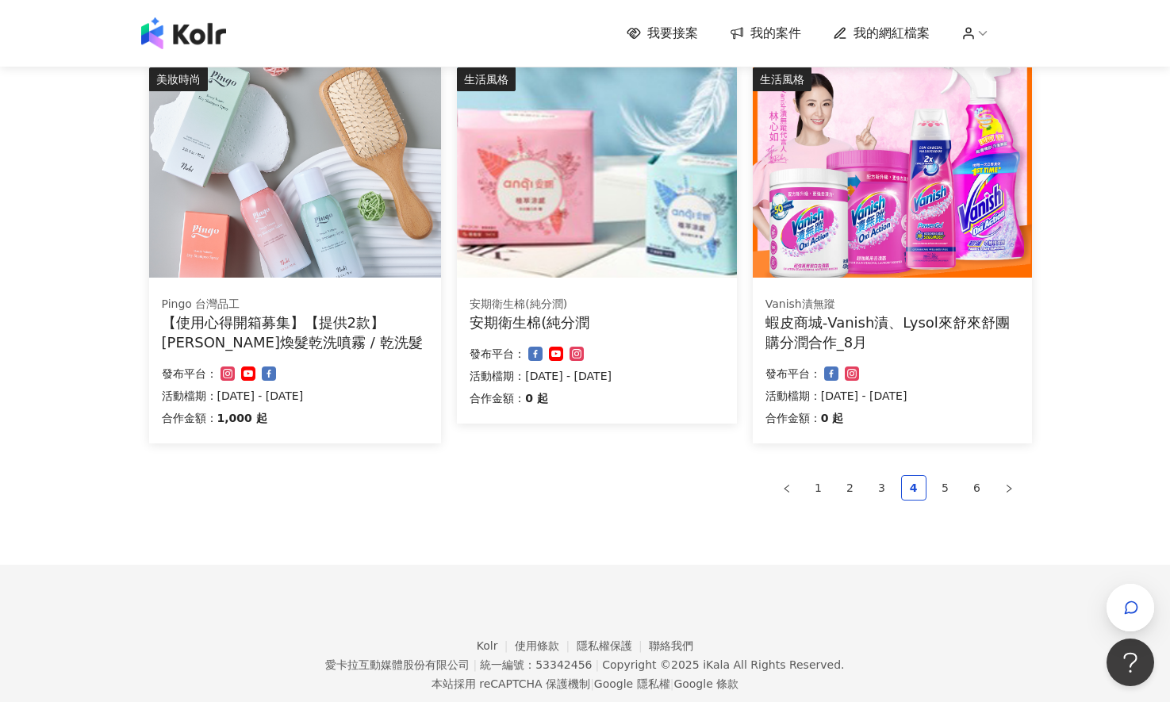
click at [899, 318] on div "蝦皮商城-Vanish漬、Lysol來舒來舒團購分潤合作_8月" at bounding box center [892, 332] width 254 height 40
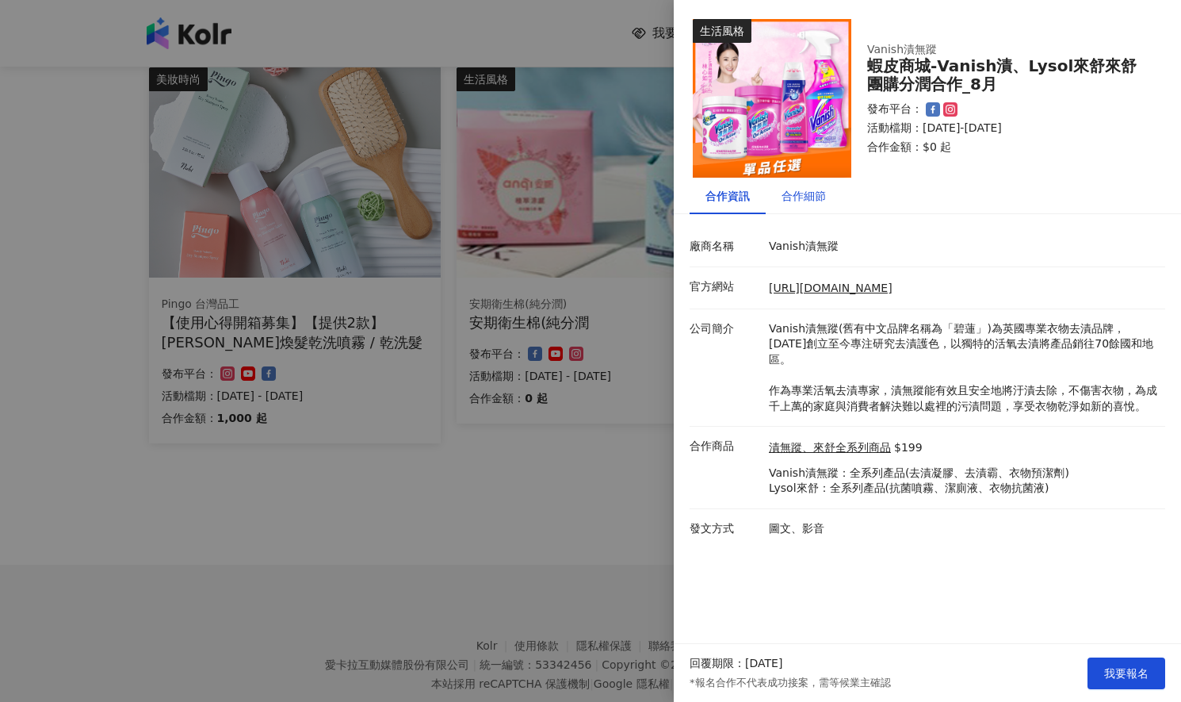
click at [810, 191] on div "合作細節" at bounding box center [804, 195] width 44 height 17
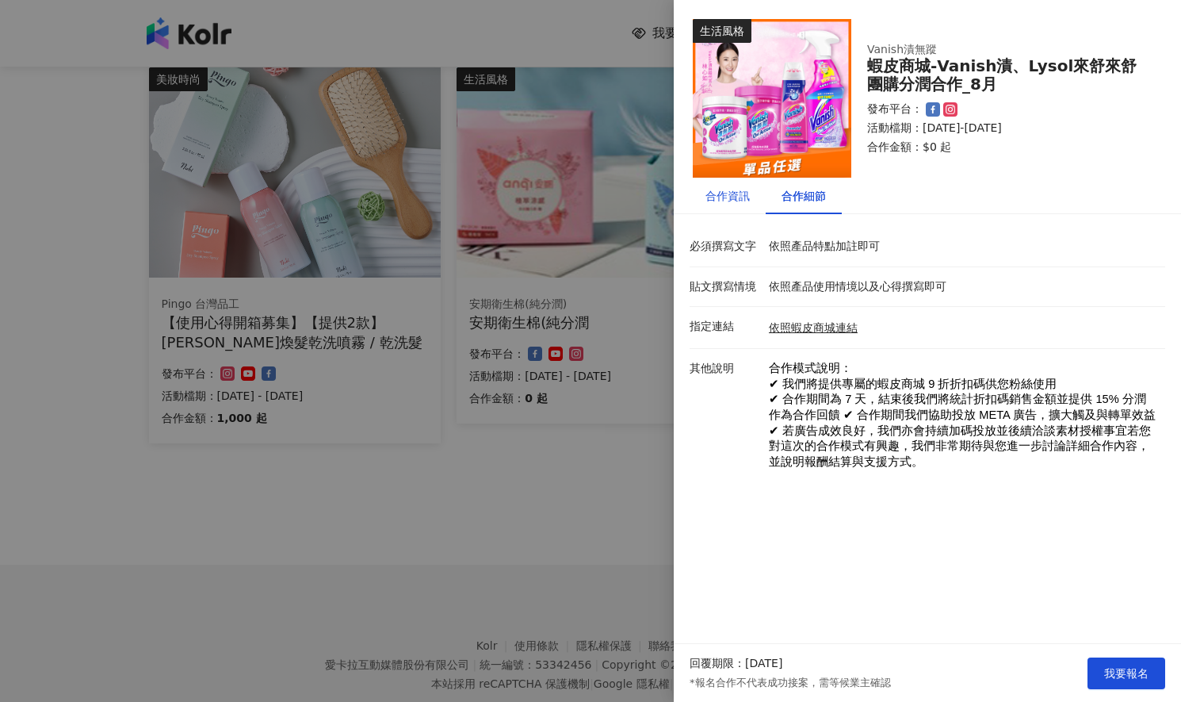
click at [723, 202] on div "合作資訊" at bounding box center [728, 195] width 44 height 17
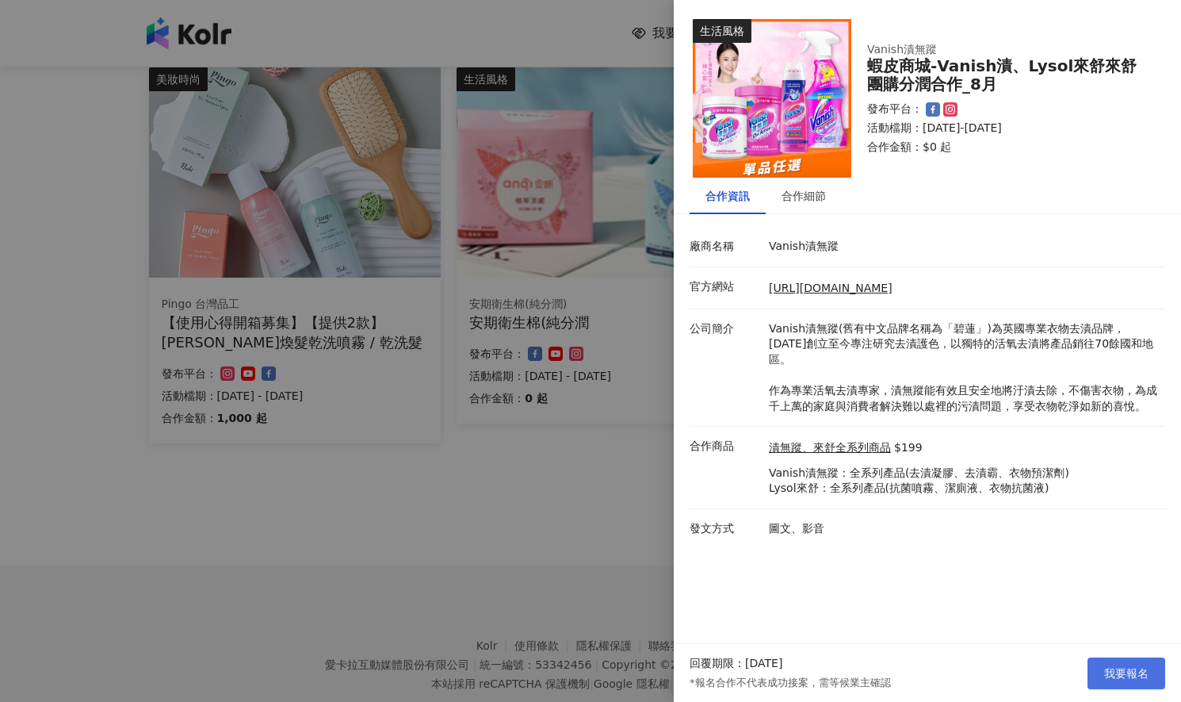
click at [1124, 674] on span "我要報名" at bounding box center [1127, 673] width 44 height 13
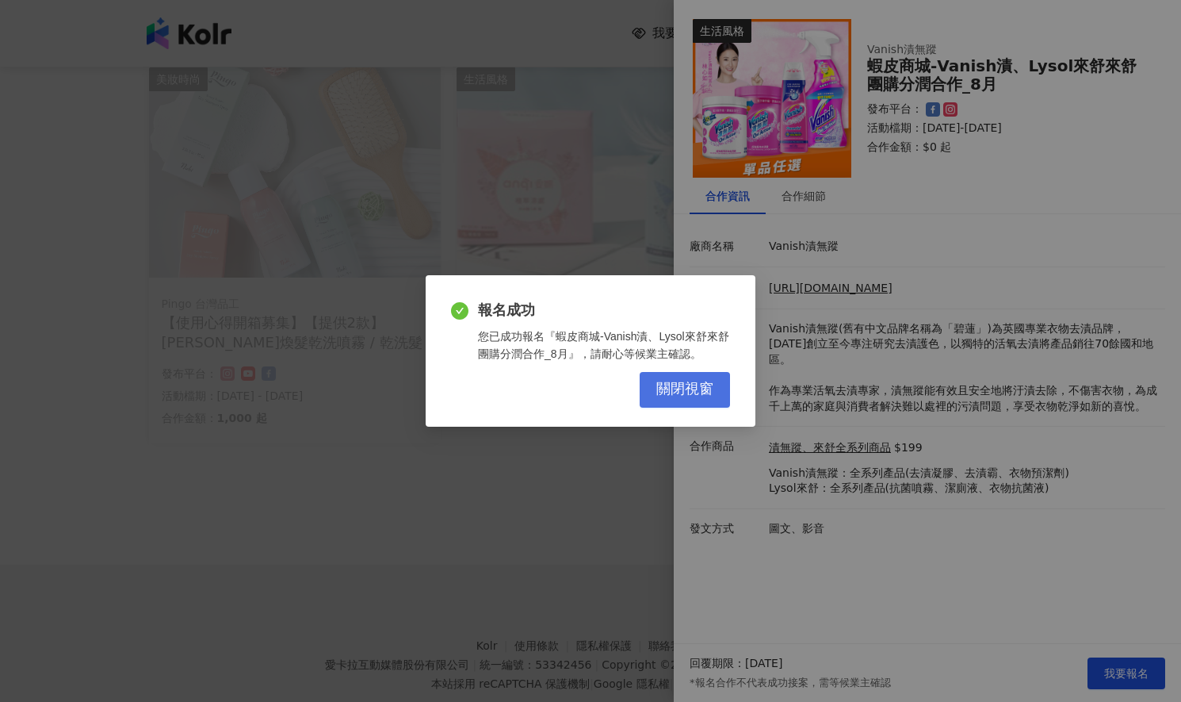
click at [667, 390] on span "關閉視窗" at bounding box center [685, 389] width 57 height 17
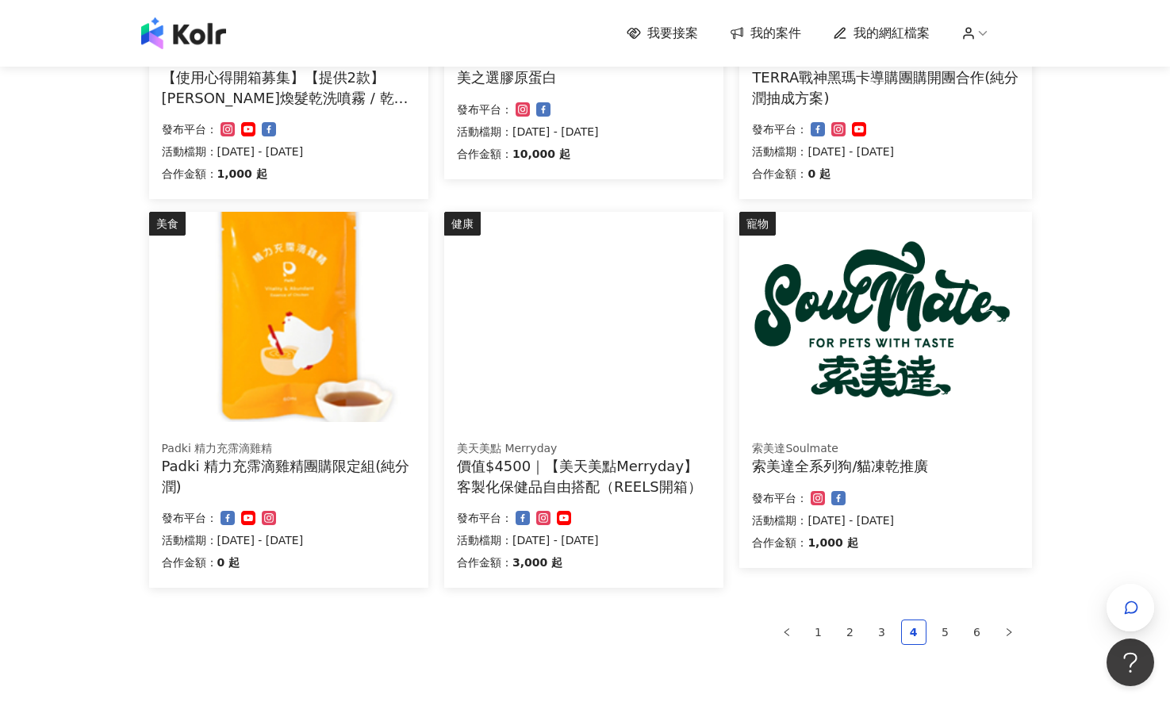
scroll to position [740, 0]
